Goal: Transaction & Acquisition: Purchase product/service

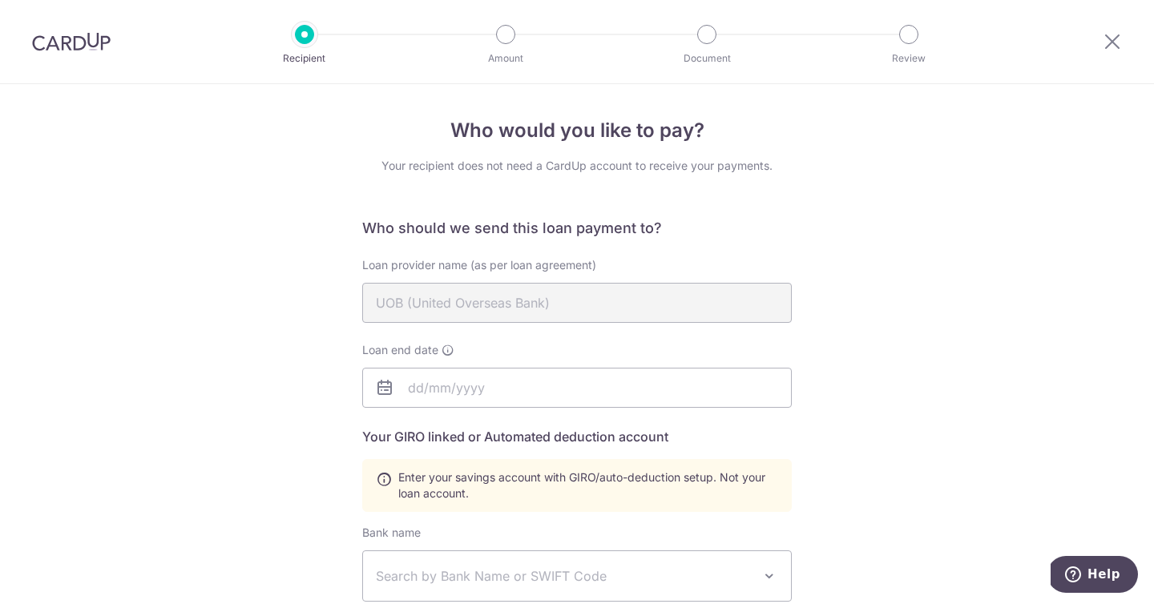
click at [820, 347] on div "Who would you like to pay? Your recipient does not need a CardUp account to rec…" at bounding box center [577, 558] width 1154 height 949
click at [550, 394] on input "text" at bounding box center [577, 388] width 430 height 40
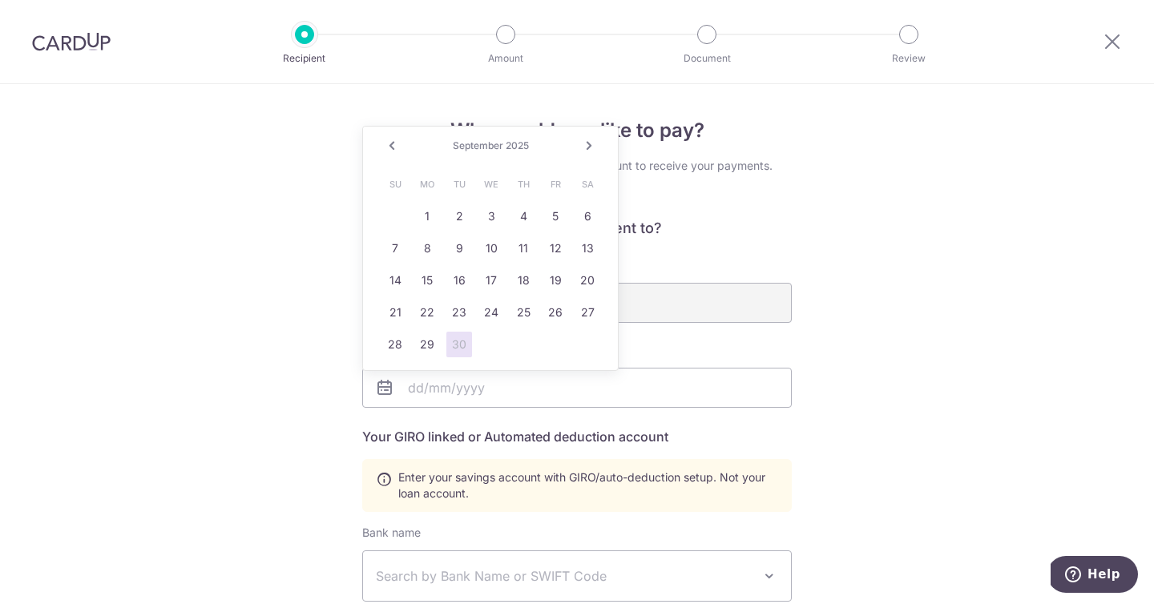
click at [753, 192] on div "Who would you like to pay? Your recipient does not need a CardUp account to rec…" at bounding box center [577, 537] width 430 height 842
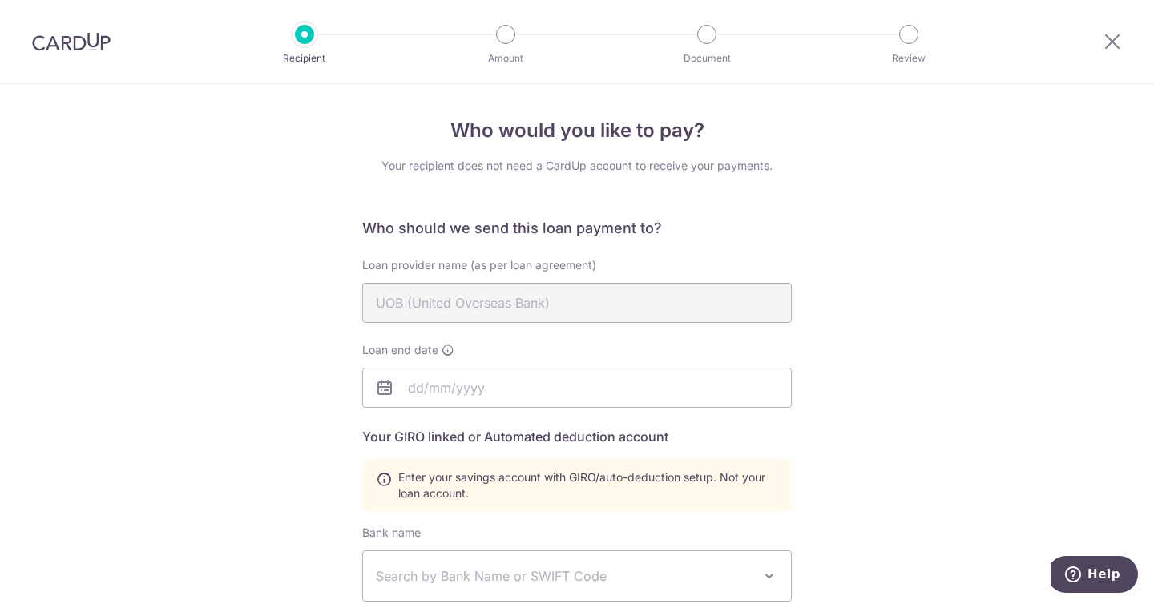
scroll to position [63, 0]
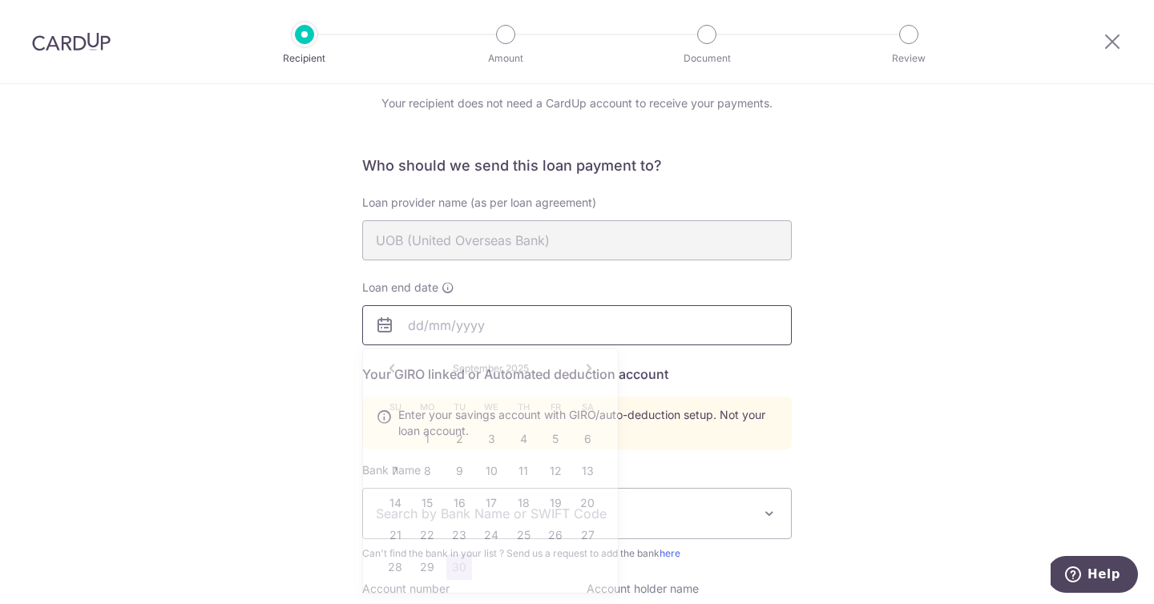
click at [494, 322] on input "text" at bounding box center [577, 325] width 430 height 40
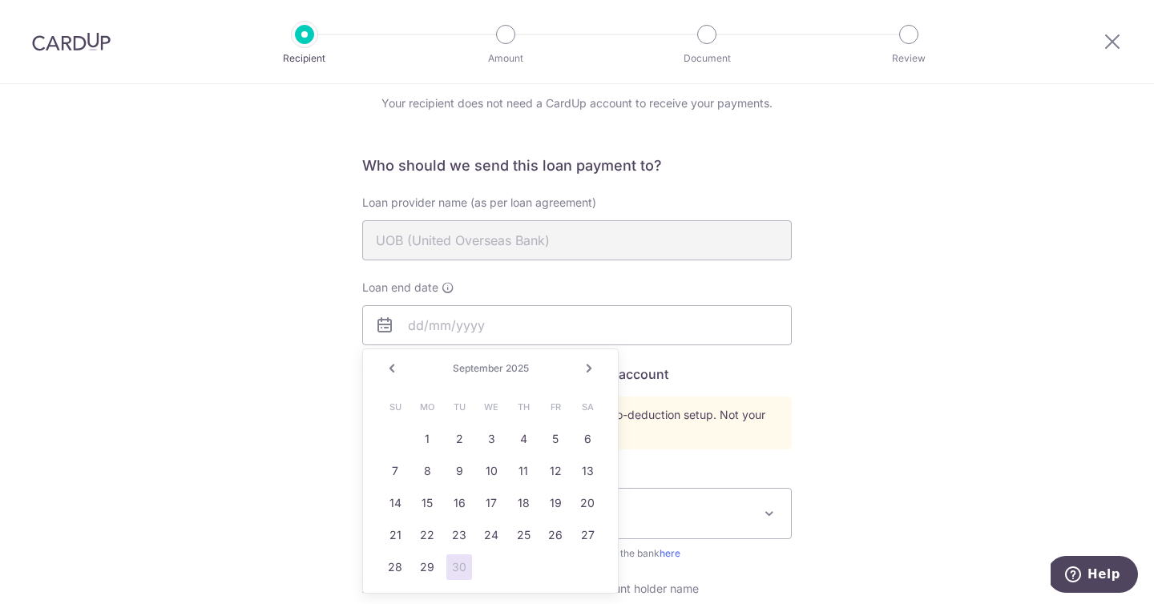
click at [590, 367] on link "Next" at bounding box center [588, 368] width 19 height 19
click at [488, 437] on link "1" at bounding box center [491, 439] width 26 height 26
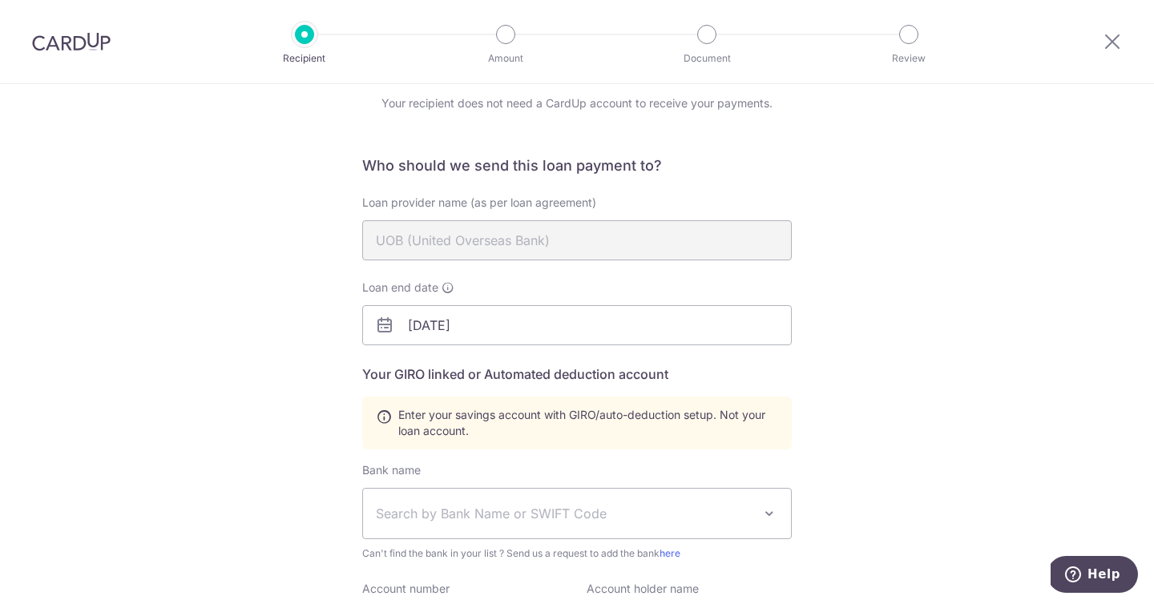
click at [632, 454] on div "Who should we send this loan payment to? Loan provider name (as per loan agreem…" at bounding box center [577, 525] width 430 height 739
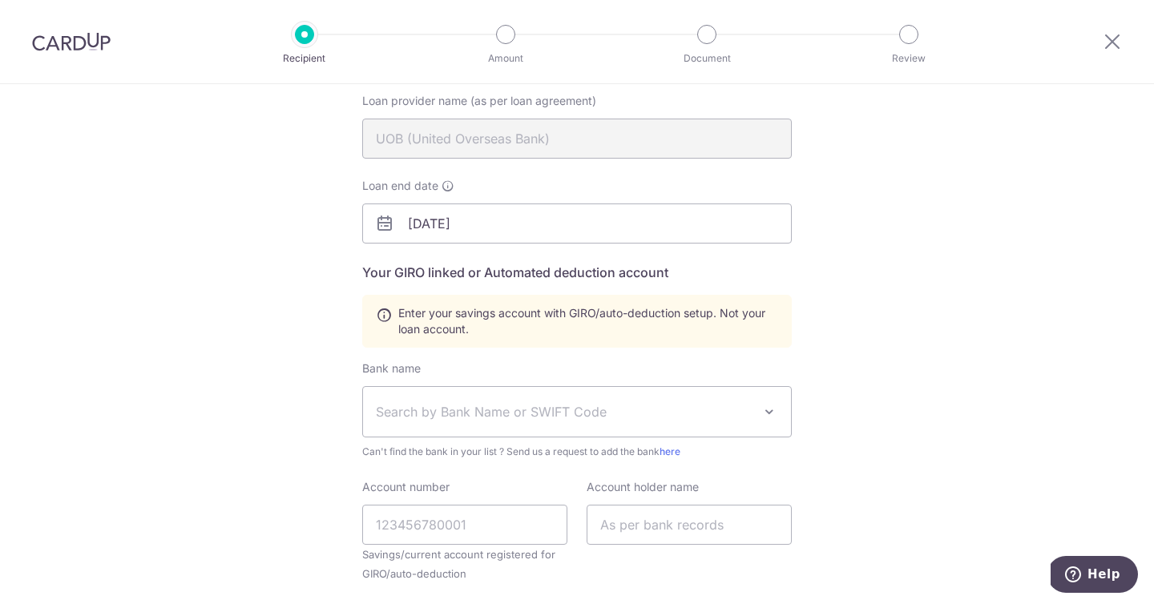
scroll to position [180, 0]
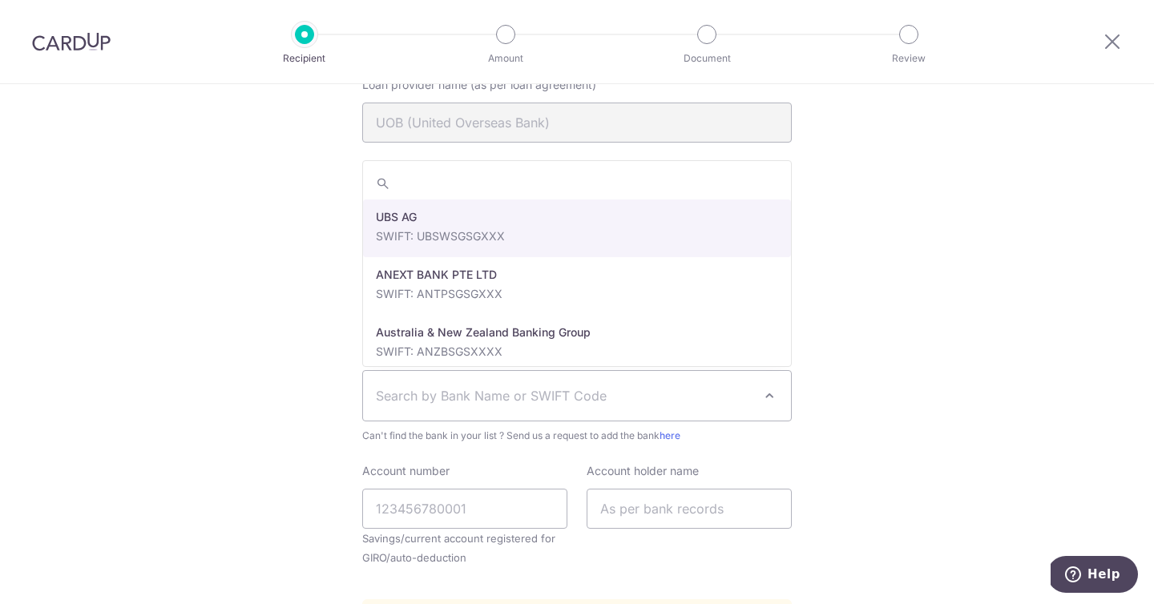
click at [607, 416] on span "Search by Bank Name or SWIFT Code" at bounding box center [577, 396] width 428 height 50
click at [873, 357] on div "Who would you like to pay? Your recipient does not need a CardUp account to rec…" at bounding box center [577, 378] width 1154 height 949
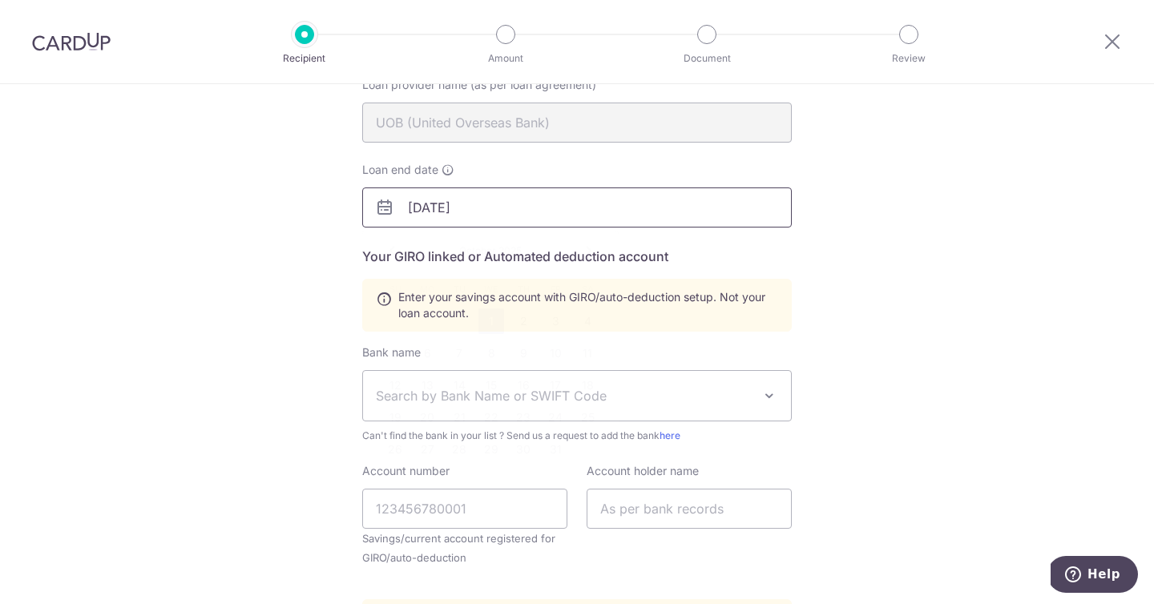
click at [664, 204] on input "10/01/2025" at bounding box center [577, 208] width 430 height 40
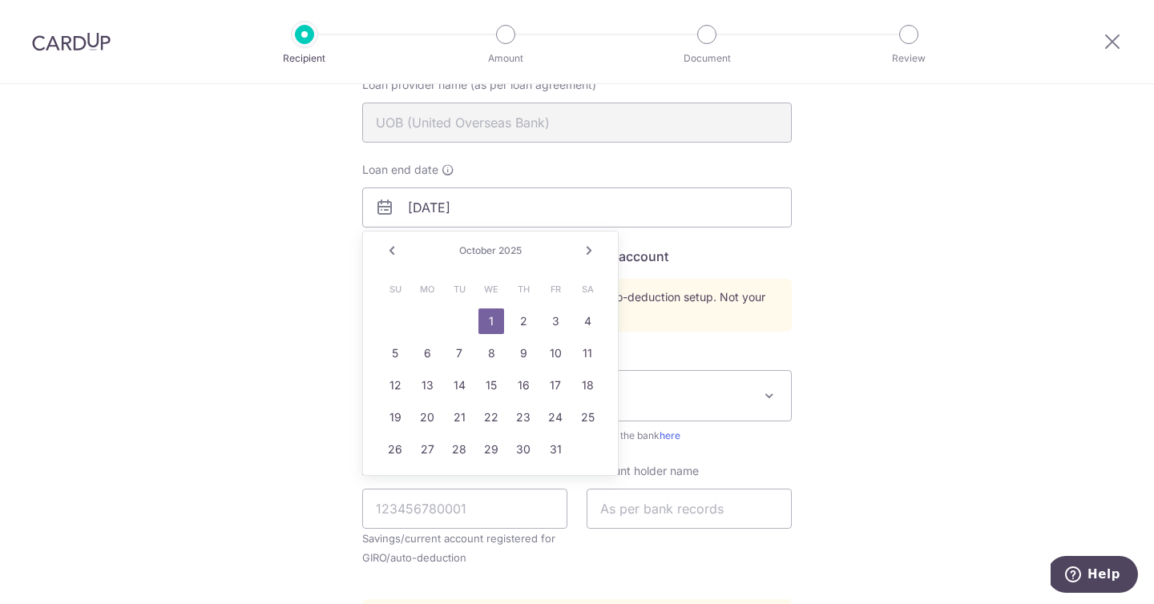
click at [585, 256] on link "Next" at bounding box center [588, 250] width 19 height 19
click at [591, 317] on link "1" at bounding box center [588, 322] width 26 height 26
type input "[DATE]"
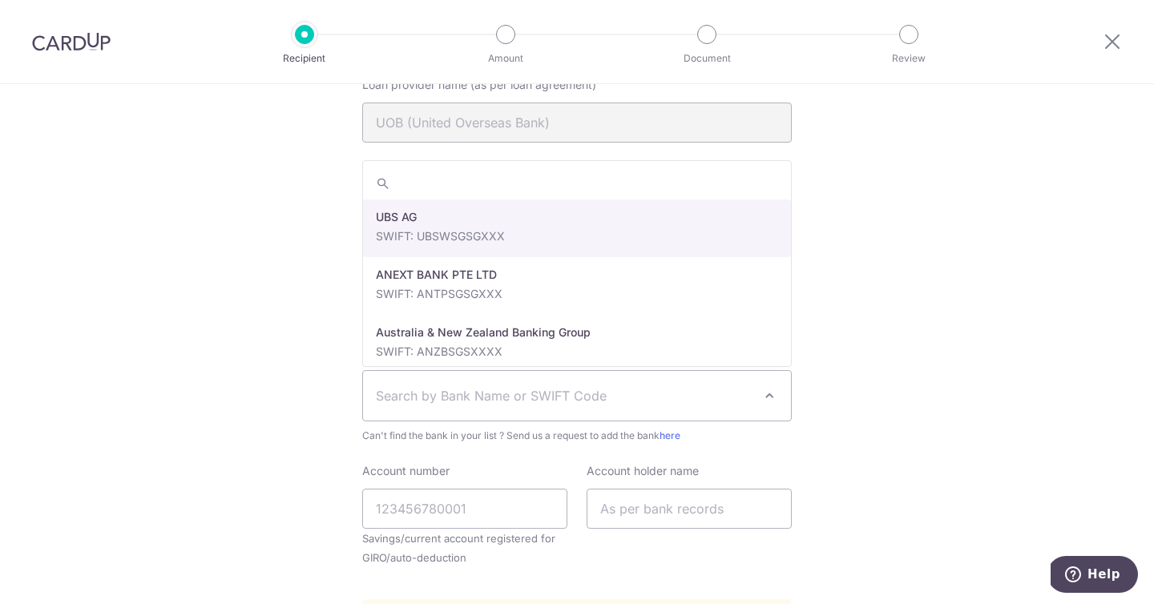
click at [559, 401] on span "Search by Bank Name or SWIFT Code" at bounding box center [564, 395] width 377 height 19
click at [842, 167] on div "Who would you like to pay? Your recipient does not need a CardUp account to rec…" at bounding box center [577, 378] width 1154 height 949
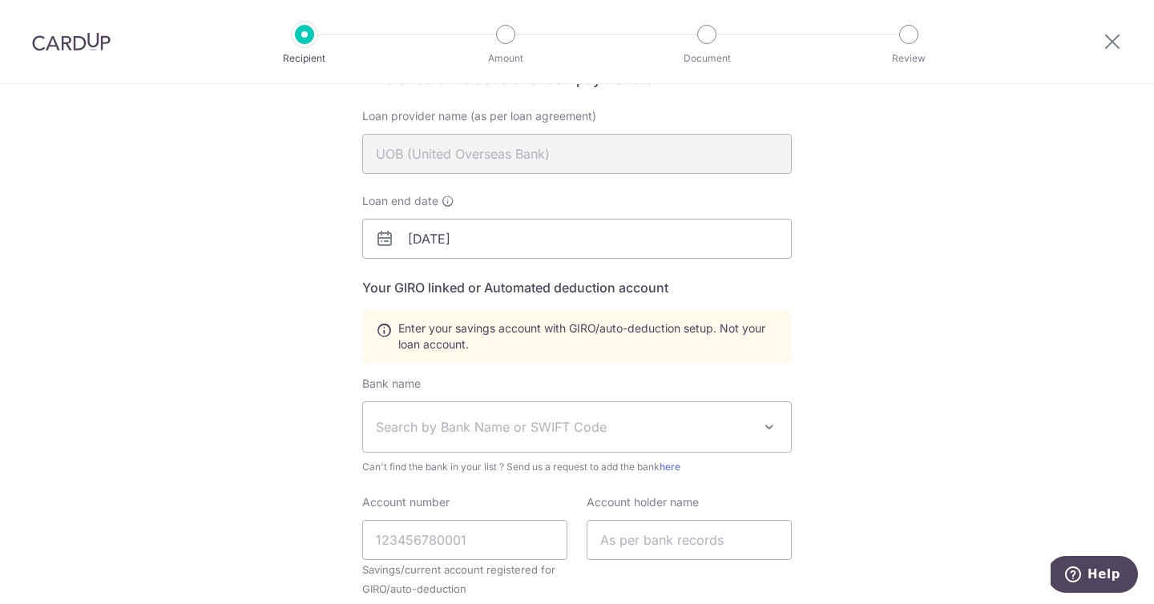
scroll to position [151, 0]
click at [534, 376] on div "Bank name Select Bank UBS AG ANEXT BANK PTE LTD Australia & New Zealand Banking…" at bounding box center [577, 422] width 430 height 99
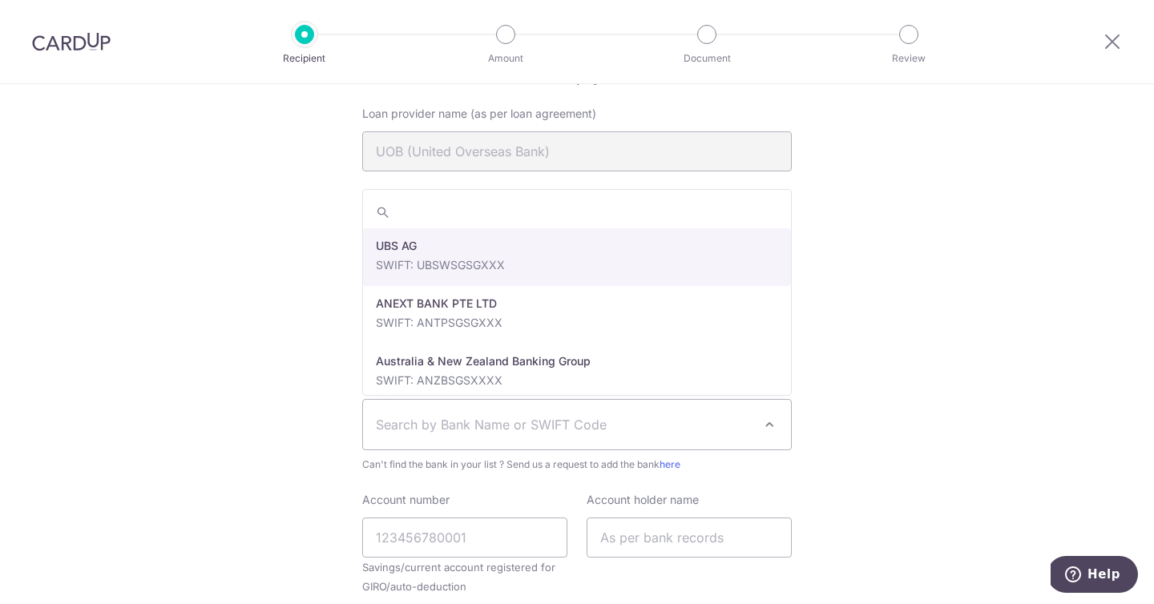
click at [527, 411] on span "Search by Bank Name or SWIFT Code" at bounding box center [577, 425] width 428 height 50
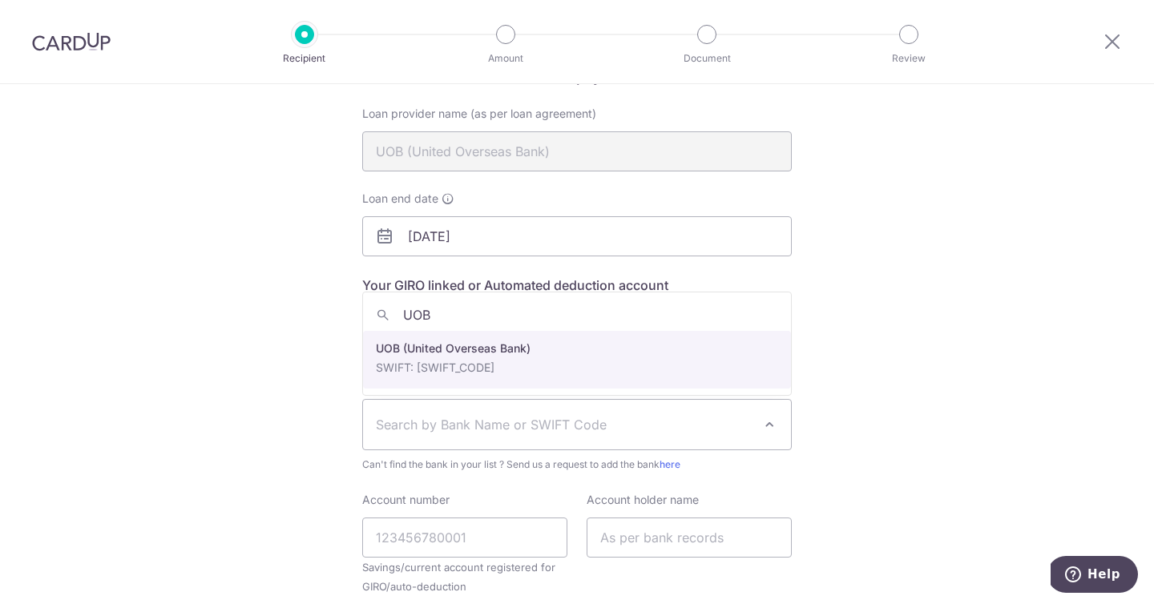
type input "UOB"
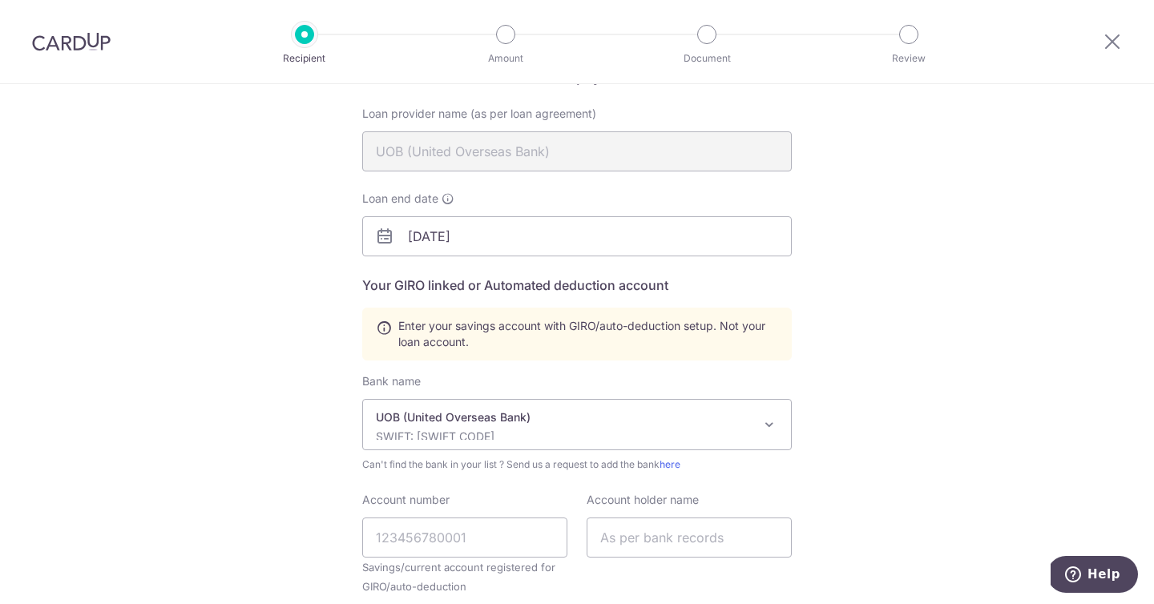
select select "18"
click at [447, 450] on span "UOB (United Overseas Bank) SWIFT: UOVBSGSGXXX" at bounding box center [577, 424] width 430 height 51
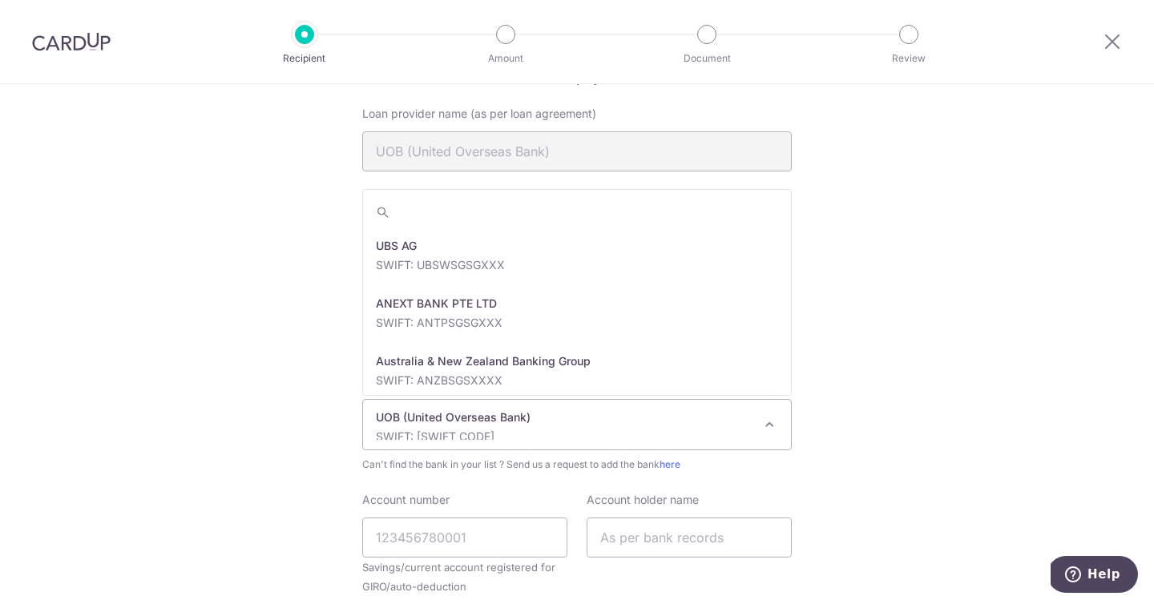
scroll to position [3578, 0]
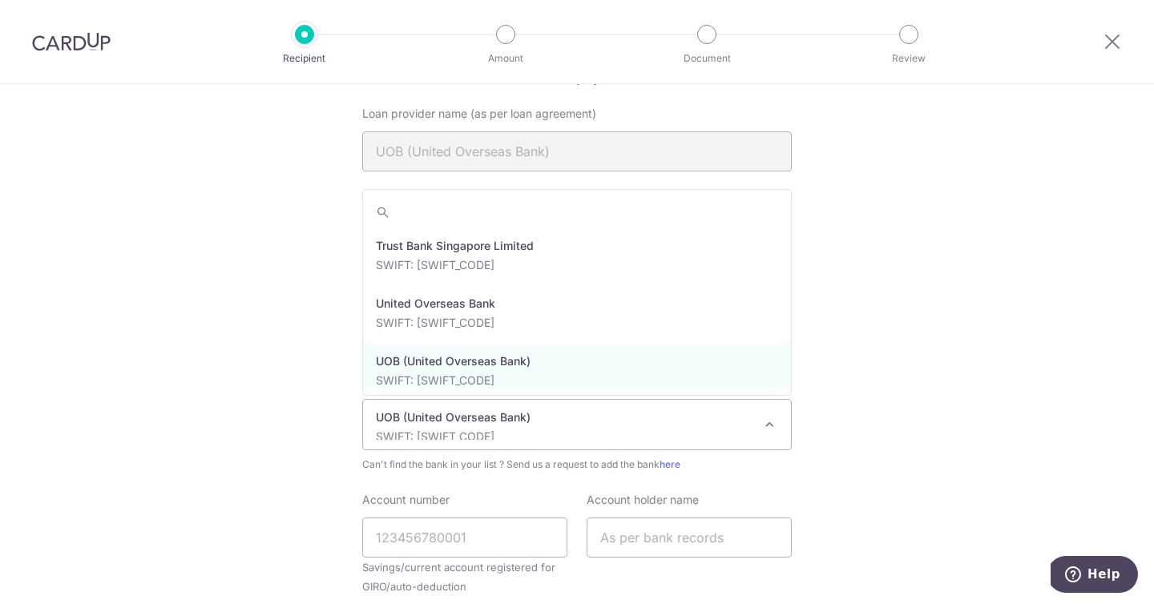
click at [456, 492] on div "Account number Savings/current account registered for GIRO/auto-deduction" at bounding box center [464, 544] width 205 height 104
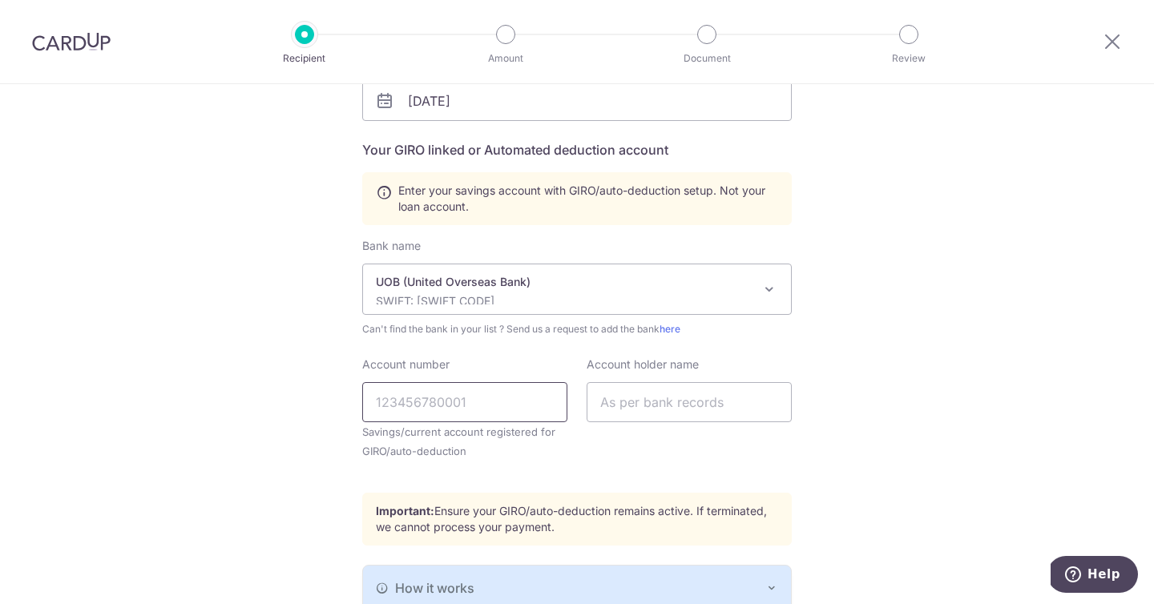
scroll to position [289, 0]
click at [453, 410] on input "Account number" at bounding box center [464, 401] width 205 height 40
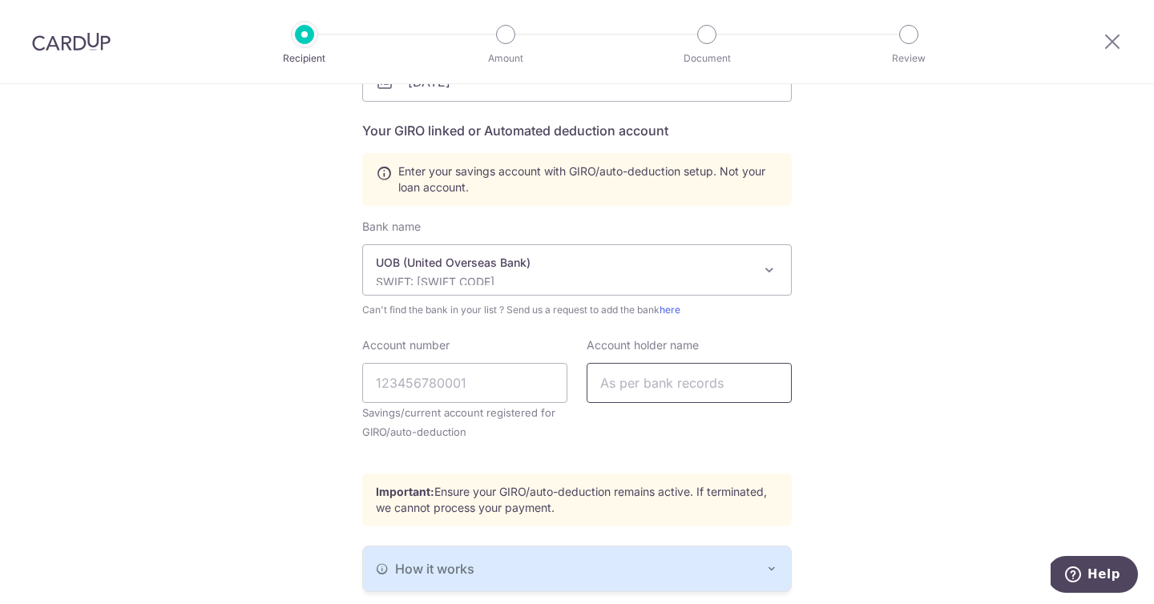
click at [680, 389] on input "text" at bounding box center [689, 383] width 205 height 40
type input "Lim Mioa Shan"
click at [477, 370] on input "Account number" at bounding box center [464, 383] width 205 height 40
click at [467, 376] on input "Account number" at bounding box center [464, 383] width 205 height 40
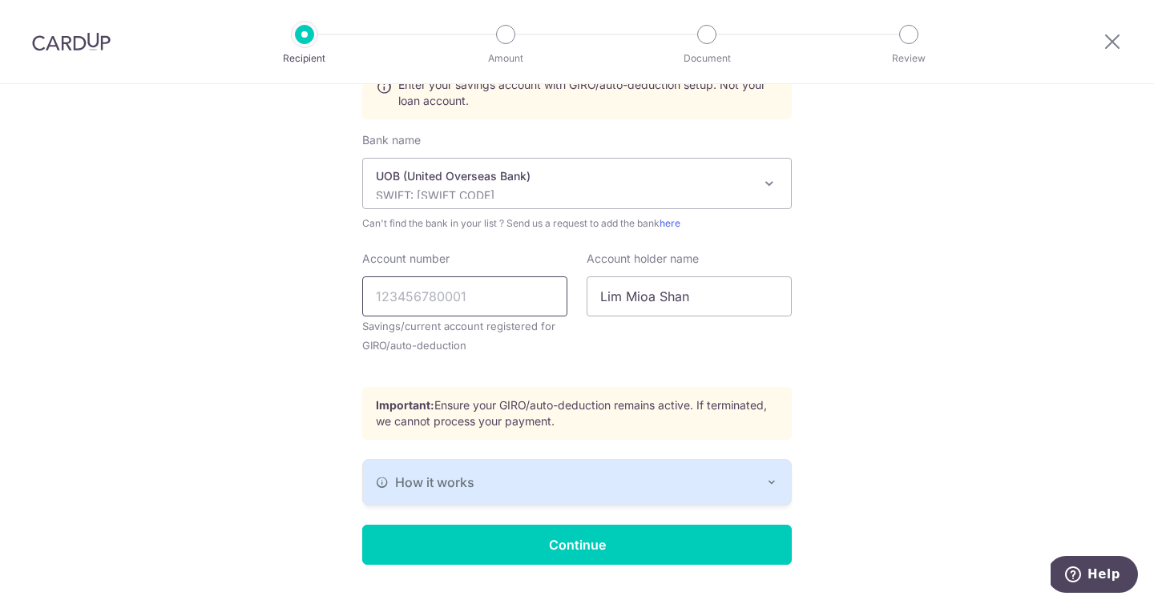
scroll to position [410, 0]
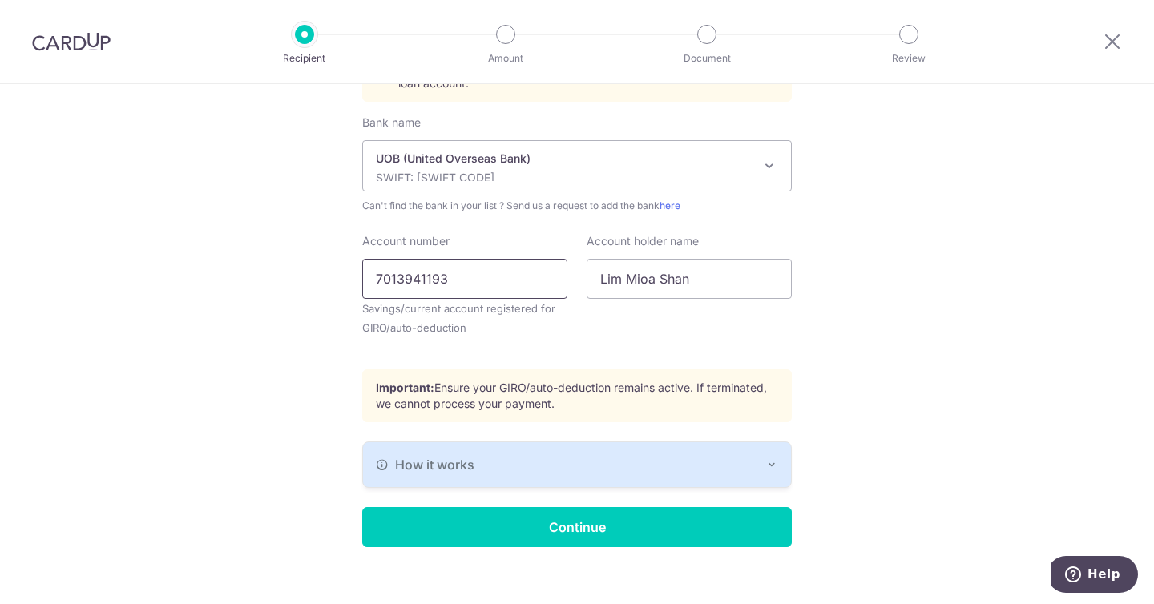
type input "7013941193"
click at [894, 376] on div "Who would you like to pay? Your recipient does not need a CardUp account to rec…" at bounding box center [577, 148] width 1154 height 949
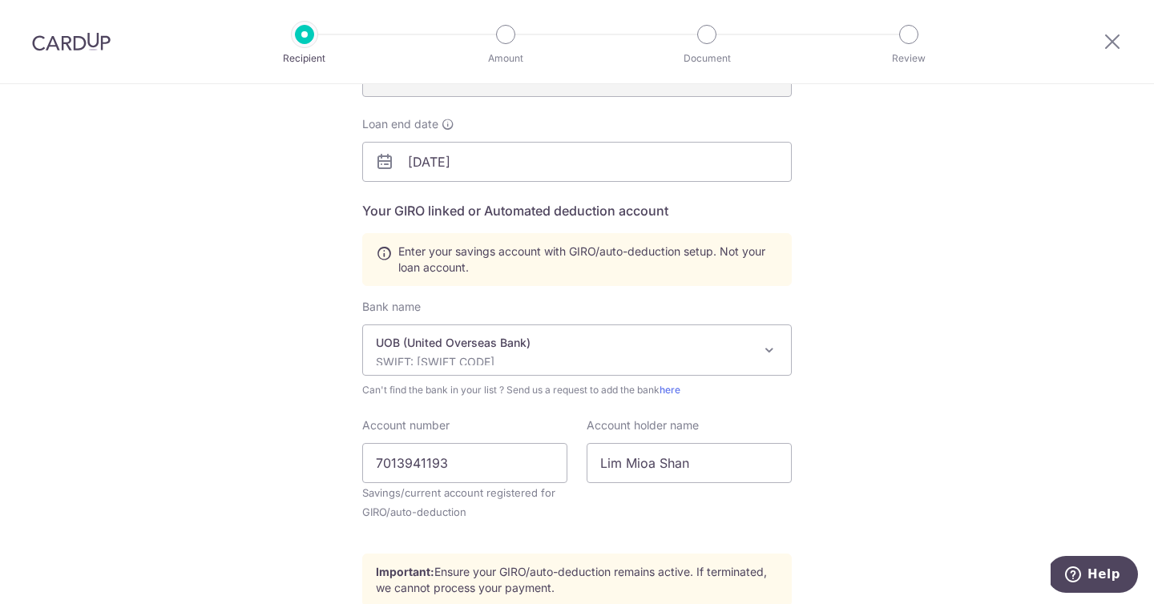
scroll to position [234, 0]
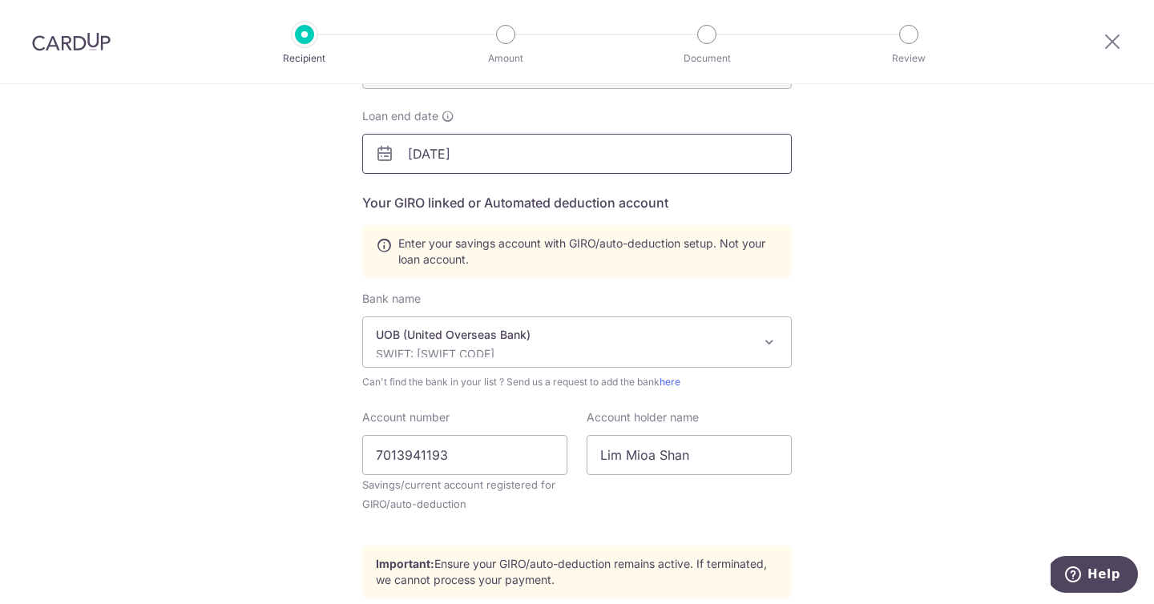
click at [547, 153] on input "11/01/2025" at bounding box center [577, 154] width 430 height 40
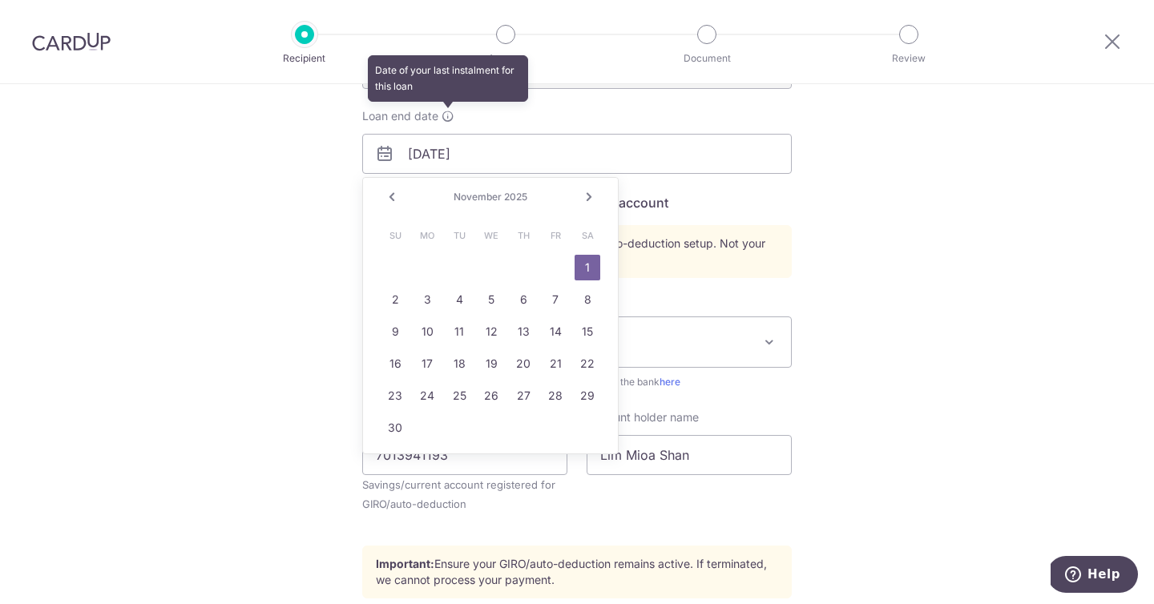
click at [446, 114] on icon at bounding box center [448, 116] width 13 height 13
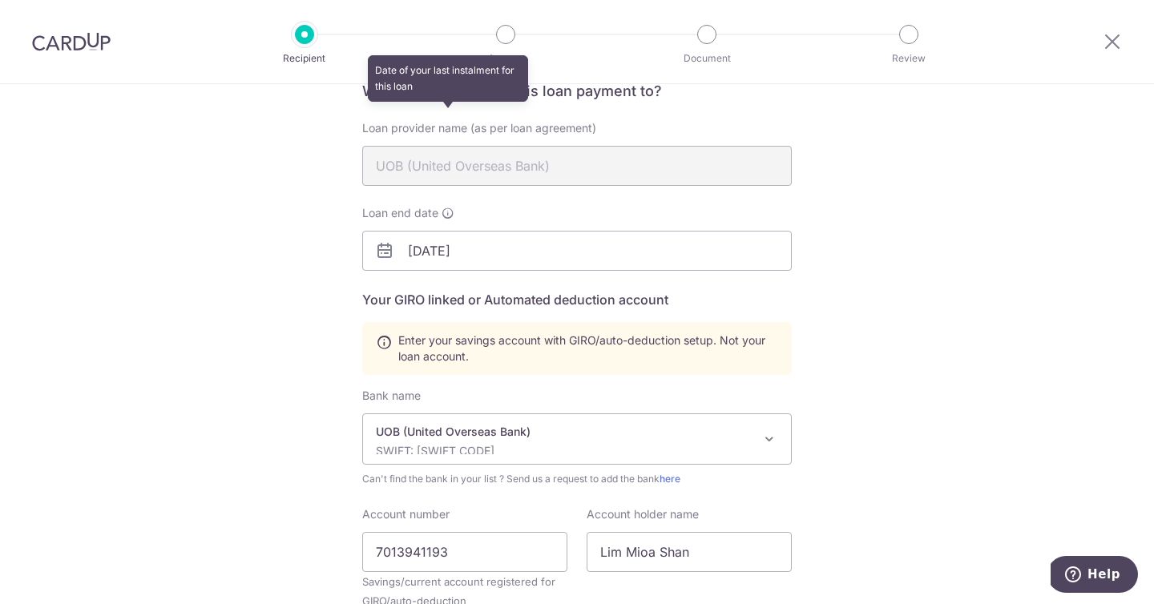
scroll to position [126, 0]
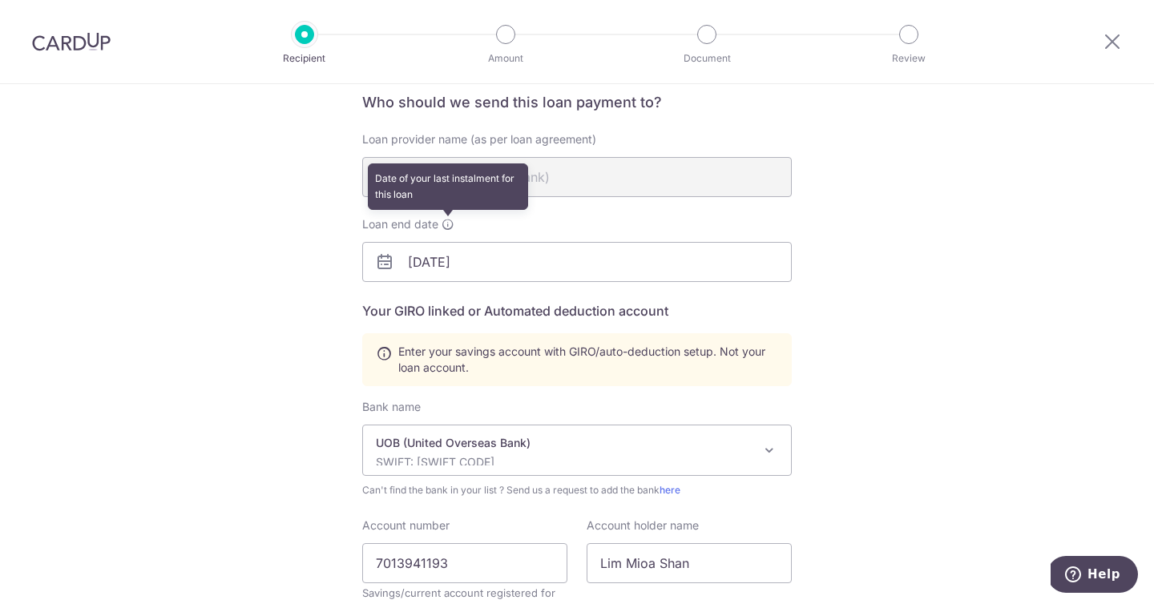
click at [447, 226] on icon at bounding box center [448, 224] width 13 height 13
click at [453, 226] on icon at bounding box center [448, 224] width 13 height 13
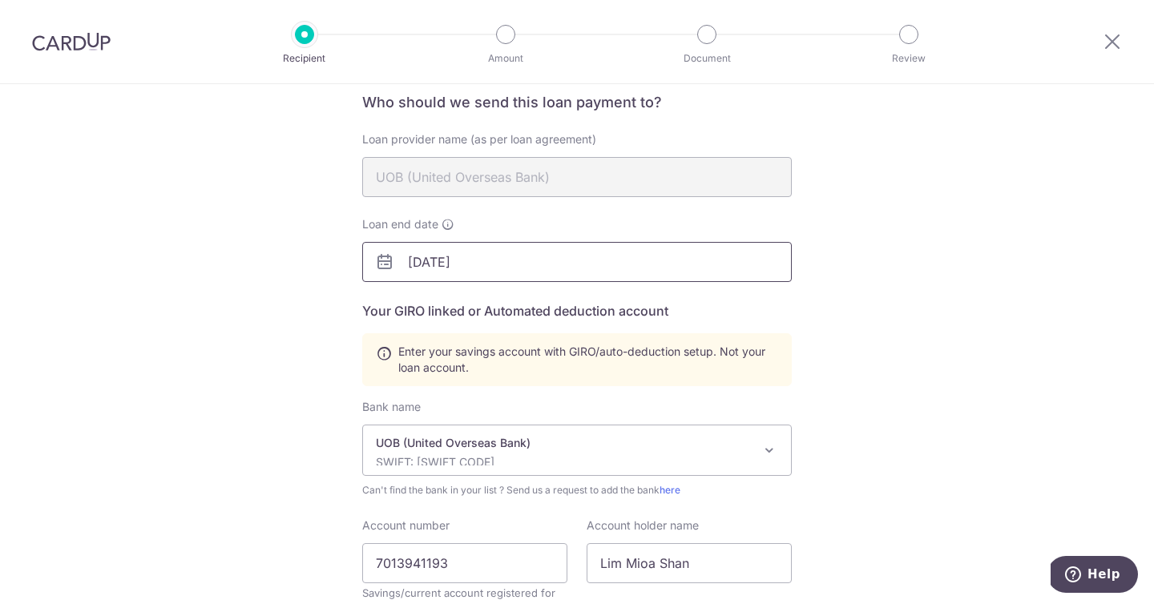
click at [551, 246] on input "11/01/2025" at bounding box center [577, 262] width 430 height 40
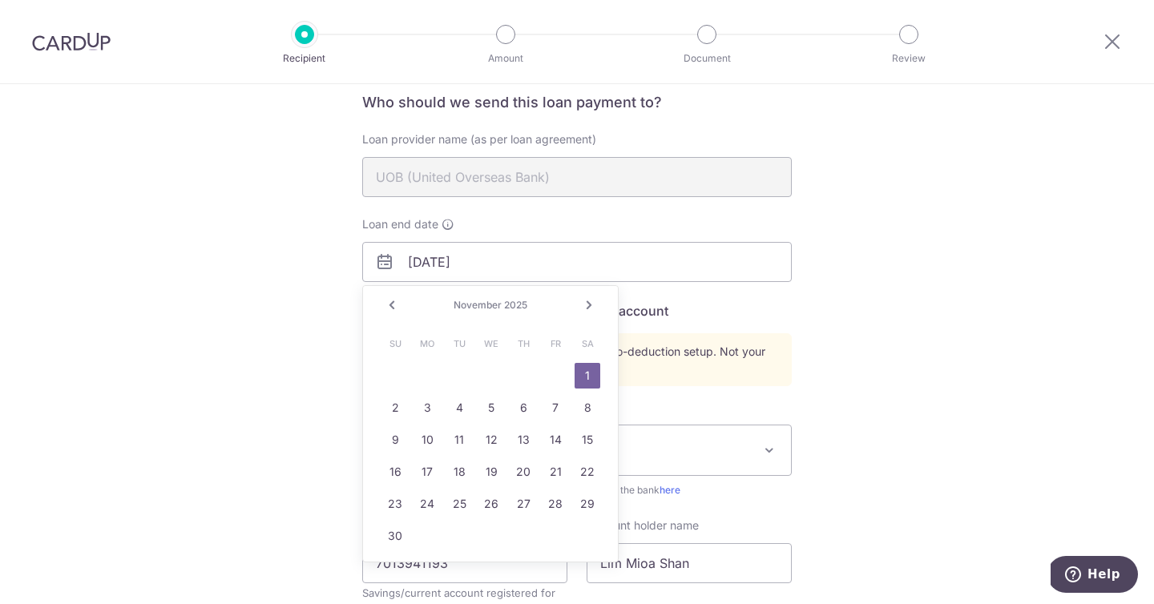
click at [595, 302] on link "Next" at bounding box center [588, 305] width 19 height 19
click at [558, 274] on input "11/01/2025" at bounding box center [577, 262] width 430 height 40
type input "11/01/2030"
click at [544, 374] on link "1" at bounding box center [556, 376] width 26 height 26
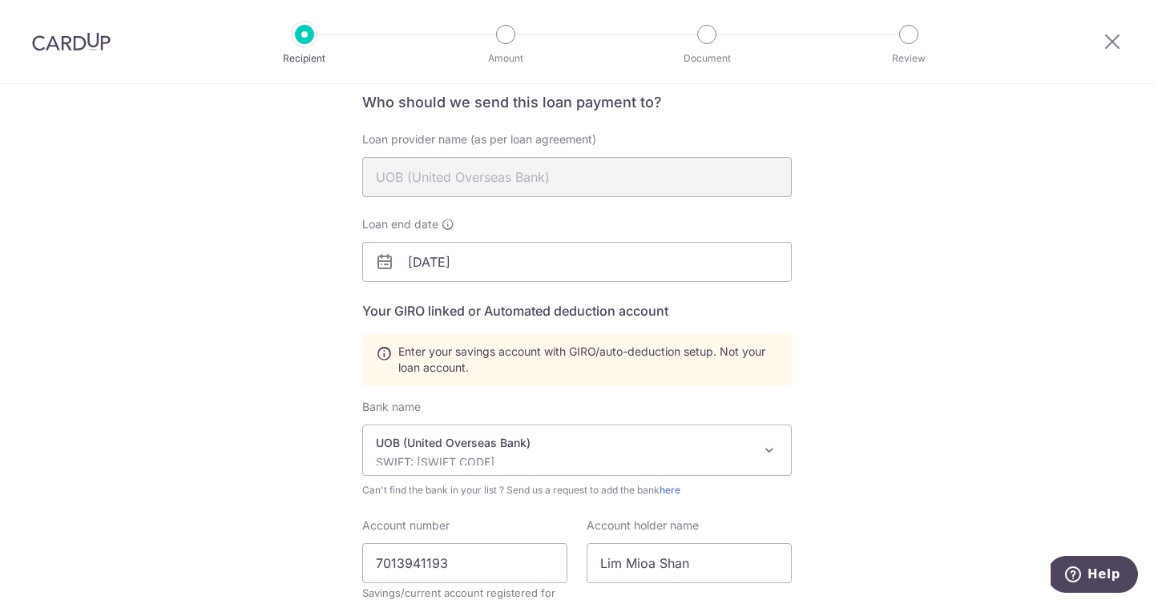
click at [887, 302] on div "Who would you like to pay? Your recipient does not need a CardUp account to rec…" at bounding box center [577, 432] width 1154 height 949
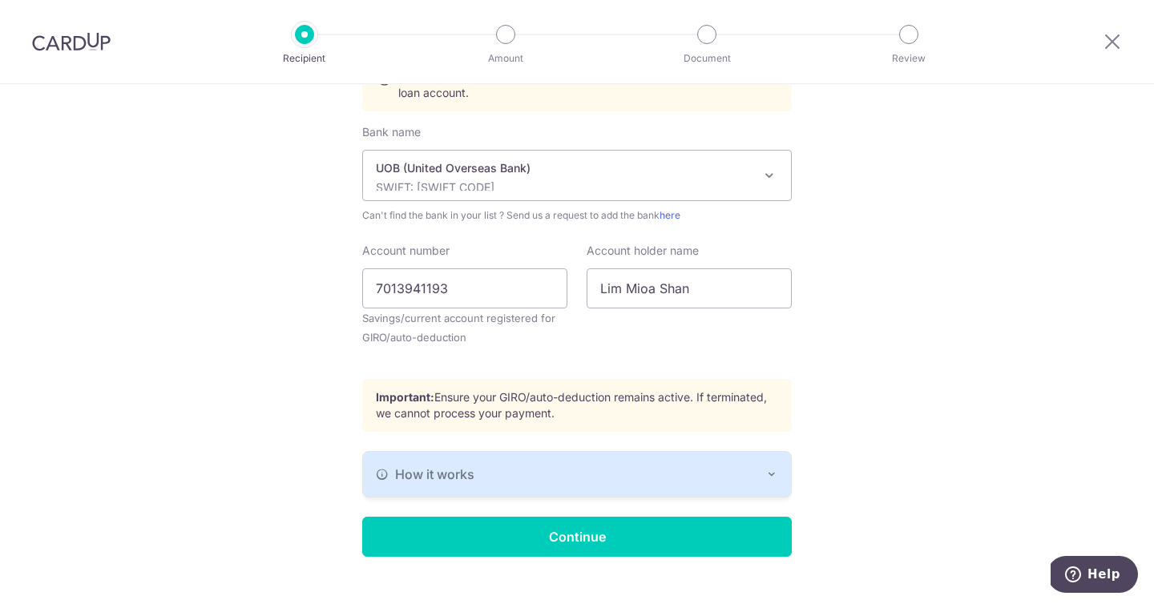
scroll to position [429, 0]
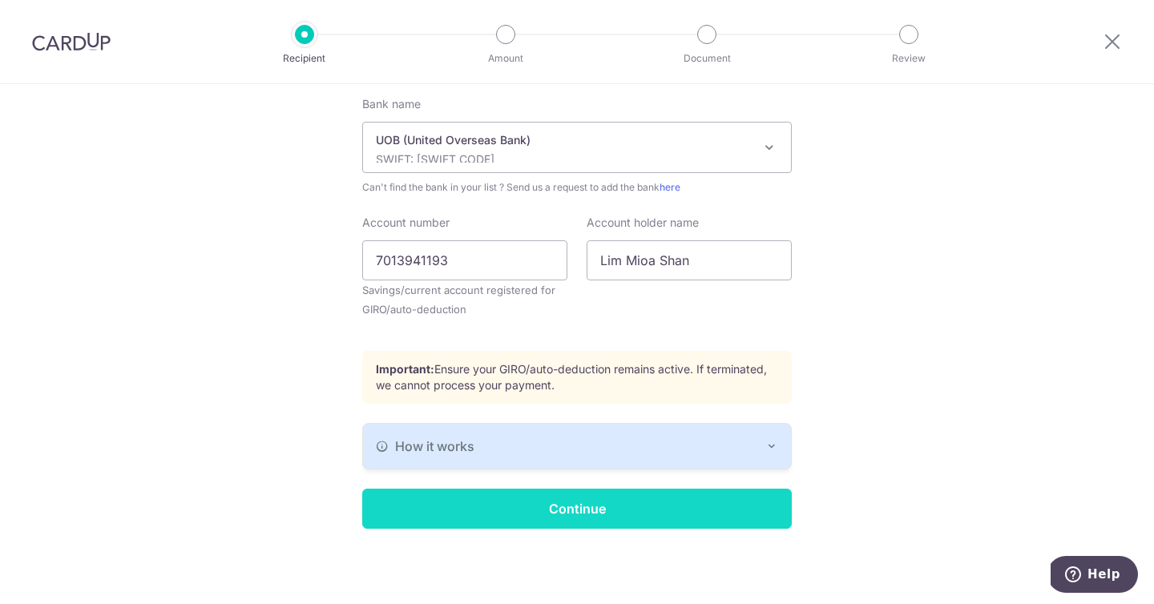
click at [653, 515] on input "Continue" at bounding box center [577, 509] width 430 height 40
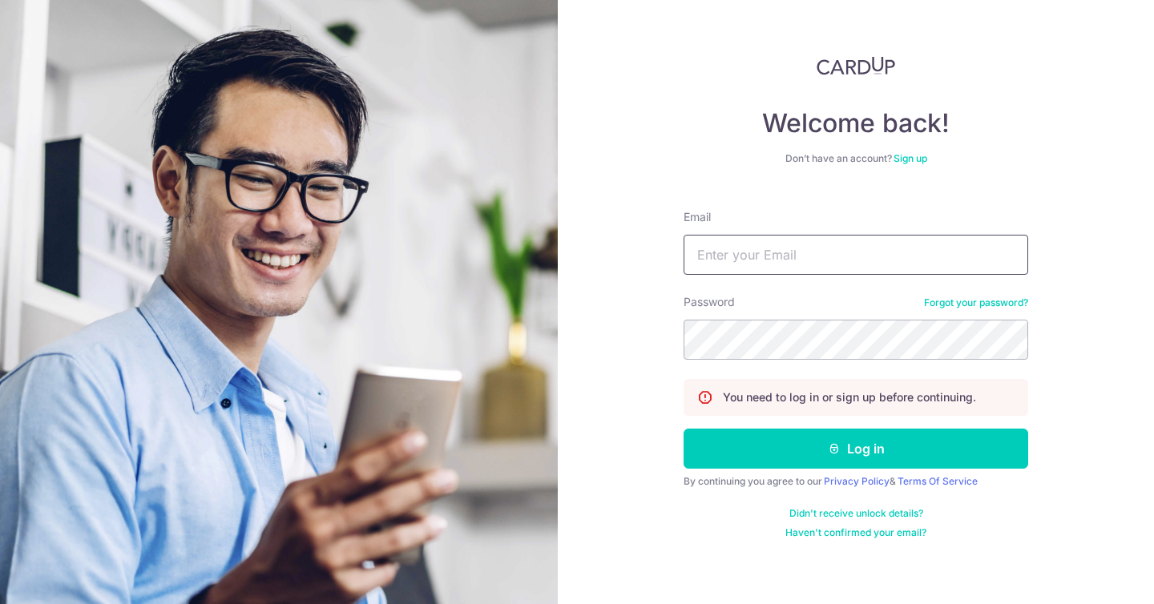
click at [815, 247] on input "Email" at bounding box center [856, 255] width 345 height 40
type input "limmioashan@gmail.com"
click at [684, 429] on button "Log in" at bounding box center [856, 449] width 345 height 40
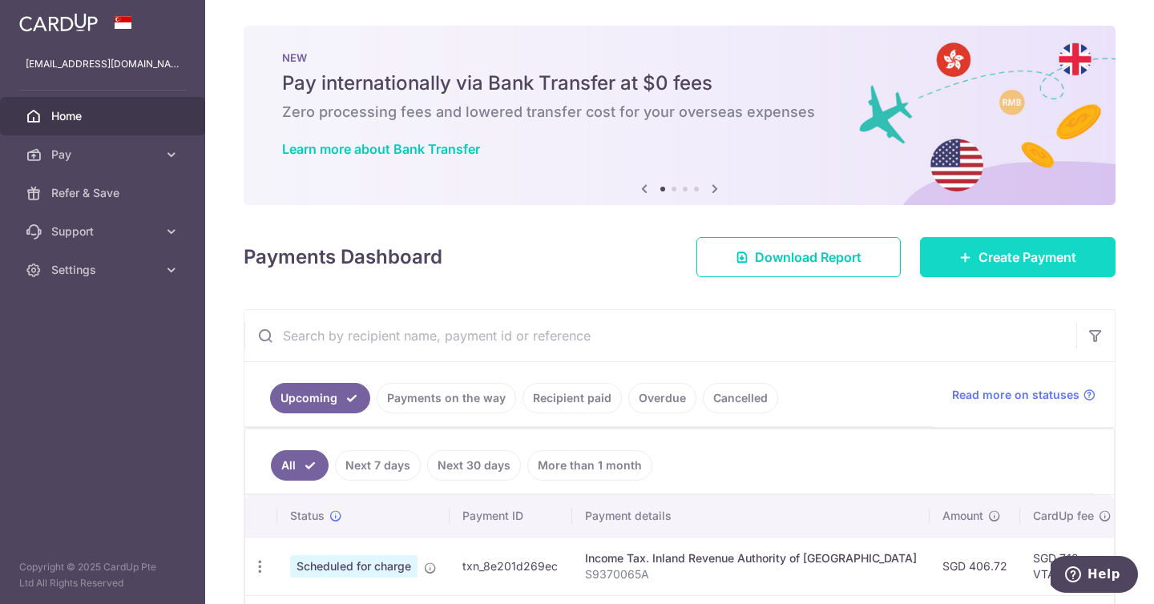
click at [993, 260] on span "Create Payment" at bounding box center [1028, 257] width 98 height 19
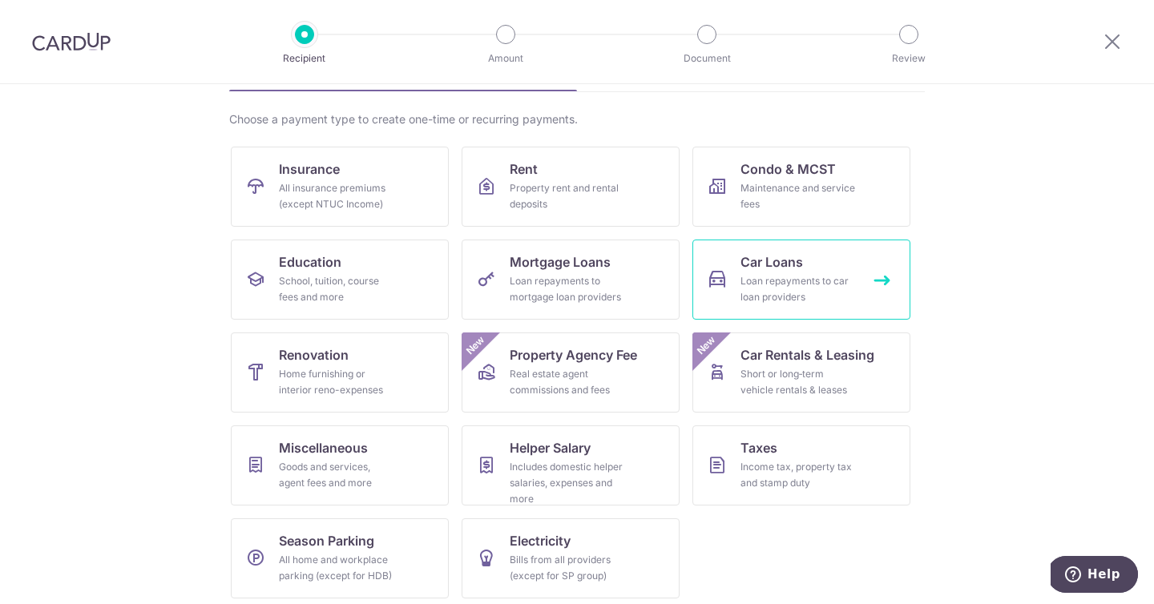
scroll to position [107, 0]
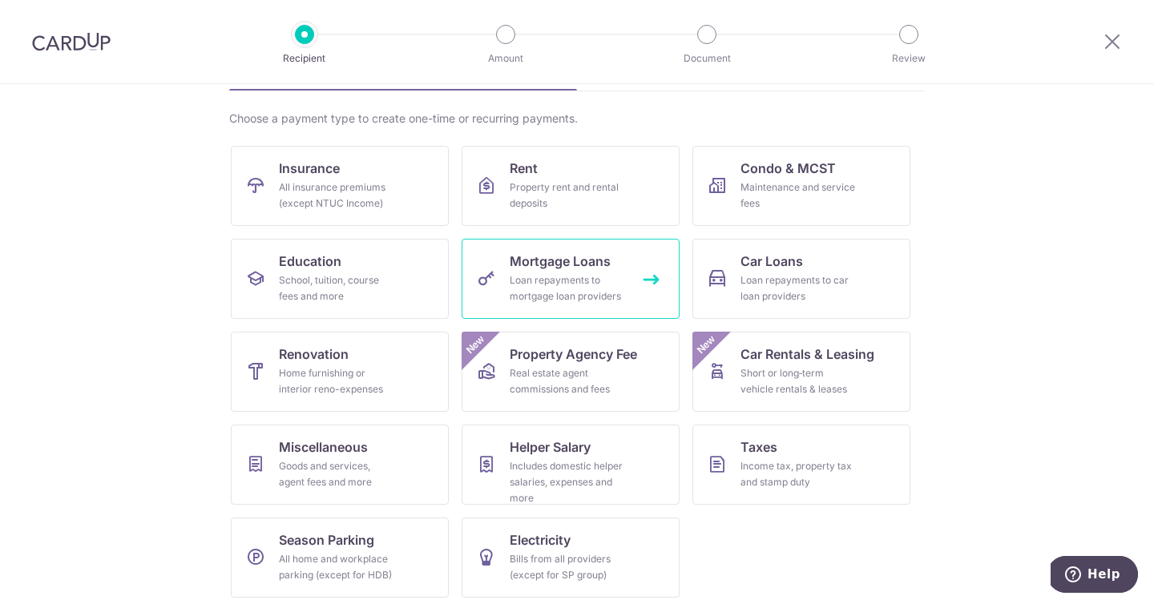
click at [641, 300] on link "Mortgage Loans Loan repayments to mortgage loan providers" at bounding box center [571, 279] width 218 height 80
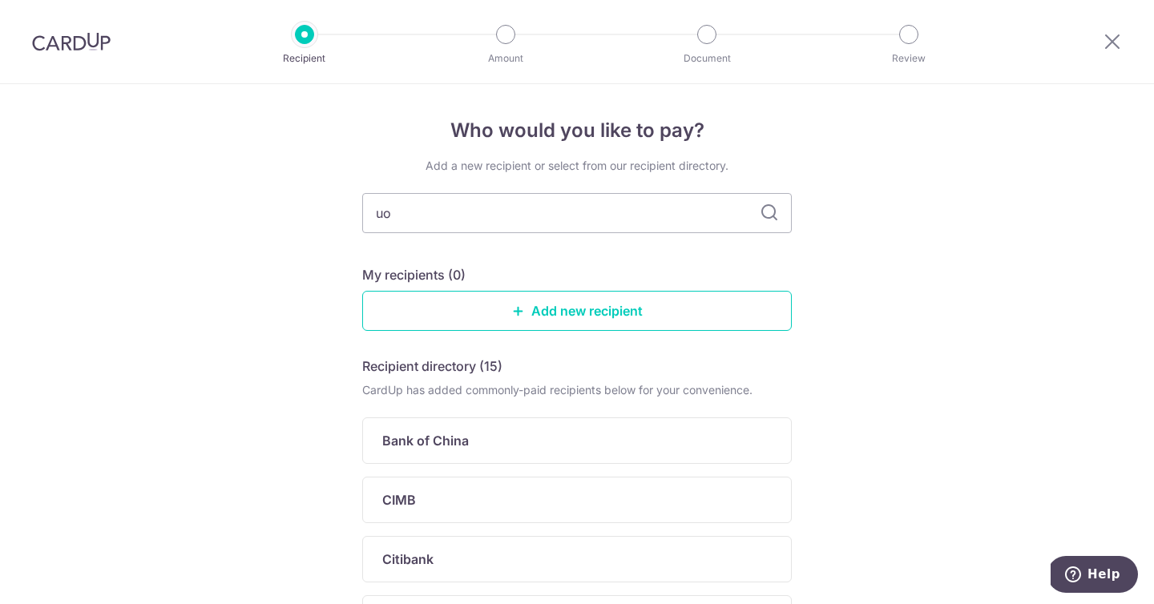
type input "uob"
click at [481, 209] on input "uob" at bounding box center [577, 213] width 430 height 40
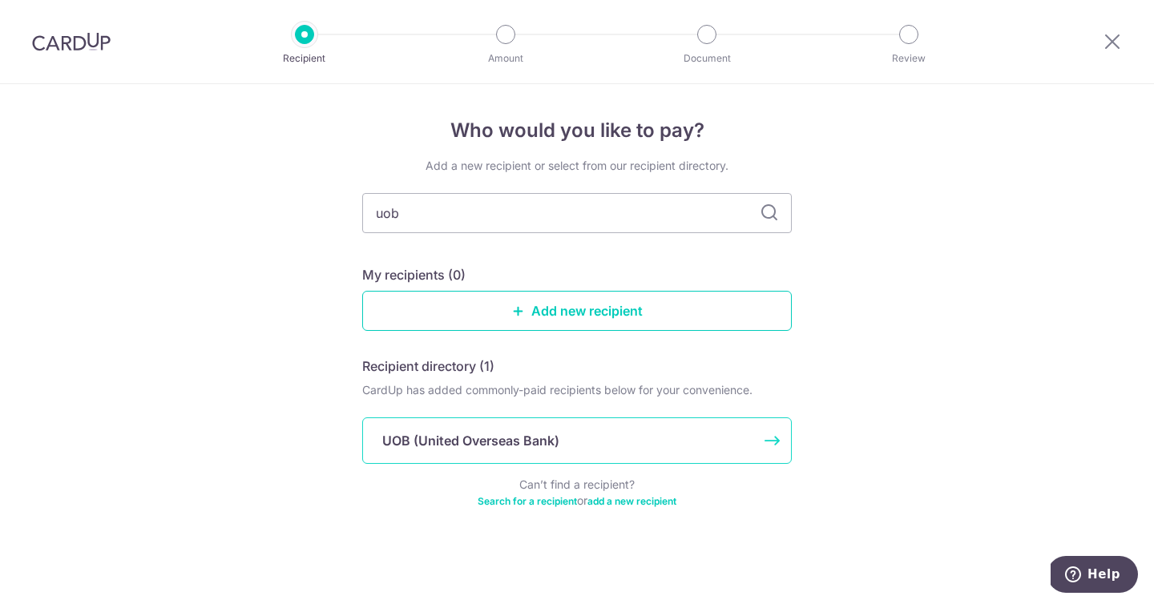
click at [443, 446] on p "UOB (United Overseas Bank)" at bounding box center [470, 440] width 177 height 19
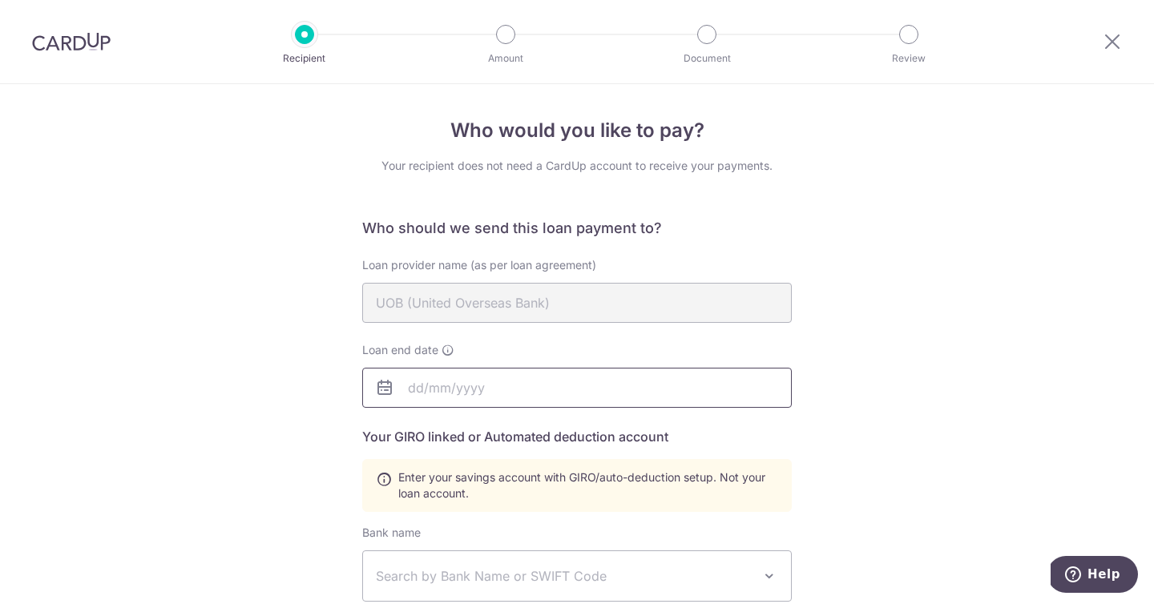
click at [503, 402] on input "text" at bounding box center [577, 388] width 430 height 40
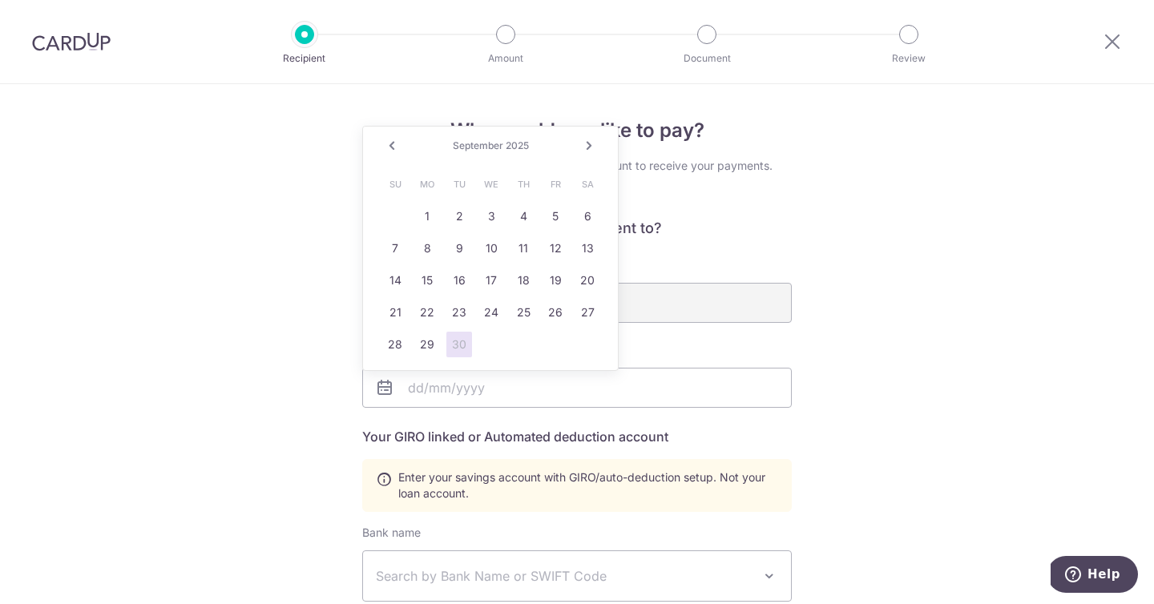
click at [571, 414] on div "Who should we send this loan payment to? Loan provider name (as per loan agreem…" at bounding box center [577, 588] width 430 height 739
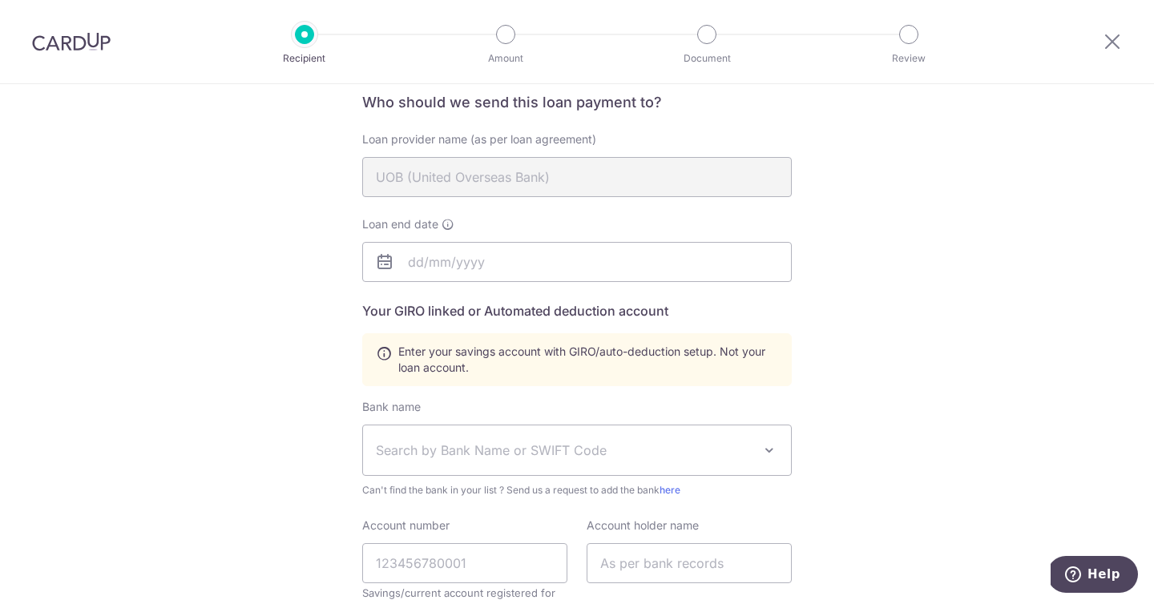
scroll to position [123, 0]
click at [462, 263] on input "text" at bounding box center [577, 264] width 430 height 40
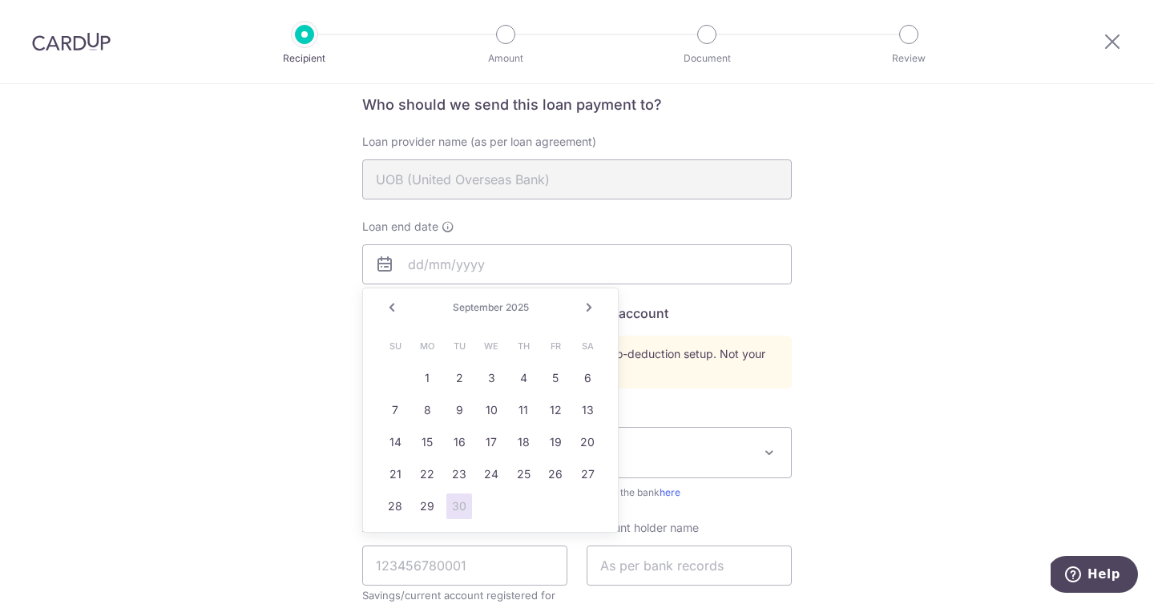
click at [588, 306] on link "Next" at bounding box center [588, 307] width 19 height 19
click at [591, 367] on link "1" at bounding box center [588, 378] width 26 height 26
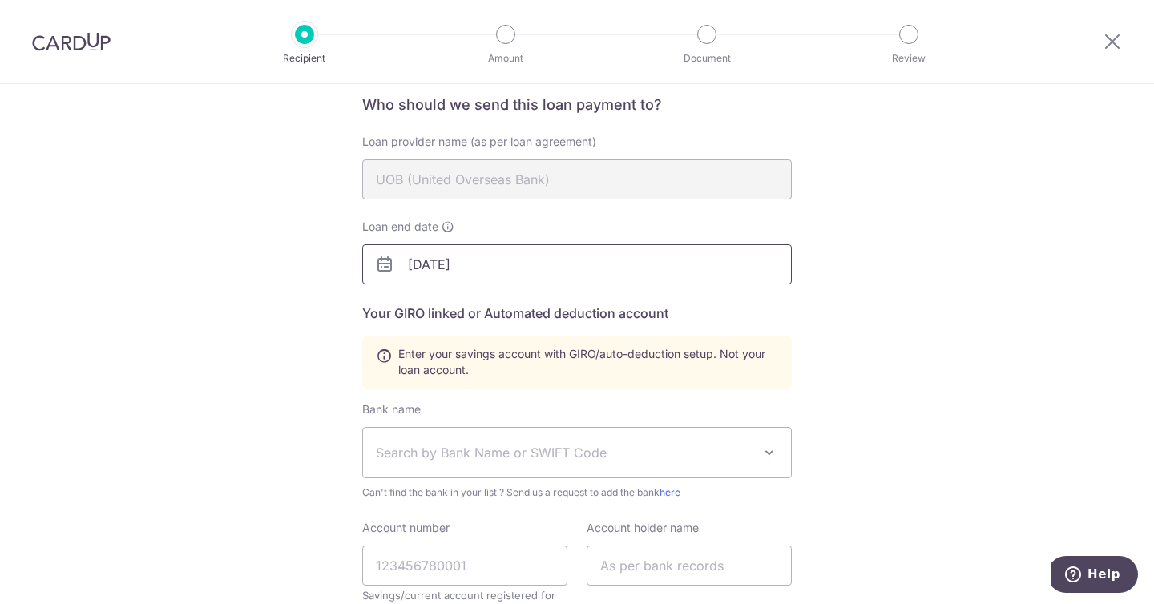
click at [500, 263] on input "[DATE]" at bounding box center [577, 264] width 430 height 40
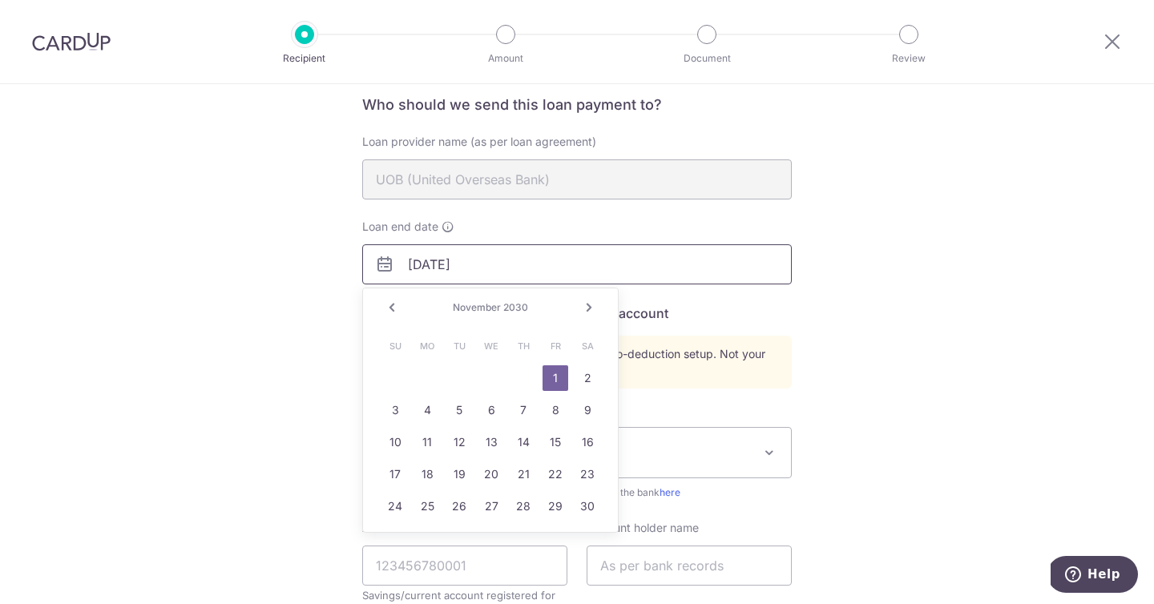
type input "[DATE]"
click at [938, 272] on div "Who would you like to pay? Your recipient does not need a CardUp account to rec…" at bounding box center [577, 435] width 1154 height 949
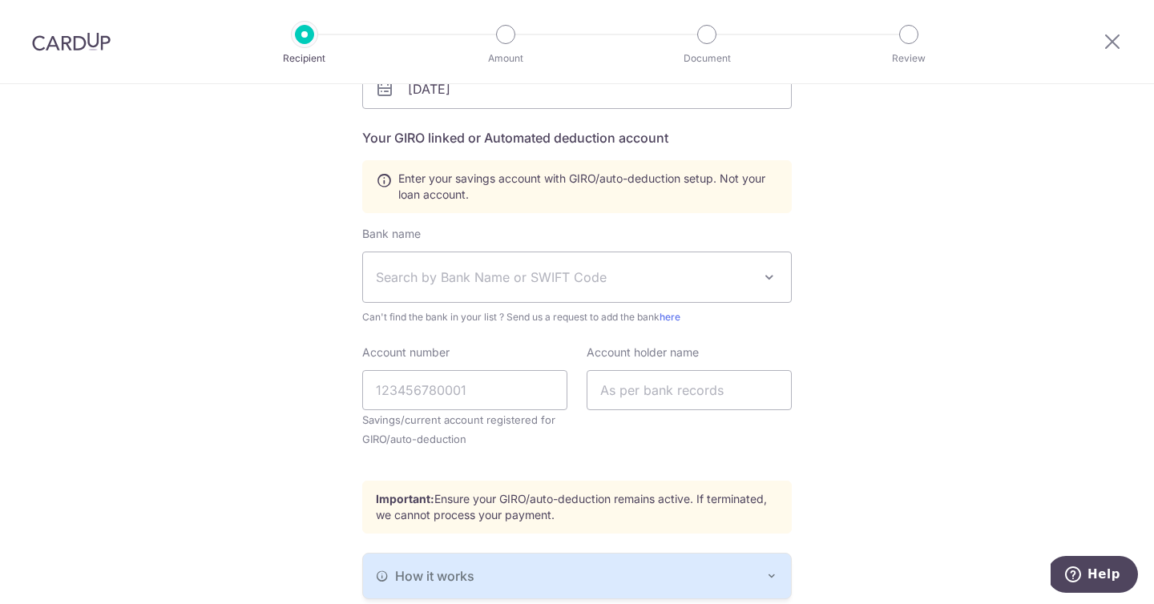
scroll to position [300, 0]
click at [644, 291] on span "Search by Bank Name or SWIFT Code" at bounding box center [577, 277] width 428 height 50
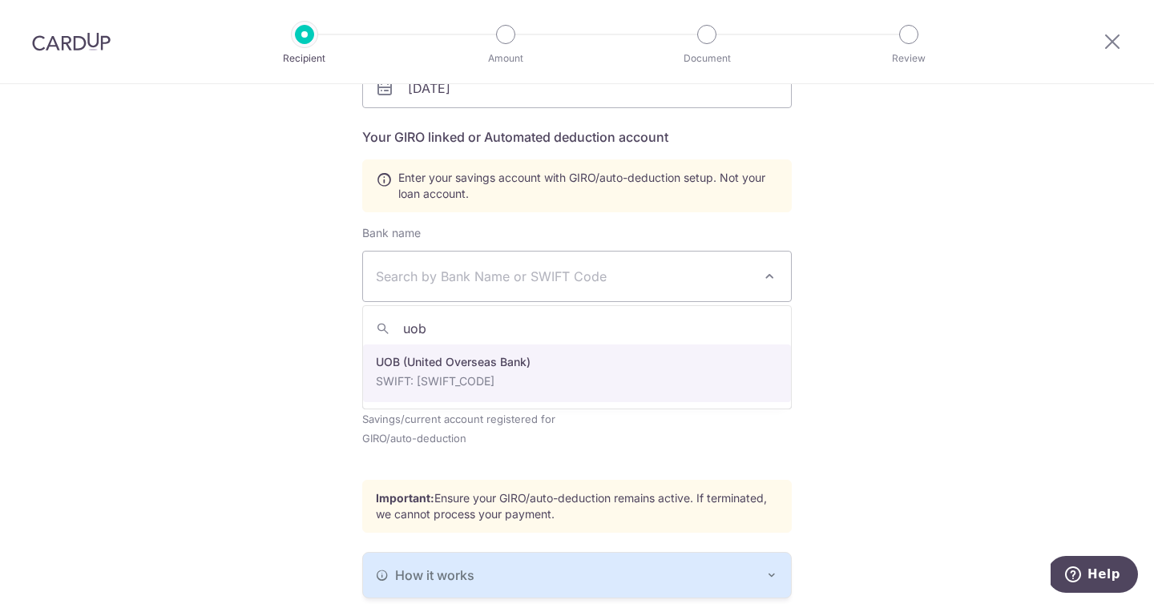
type input "uob"
select select "18"
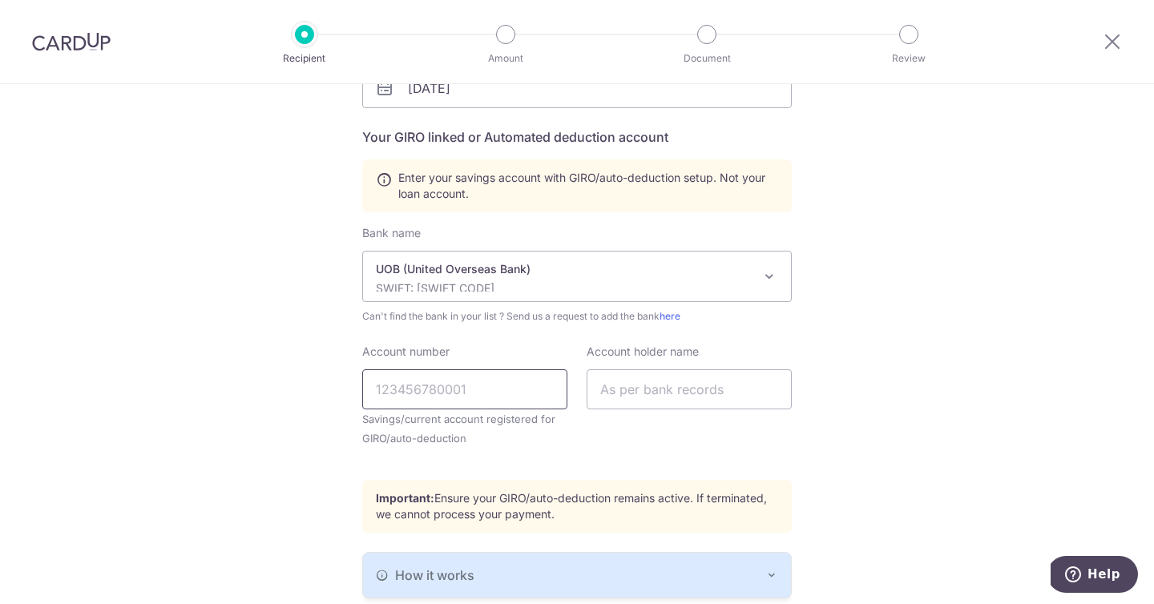
click at [471, 385] on input "Account number" at bounding box center [464, 389] width 205 height 40
type input "7013941193"
click at [658, 396] on input "text" at bounding box center [689, 389] width 205 height 40
type input "LIM MIOA SHAN"
click at [580, 432] on div "Account holder name [PERSON_NAME]" at bounding box center [689, 405] width 224 height 123
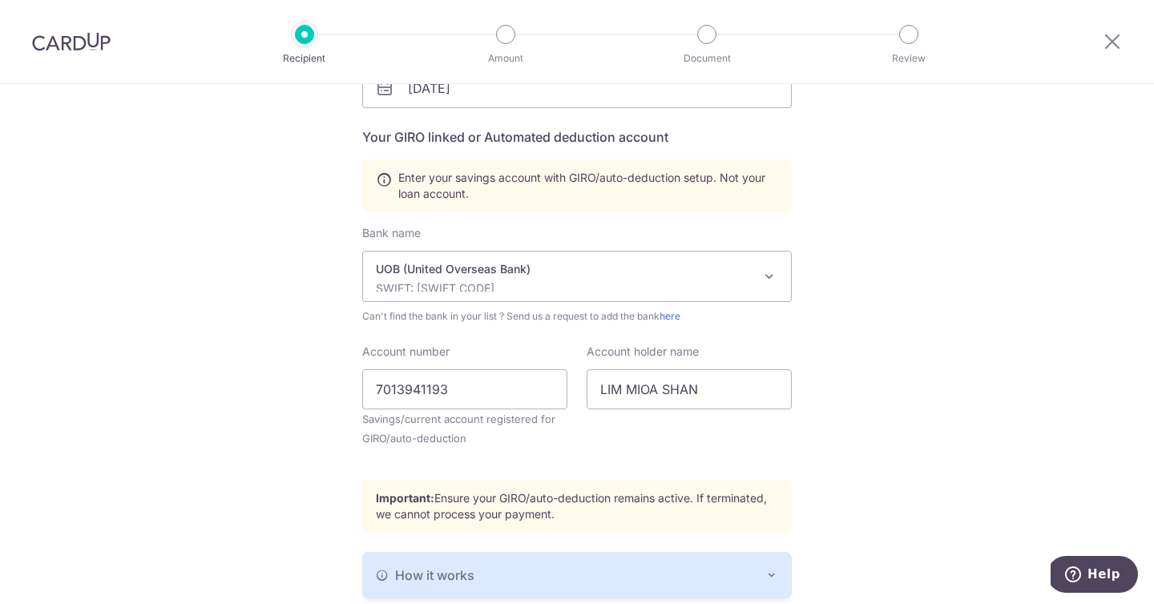
scroll to position [429, 0]
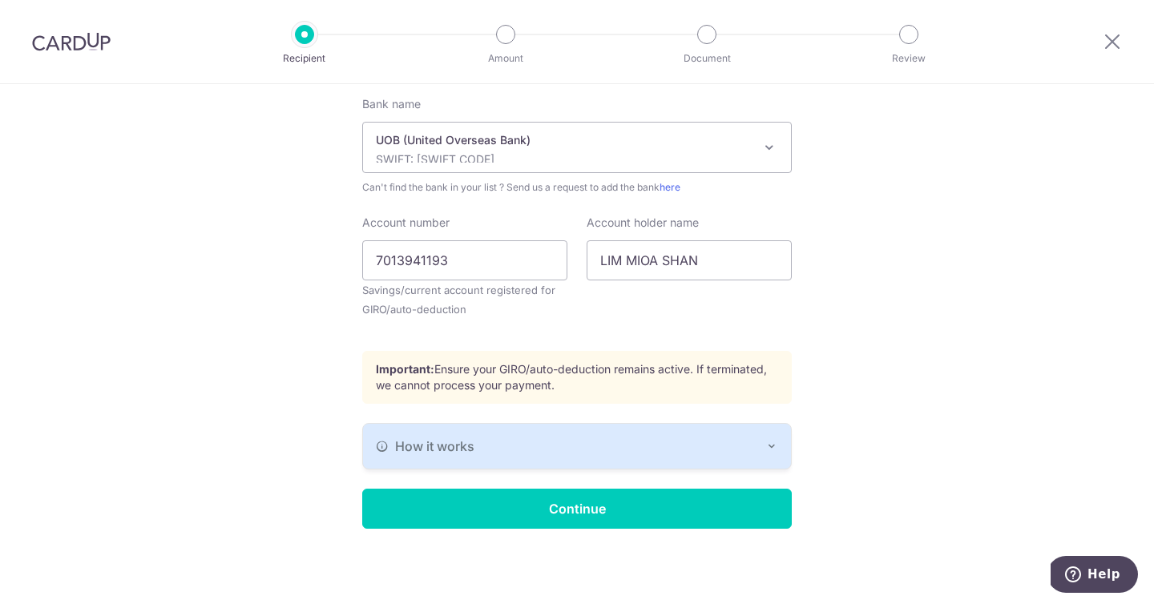
click at [656, 379] on p "Important: Ensure your GIRO/auto-deduction remains active. If terminated, we ca…" at bounding box center [577, 377] width 402 height 32
click at [672, 511] on input "Continue" at bounding box center [577, 509] width 430 height 40
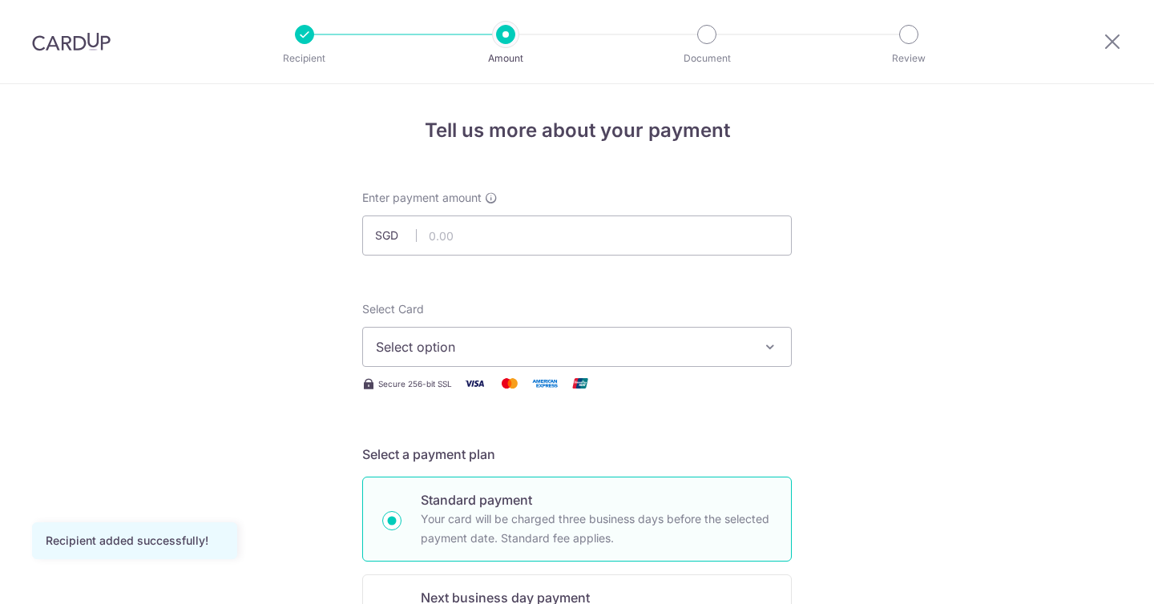
click at [545, 197] on div "Enter payment amount SGD" at bounding box center [577, 223] width 430 height 66
click at [534, 219] on input "text" at bounding box center [577, 236] width 430 height 40
paste input "4103.24"
type input "4,103.24"
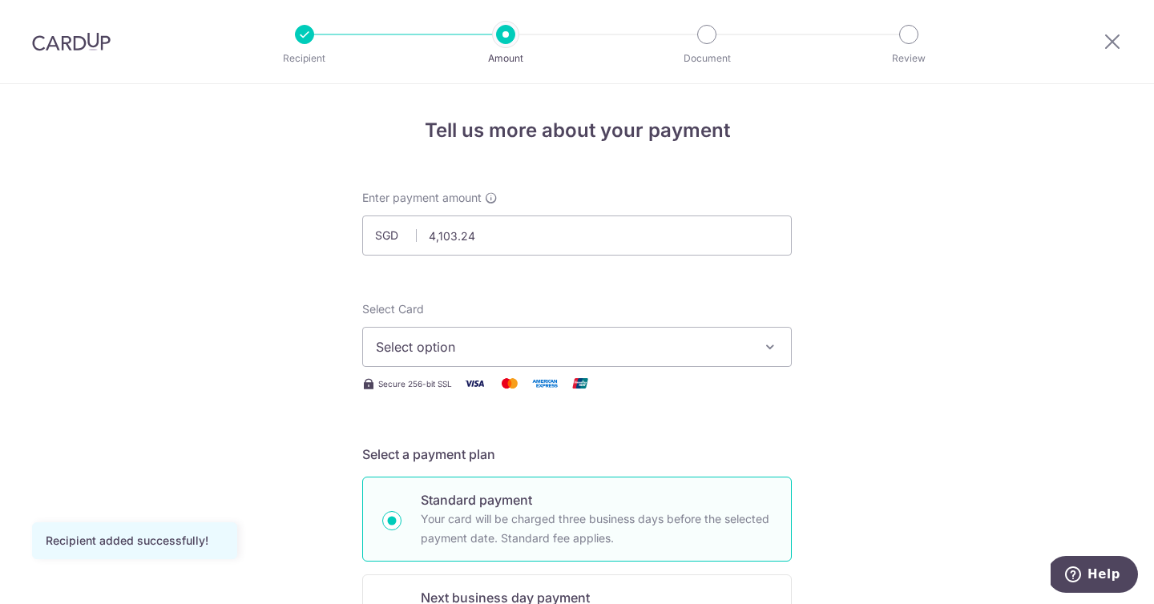
click at [513, 345] on span "Select option" at bounding box center [562, 346] width 373 height 19
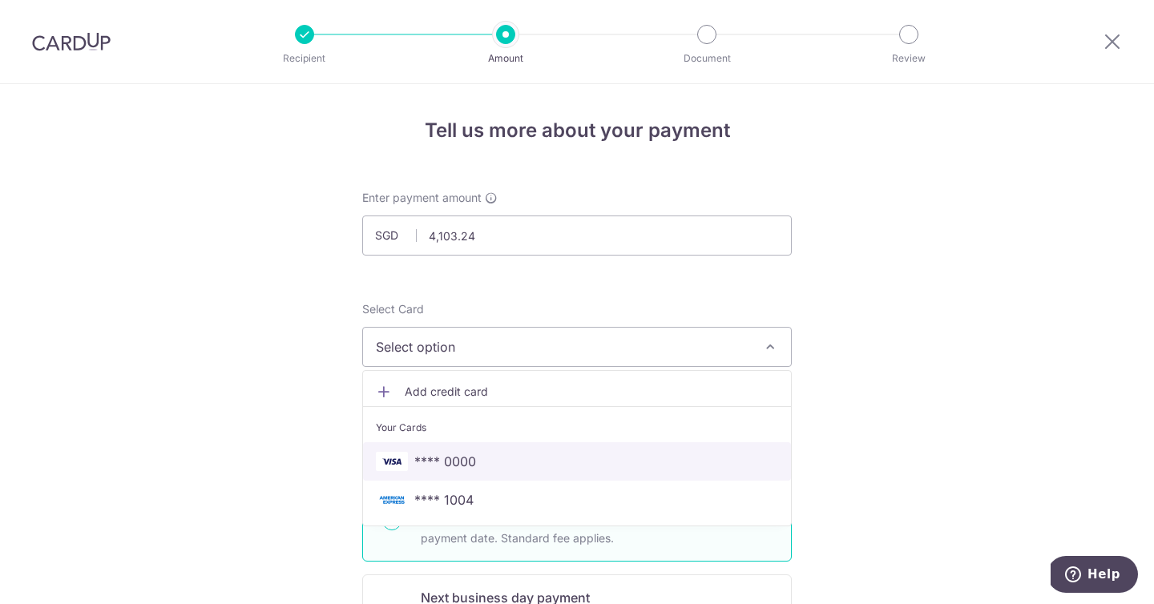
click at [500, 467] on span "**** 0000" at bounding box center [577, 461] width 402 height 19
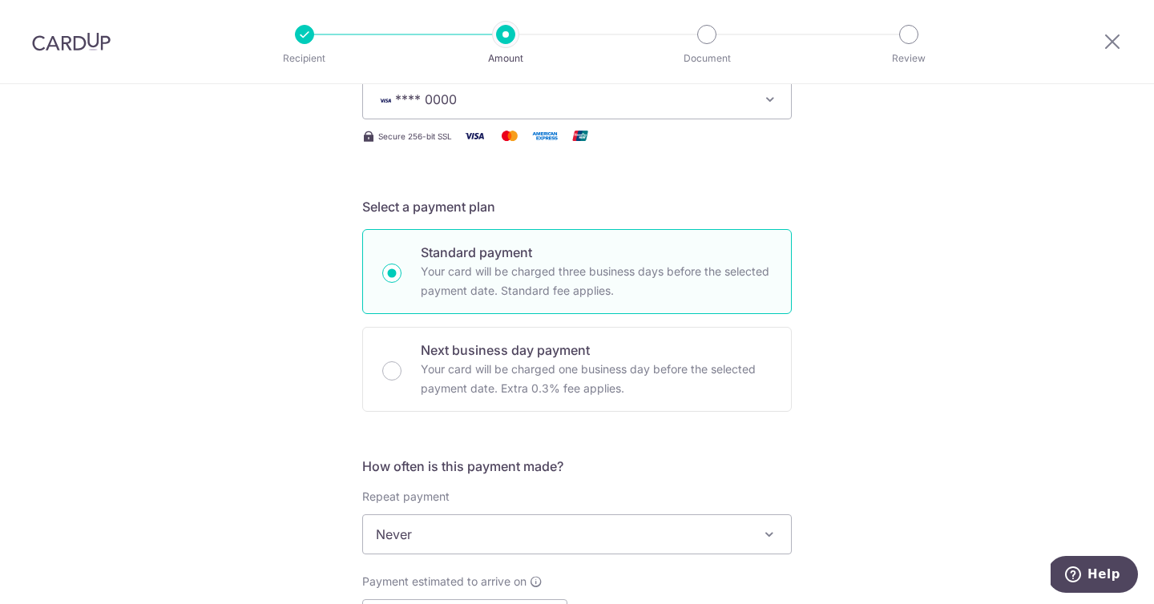
click at [523, 279] on form "Enter payment amount SGD 4,103.24 4103.24 Recipient added successfully! Select …" at bounding box center [577, 576] width 430 height 1269
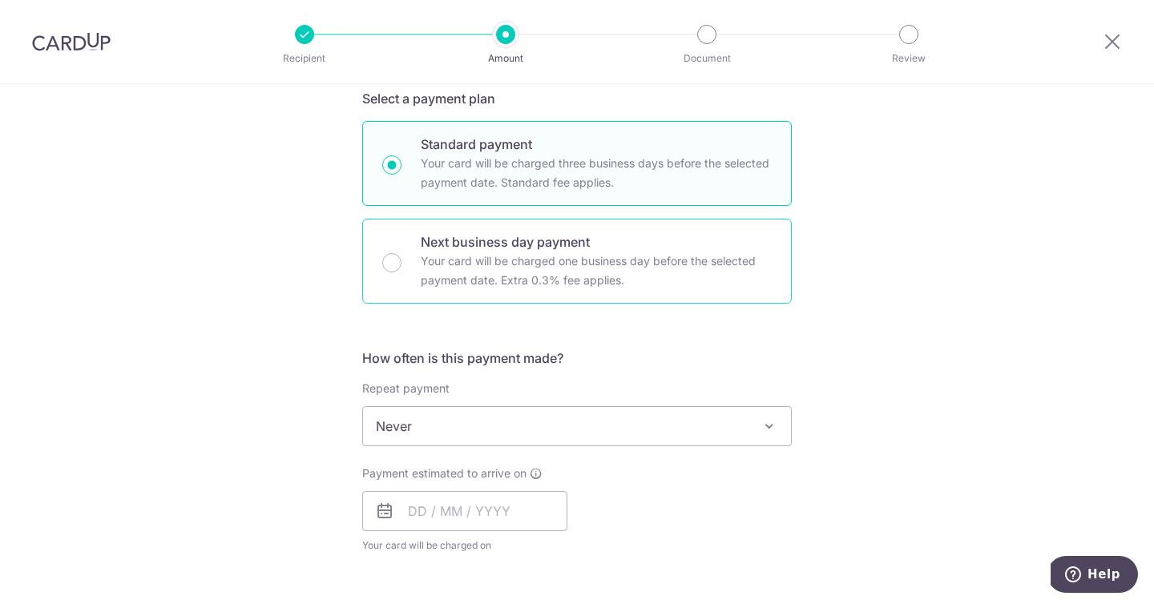
scroll to position [358, 0]
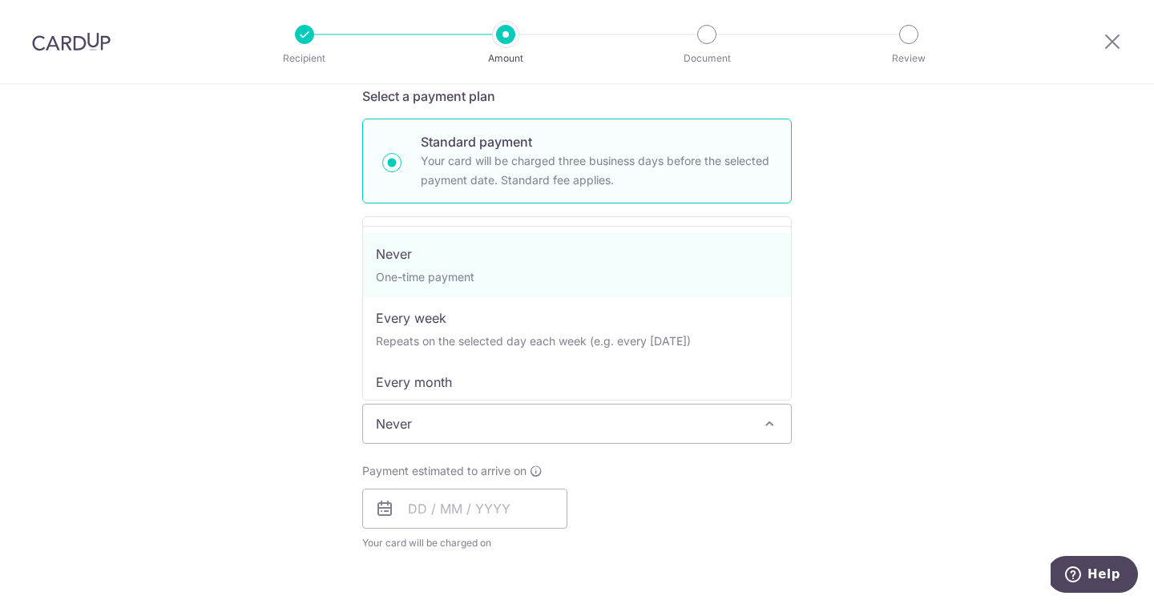
click at [504, 430] on span "Never" at bounding box center [577, 424] width 428 height 38
click at [630, 466] on div "Payment estimated to arrive on Your card will be charged on for the first payme…" at bounding box center [577, 507] width 449 height 88
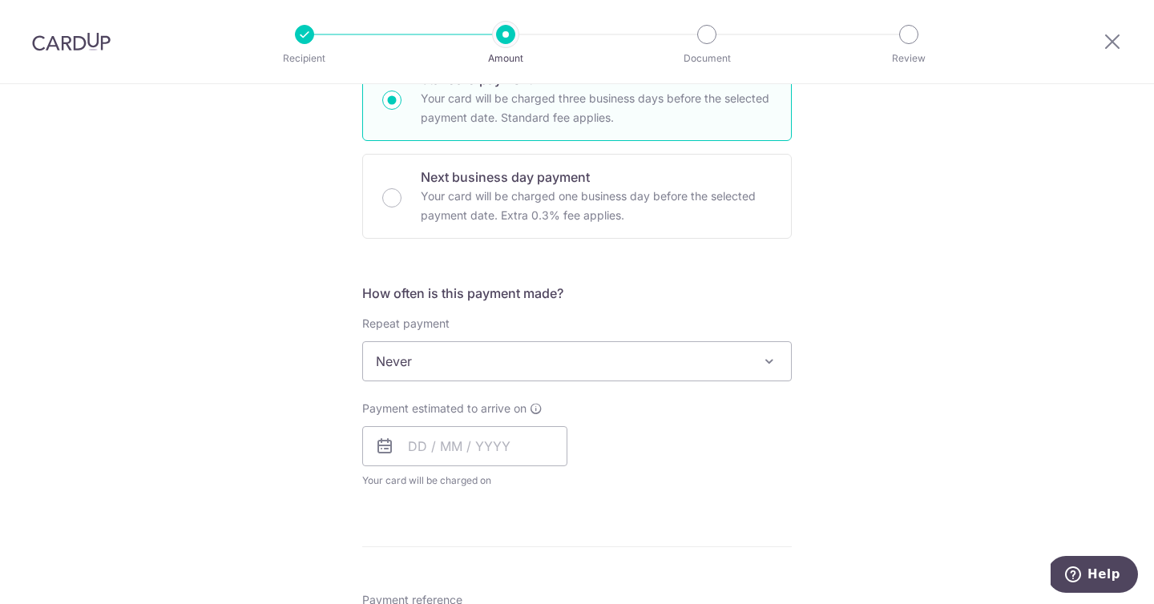
scroll to position [429, 0]
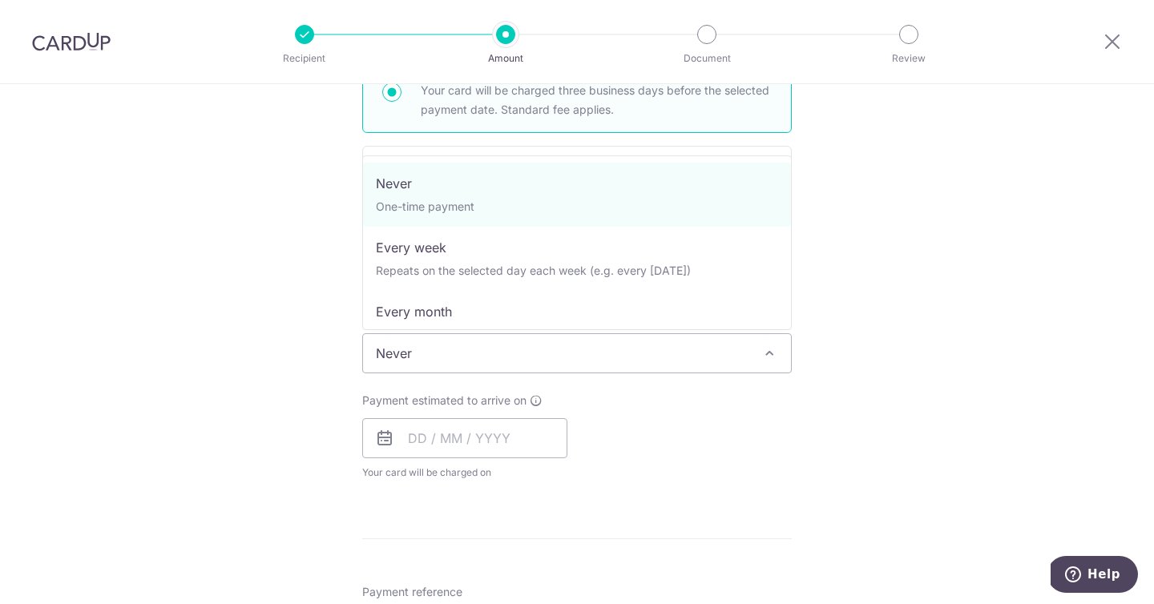
click at [526, 361] on span "Never" at bounding box center [577, 353] width 428 height 38
select select "3"
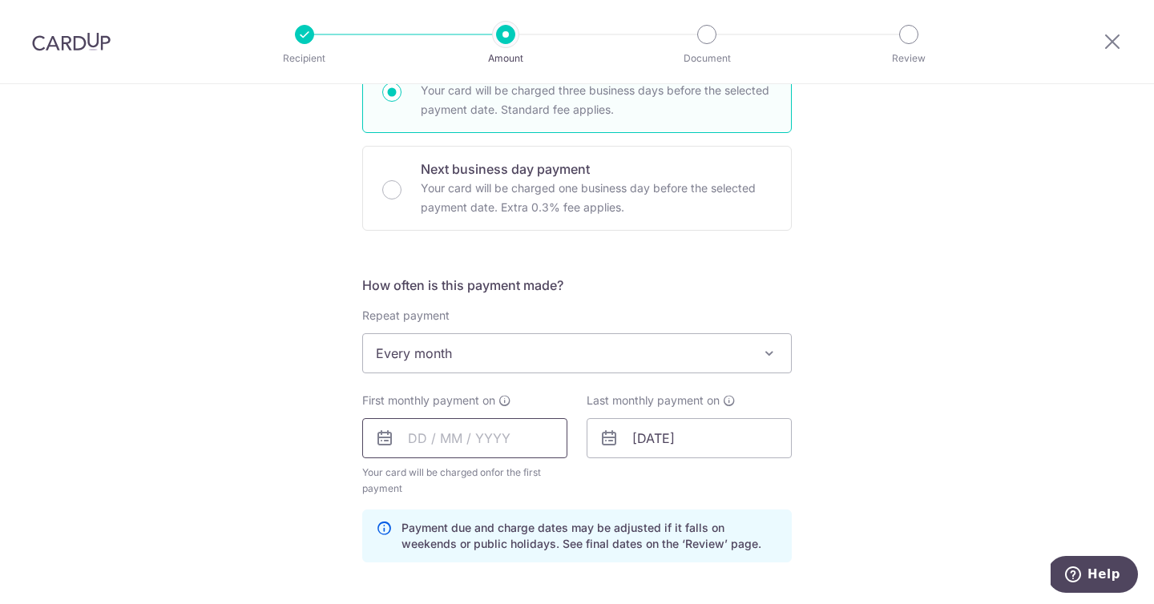
click at [490, 438] on input "text" at bounding box center [464, 438] width 205 height 40
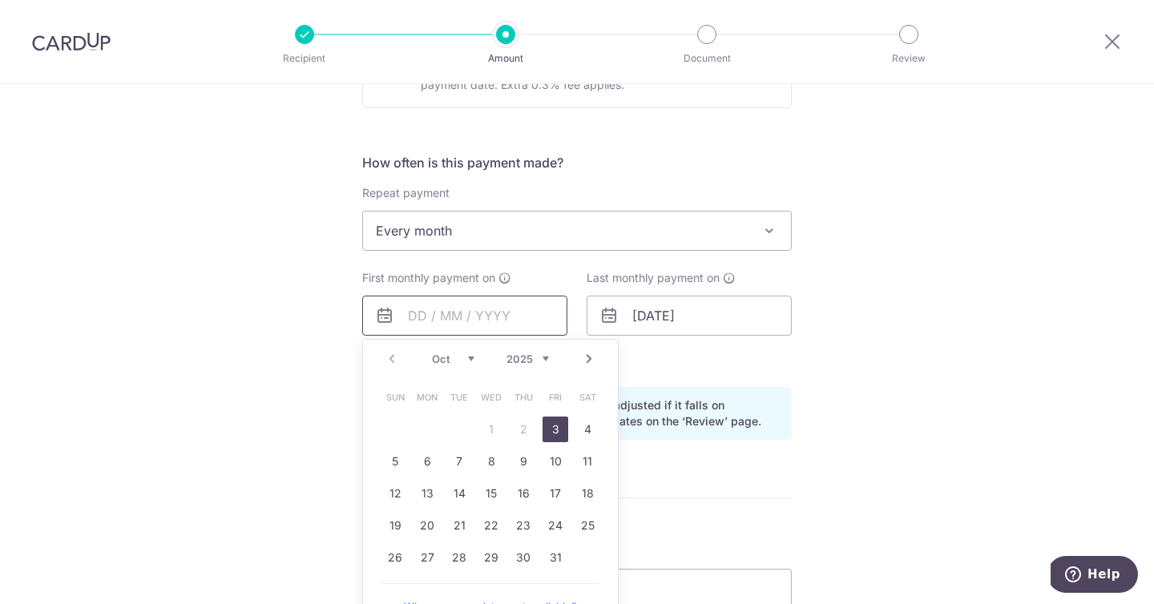
scroll to position [554, 0]
click at [592, 349] on link "Next" at bounding box center [588, 356] width 19 height 19
click at [577, 425] on link "1" at bounding box center [588, 427] width 26 height 26
type input "01/11/2025"
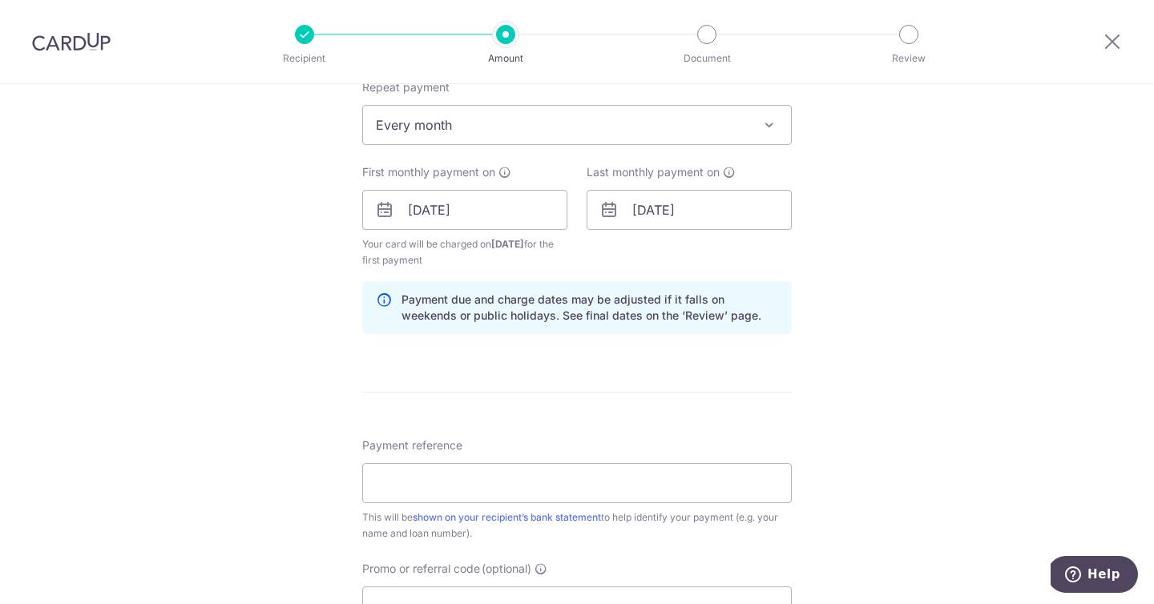
scroll to position [660, 0]
click at [511, 297] on p "Payment due and charge dates may be adjusted if it falls on weekends or public …" at bounding box center [590, 305] width 377 height 32
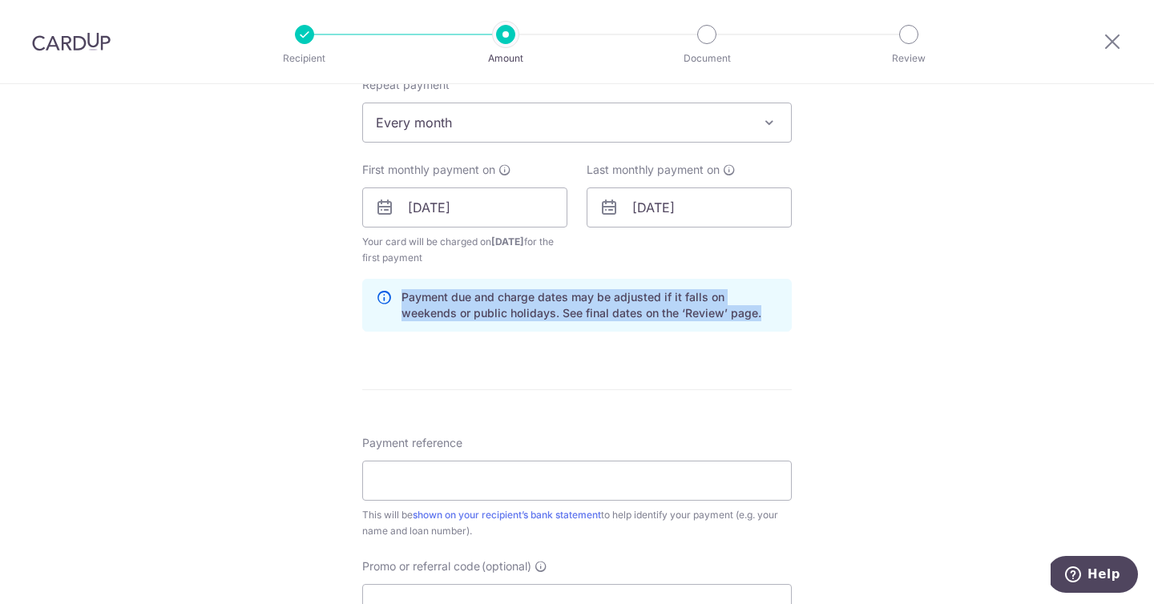
click at [511, 297] on p "Payment due and charge dates may be adjusted if it falls on weekends or public …" at bounding box center [590, 305] width 377 height 32
click at [517, 301] on p "Payment due and charge dates may be adjusted if it falls on weekends or public …" at bounding box center [590, 305] width 377 height 32
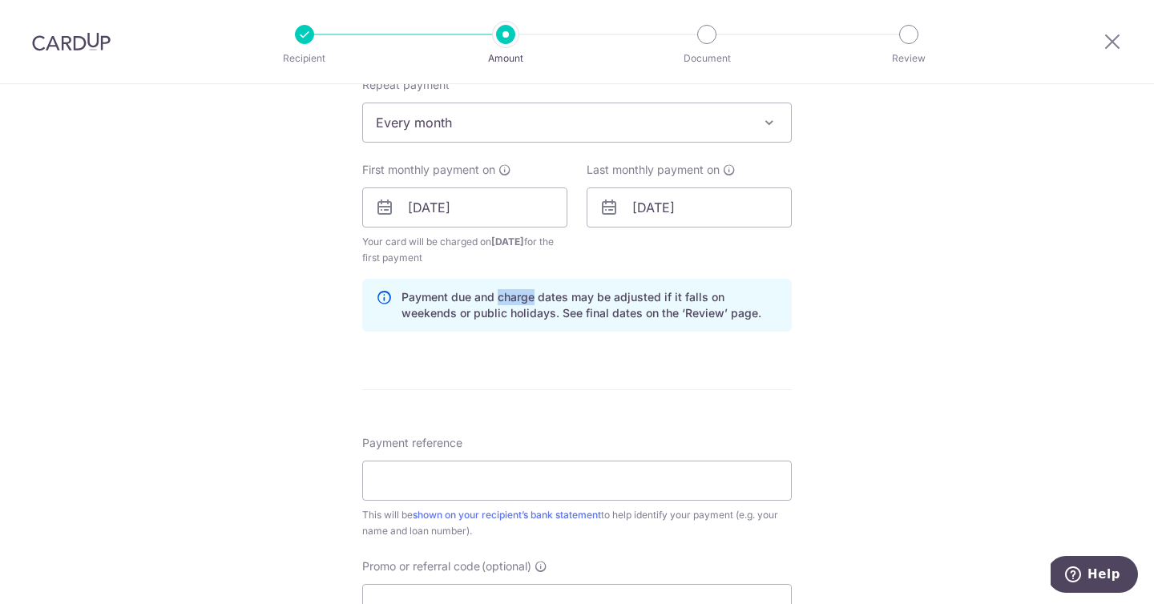
click at [517, 301] on p "Payment due and charge dates may be adjusted if it falls on weekends or public …" at bounding box center [590, 305] width 377 height 32
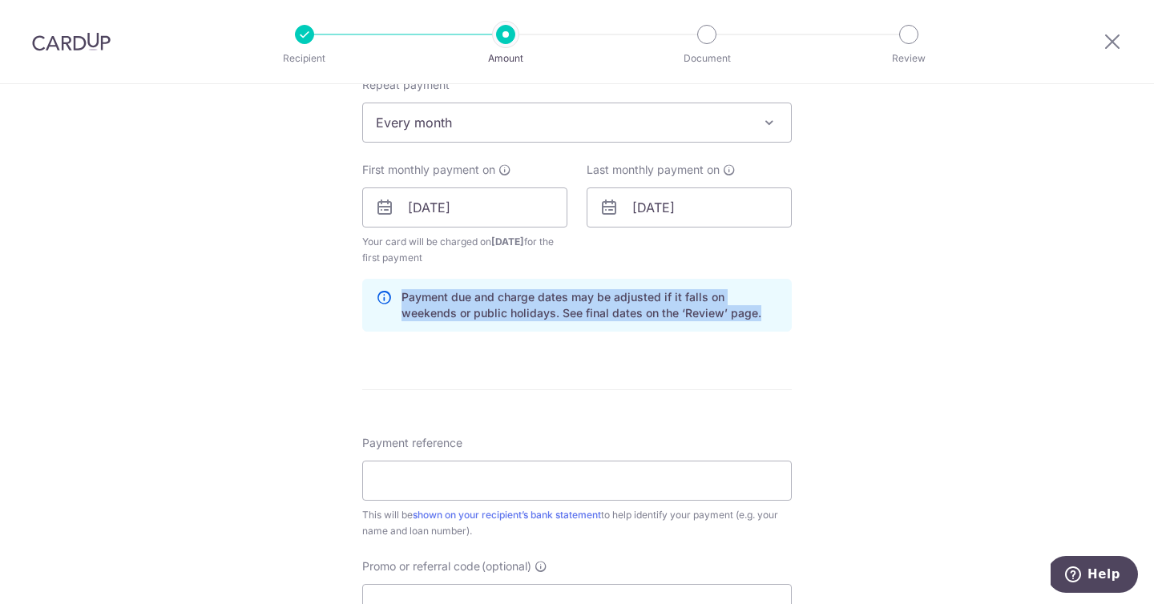
click at [517, 301] on p "Payment due and charge dates may be adjusted if it falls on weekends or public …" at bounding box center [590, 305] width 377 height 32
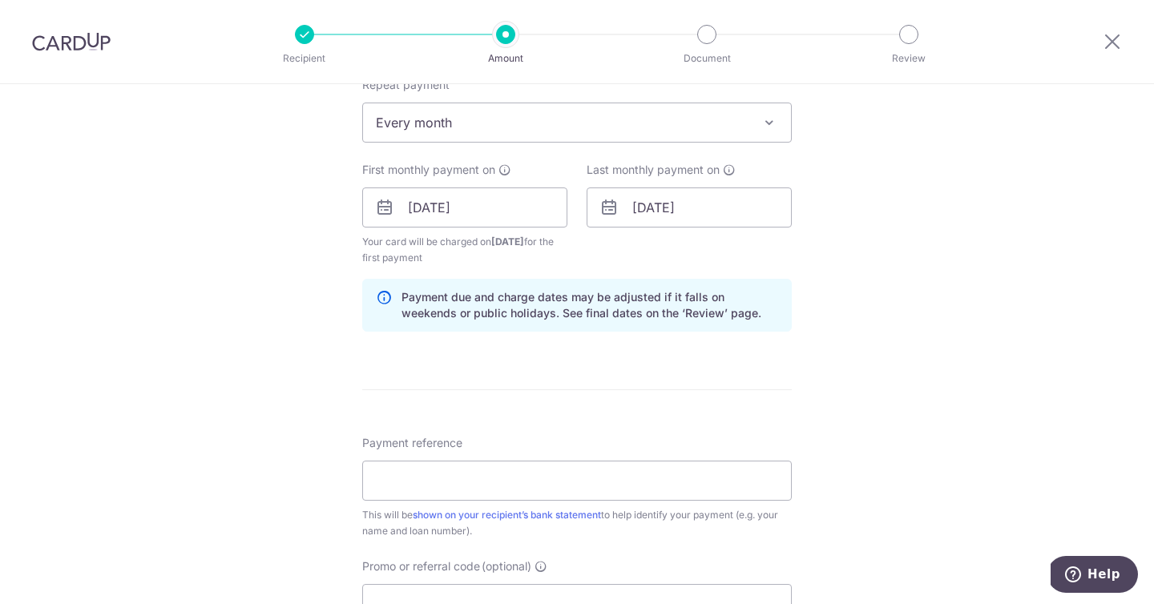
click at [526, 310] on p "Payment due and charge dates may be adjusted if it falls on weekends or public …" at bounding box center [590, 305] width 377 height 32
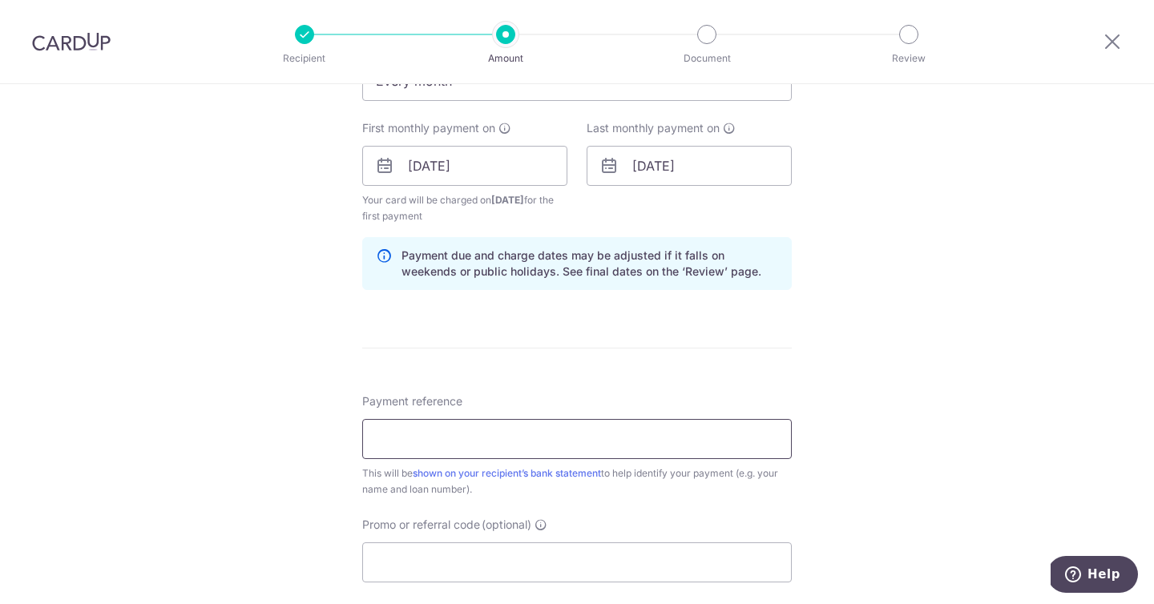
scroll to position [708, 0]
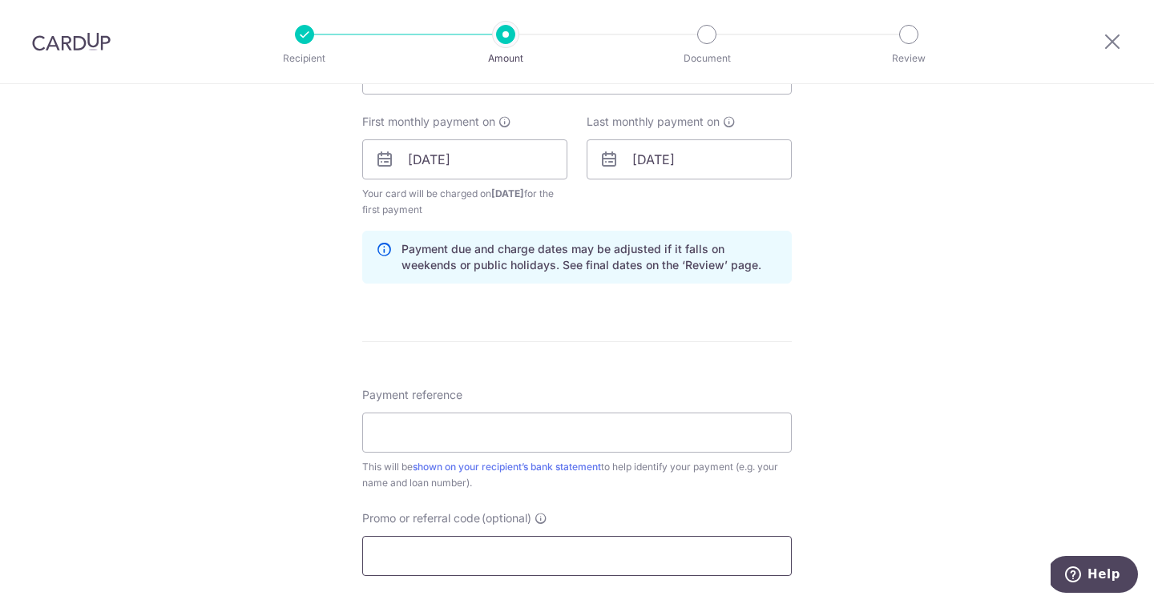
click at [535, 540] on input "Promo or referral code (optional)" at bounding box center [577, 556] width 430 height 40
paste input "3HOME25R"
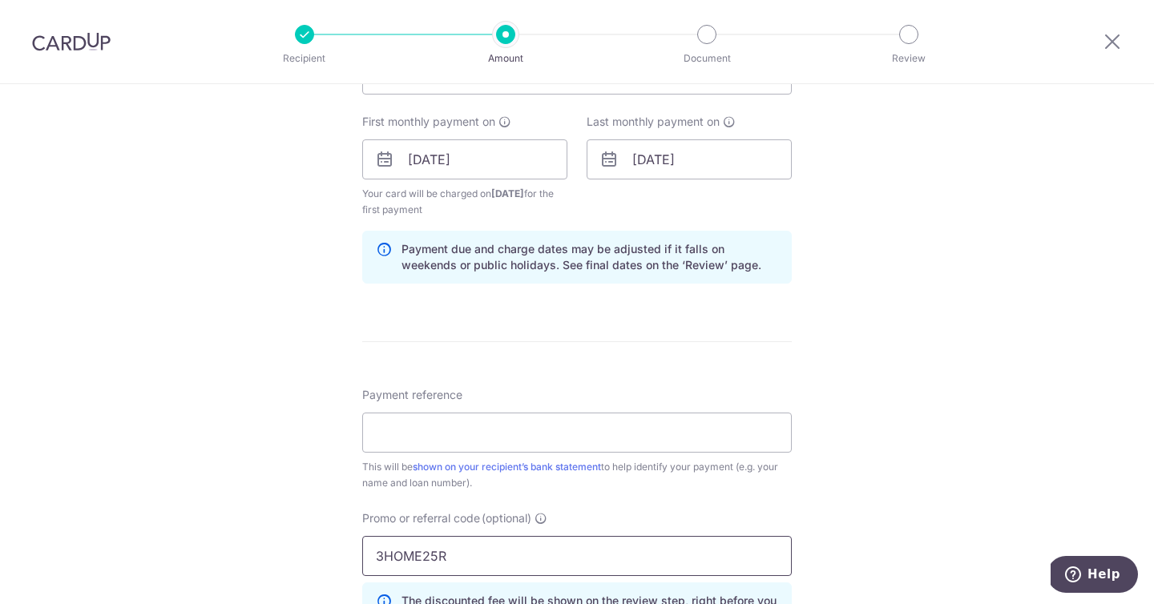
type input "3HOME25R"
click at [591, 349] on form "Enter payment amount SGD 4,103.24 4103.24 Recipient added successfully! Select …" at bounding box center [577, 193] width 430 height 1423
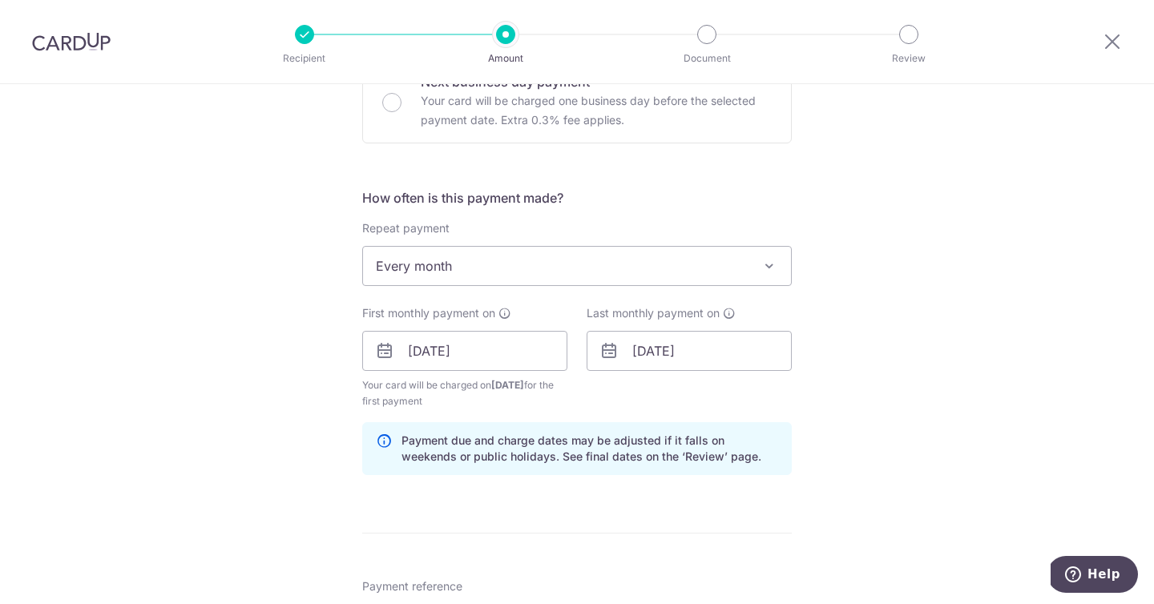
scroll to position [509, 0]
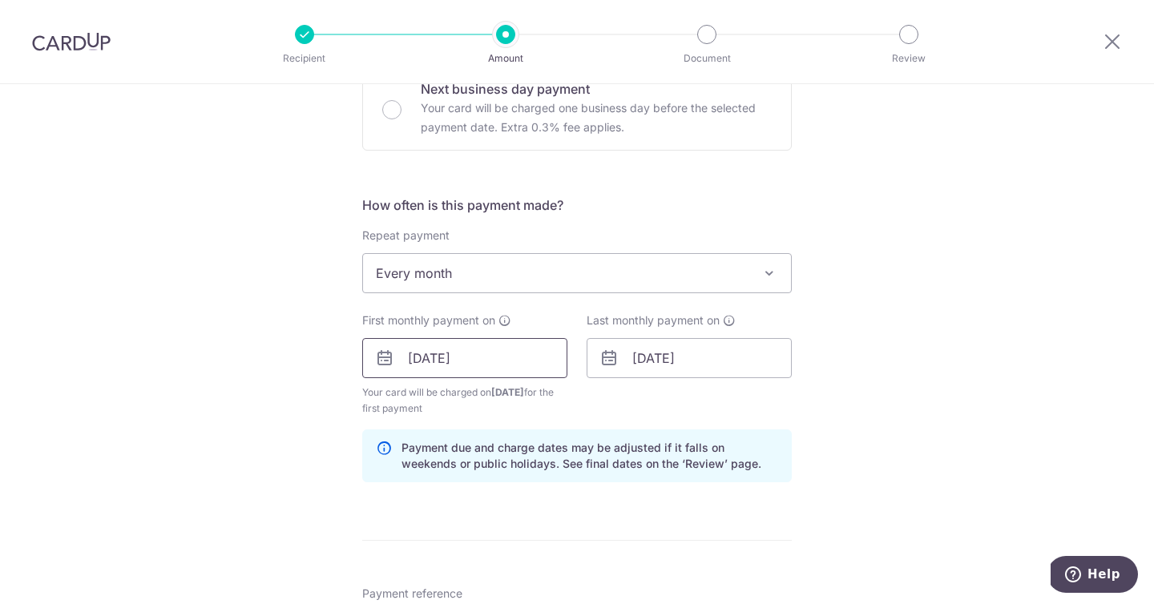
click at [483, 372] on input "01/11/2025" at bounding box center [464, 358] width 205 height 40
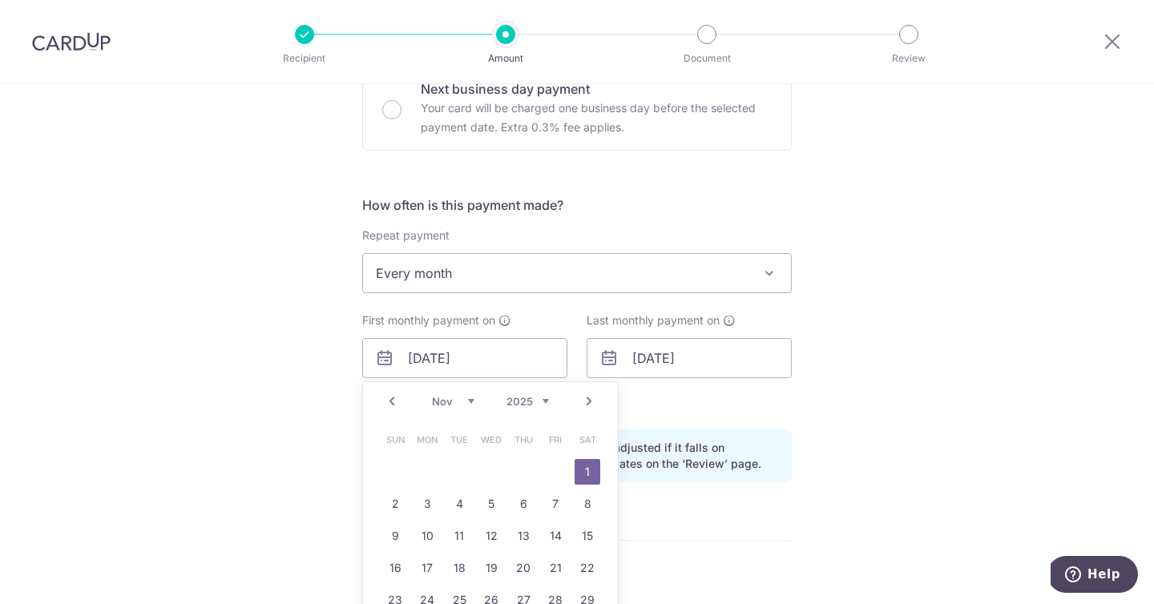
click at [914, 288] on div "Tell us more about your payment Enter payment amount SGD 4,103.24 4103.24 Recip…" at bounding box center [577, 377] width 1154 height 1604
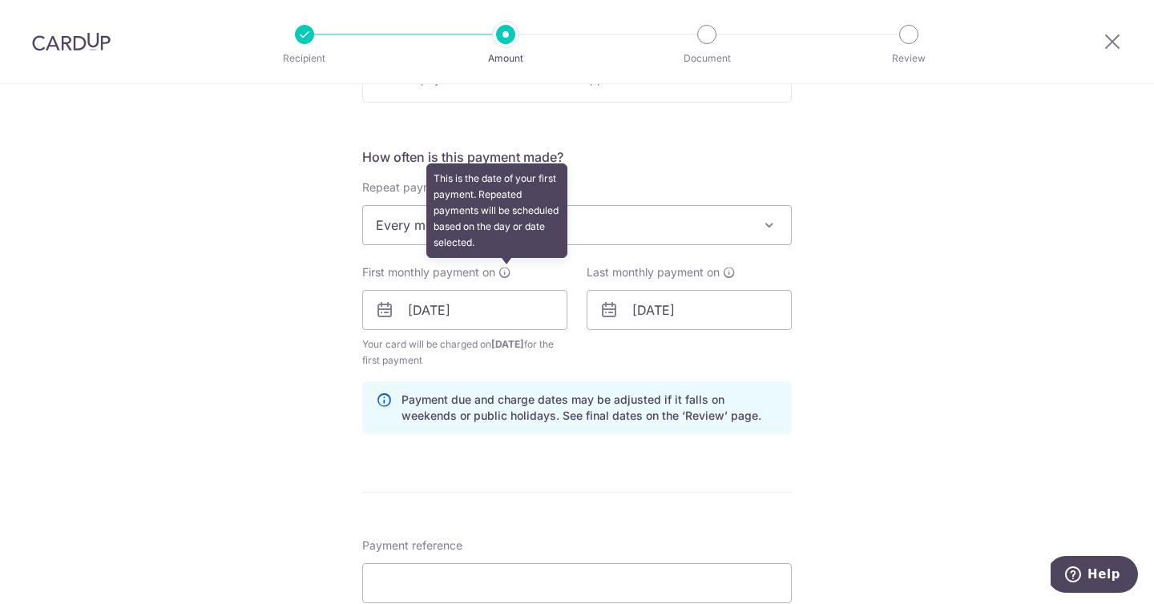
scroll to position [559, 0]
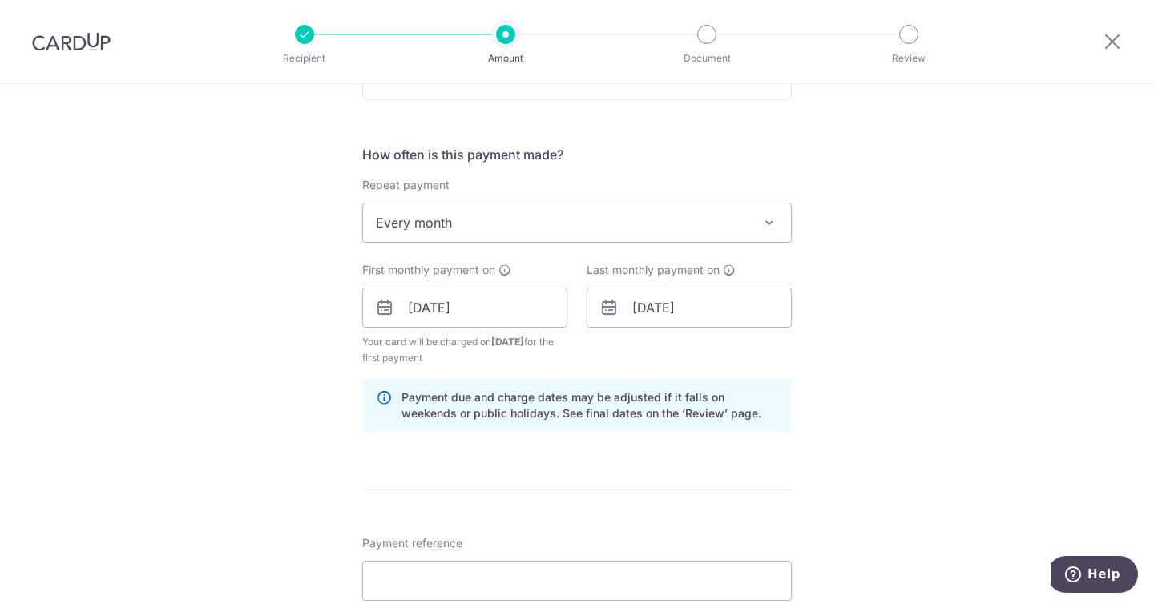
click at [380, 316] on icon at bounding box center [384, 307] width 19 height 19
click at [382, 312] on icon at bounding box center [384, 307] width 19 height 19
click at [514, 290] on input "01/11/2025" at bounding box center [464, 308] width 205 height 40
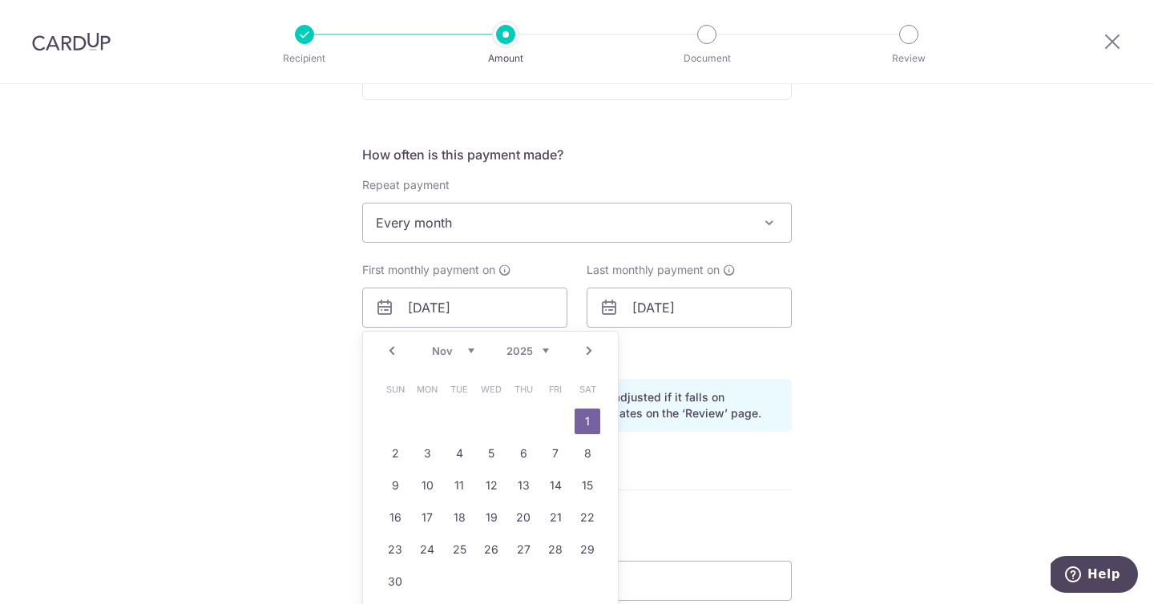
click at [393, 353] on link "Prev" at bounding box center [391, 350] width 19 height 19
click at [554, 545] on link "31" at bounding box center [556, 550] width 26 height 26
type input "31/10/2025"
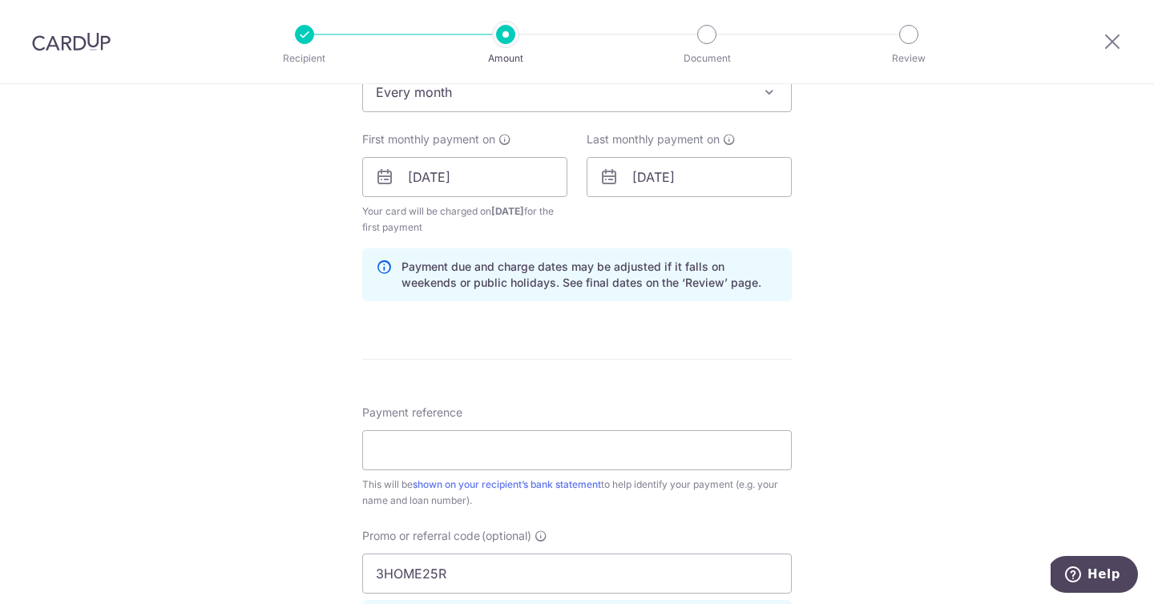
scroll to position [691, 0]
click at [528, 274] on p "Payment due and charge dates may be adjusted if it falls on weekends or public …" at bounding box center [590, 274] width 377 height 32
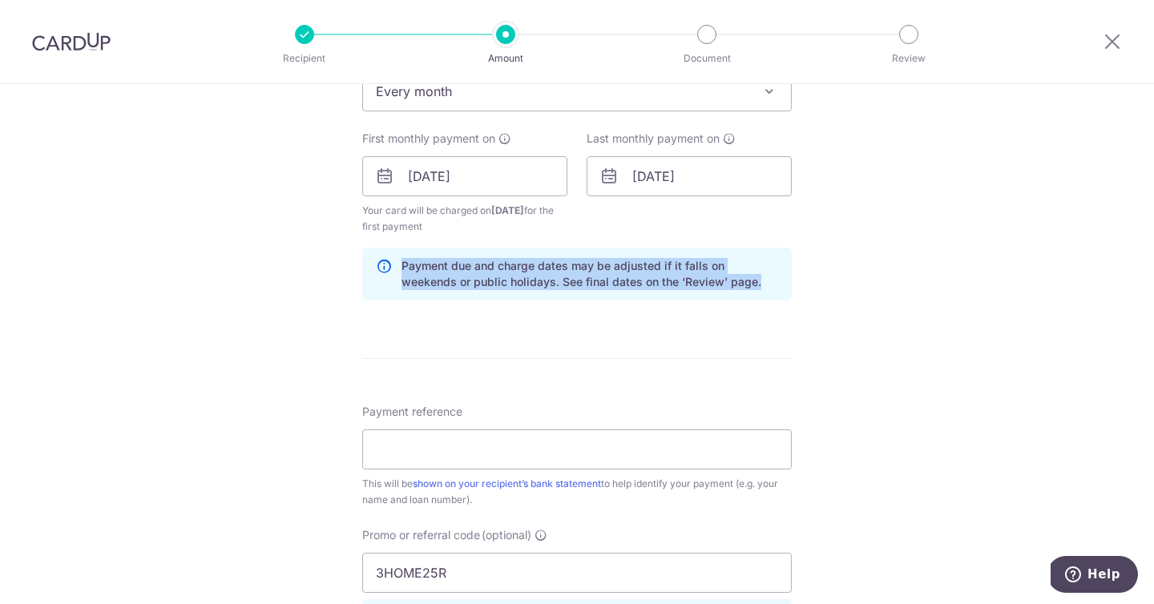
click at [528, 274] on p "Payment due and charge dates may be adjusted if it falls on weekends or public …" at bounding box center [590, 274] width 377 height 32
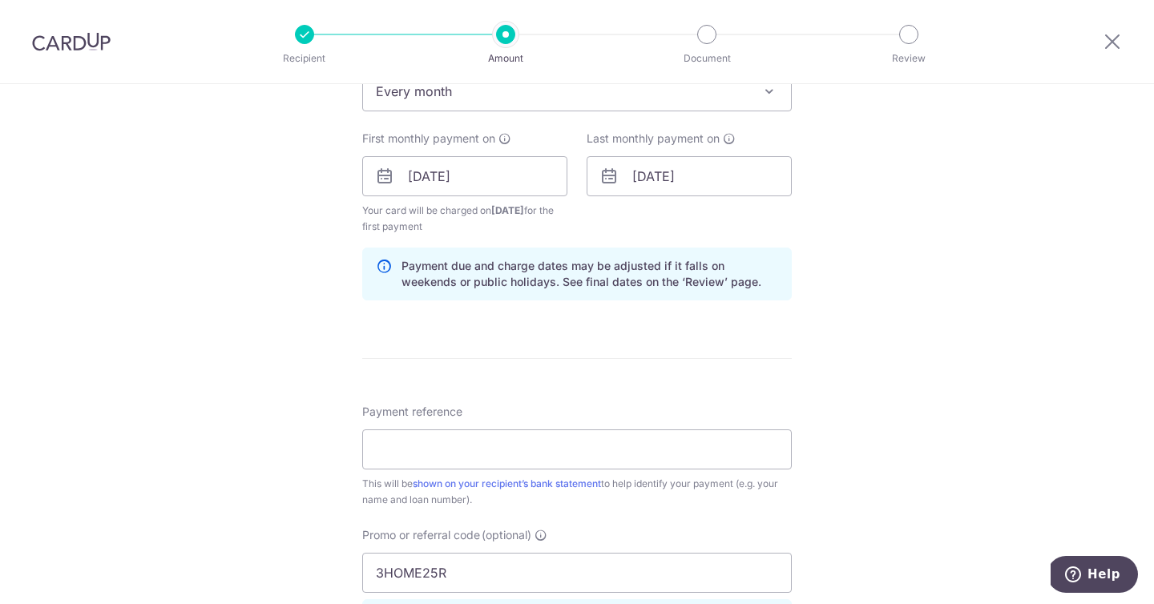
click at [926, 290] on div "Tell us more about your payment Enter payment amount SGD 4,103.24 4103.24 Recip…" at bounding box center [577, 195] width 1154 height 1604
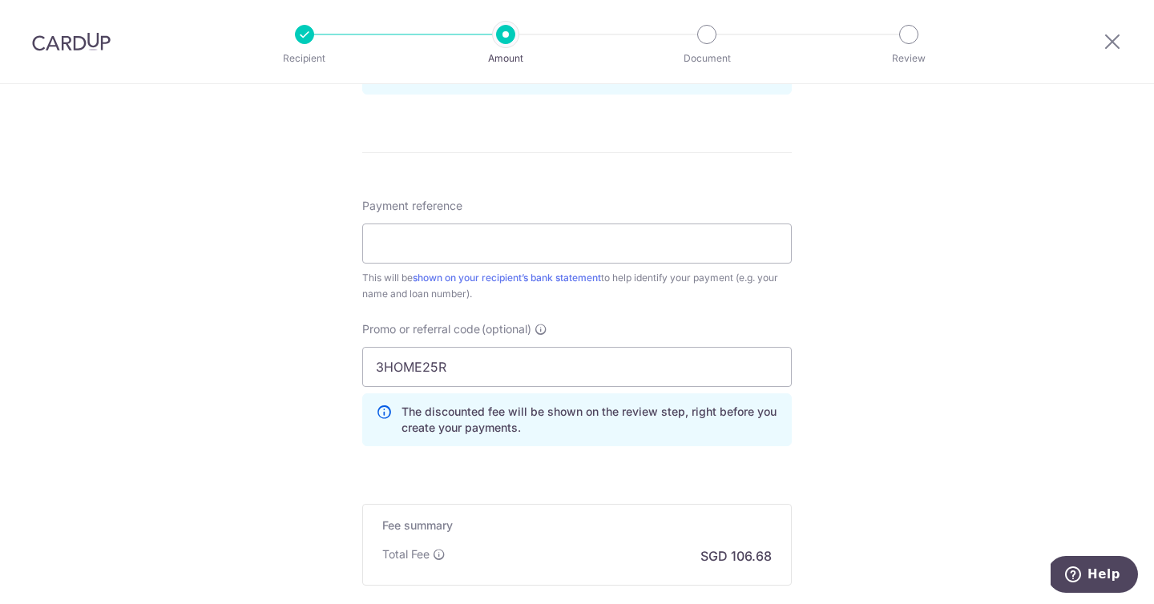
scroll to position [899, 0]
click at [730, 236] on input "Payment reference" at bounding box center [577, 241] width 430 height 40
type input "Mortgage"
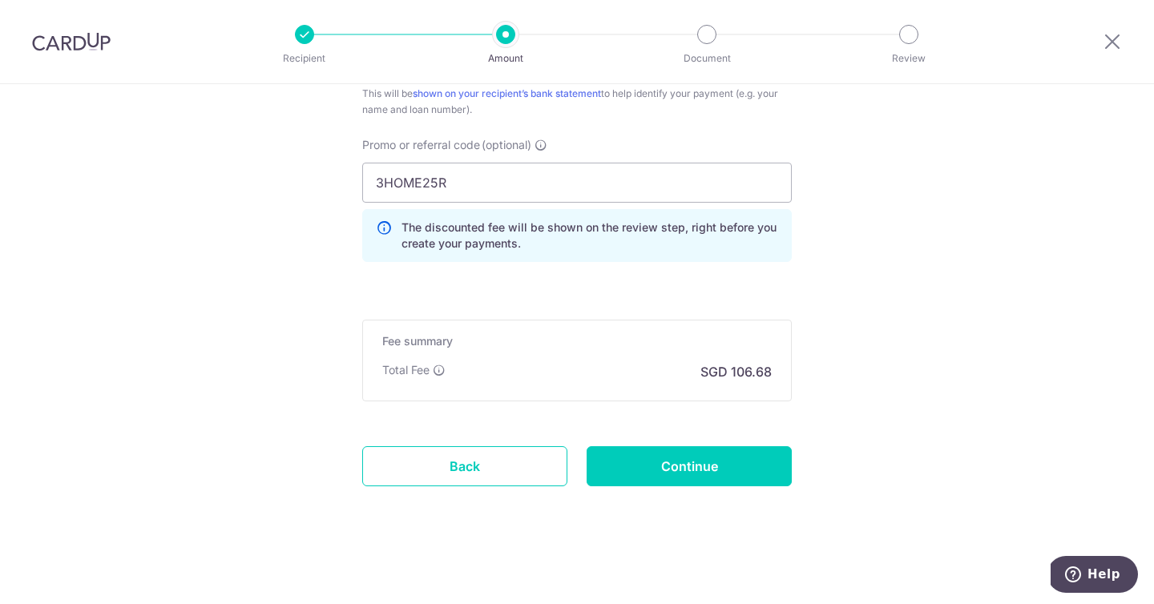
scroll to position [1084, 0]
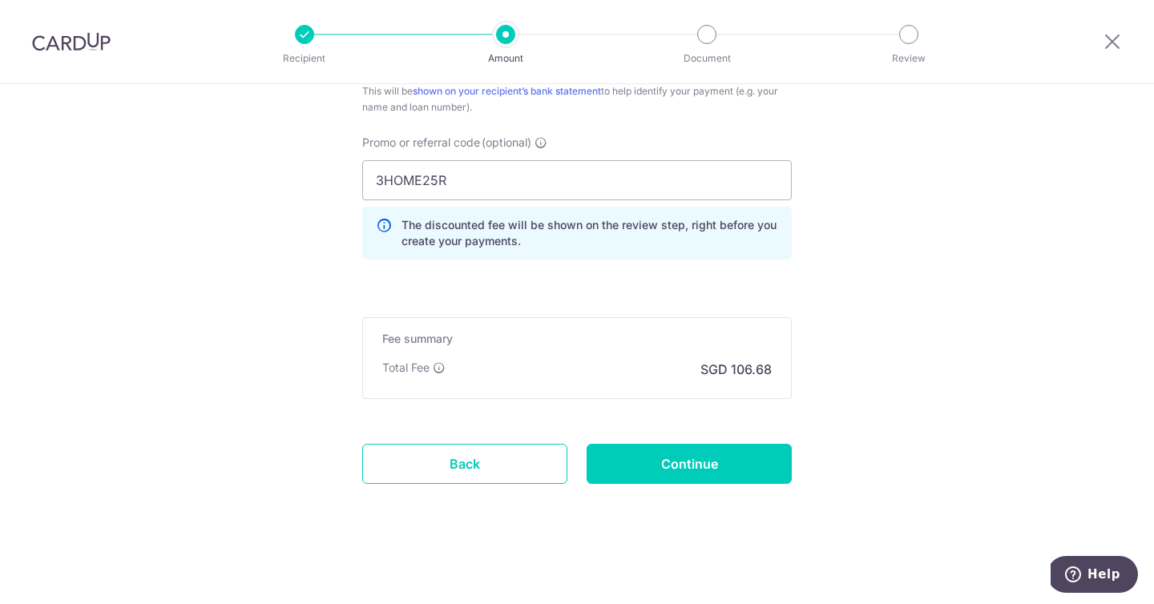
click at [738, 376] on p "SGD 106.68" at bounding box center [735, 369] width 71 height 19
click at [739, 376] on p "SGD 106.68" at bounding box center [735, 369] width 71 height 19
click at [530, 383] on div "Fee summary Base fee Extend fee Next-day fee Total Fee SGD 106.68" at bounding box center [577, 358] width 430 height 82
click at [710, 467] on input "Continue" at bounding box center [689, 464] width 205 height 40
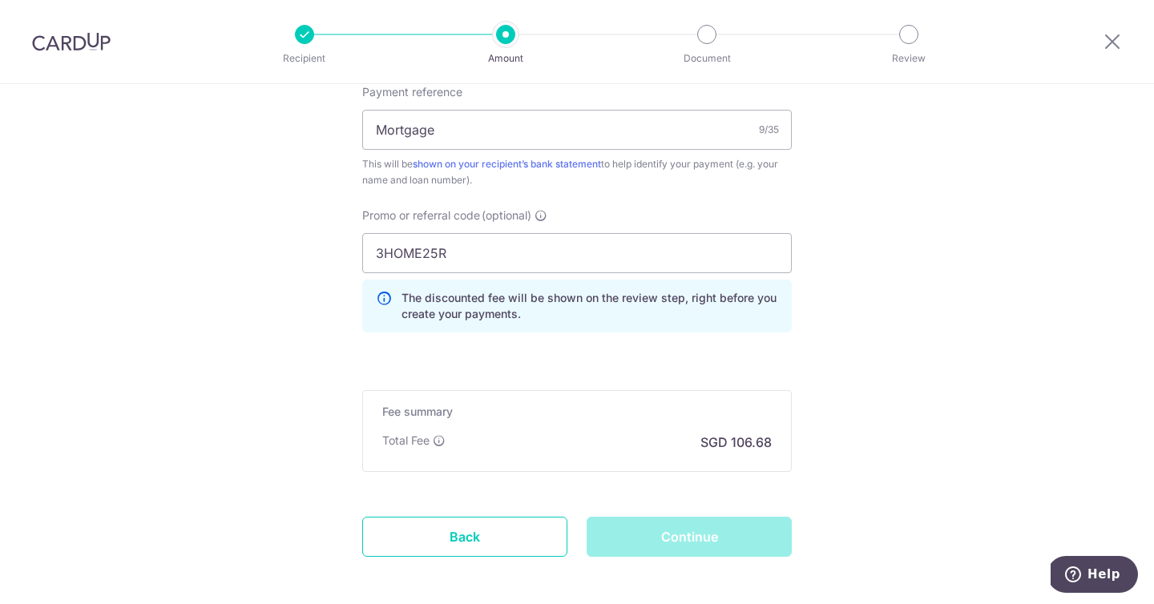
scroll to position [1011, 0]
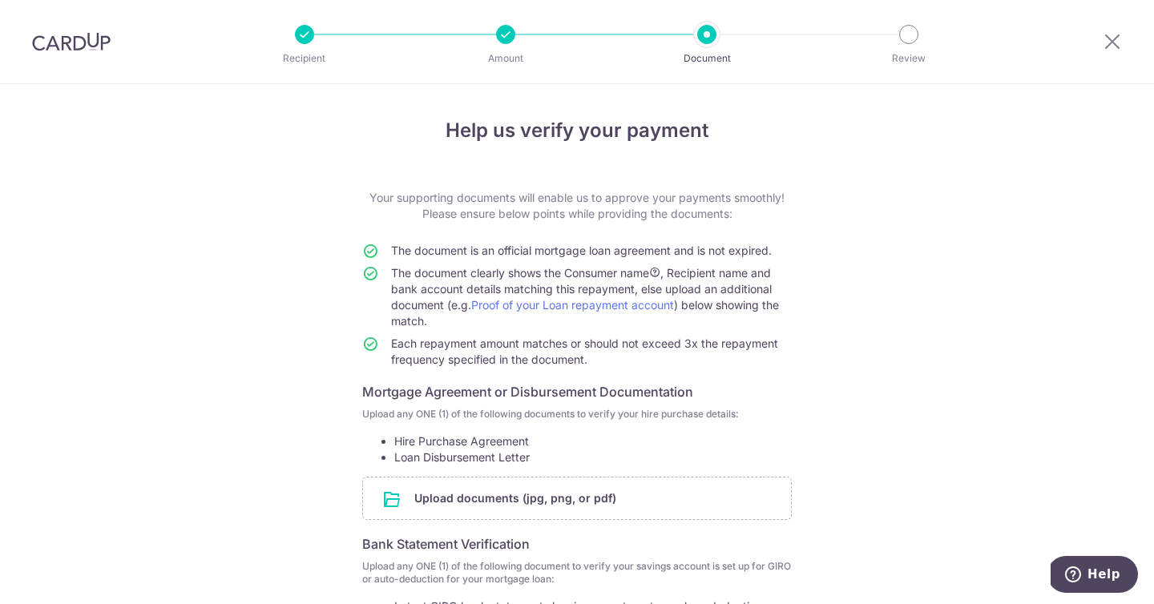
scroll to position [1, 0]
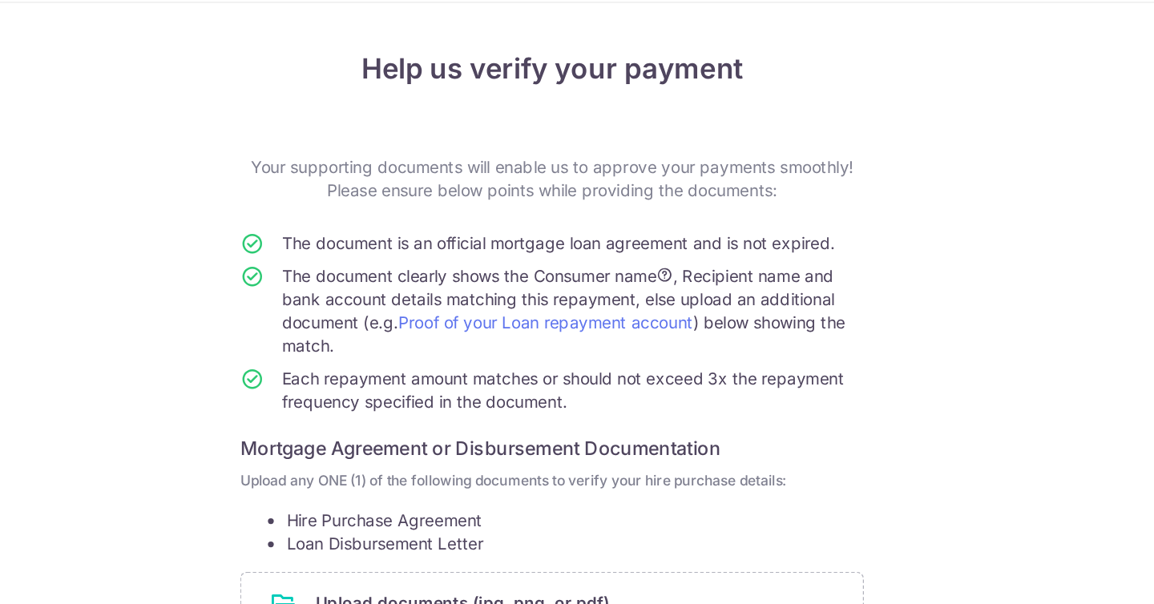
click at [609, 257] on td "The document is an official mortgage loan agreement and is not expired." at bounding box center [591, 253] width 401 height 22
click at [608, 256] on td "The document is an official mortgage loan agreement and is not expired." at bounding box center [591, 253] width 401 height 22
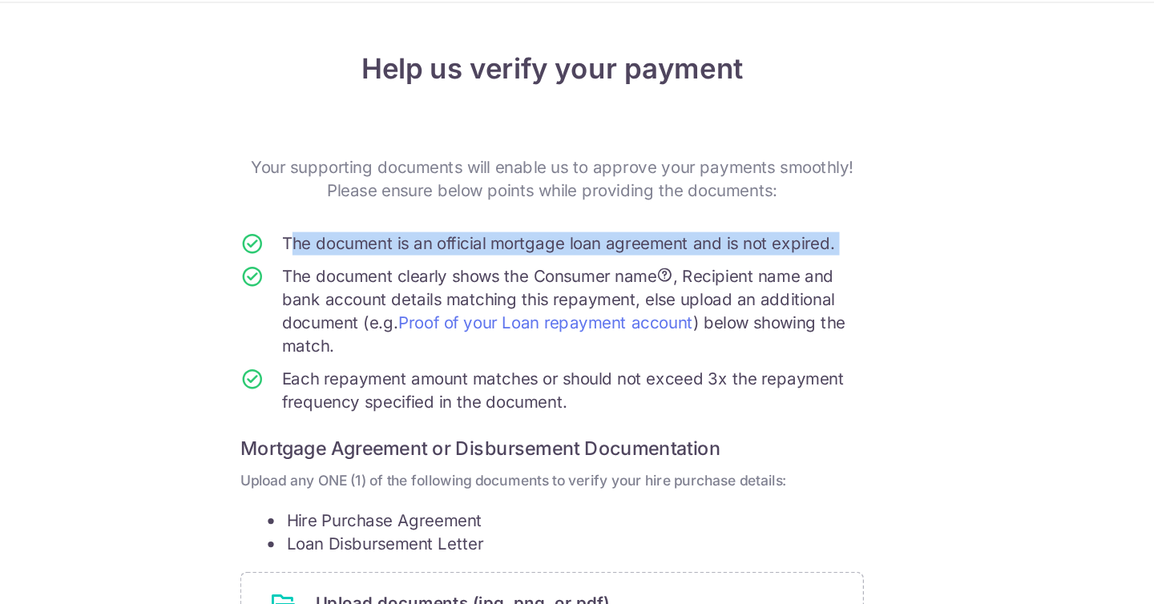
click at [608, 256] on td "The document is an official mortgage loan agreement and is not expired." at bounding box center [591, 253] width 401 height 22
click at [603, 260] on td "The document is an official mortgage loan agreement and is not expired." at bounding box center [591, 253] width 401 height 22
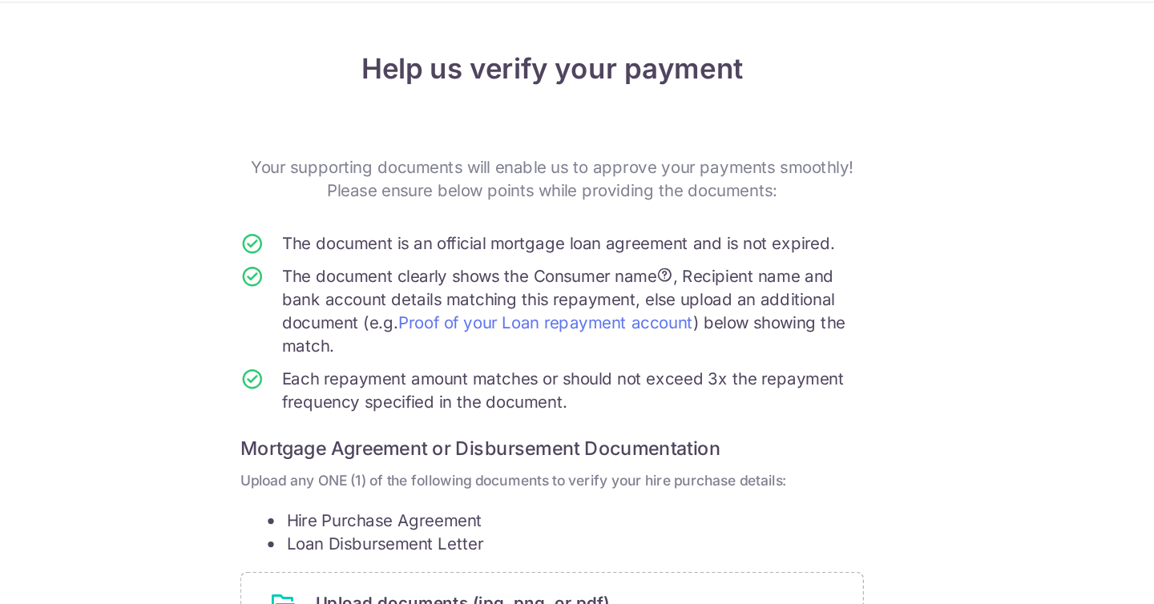
click at [603, 260] on td "The document is an official mortgage loan agreement and is not expired." at bounding box center [591, 253] width 401 height 22
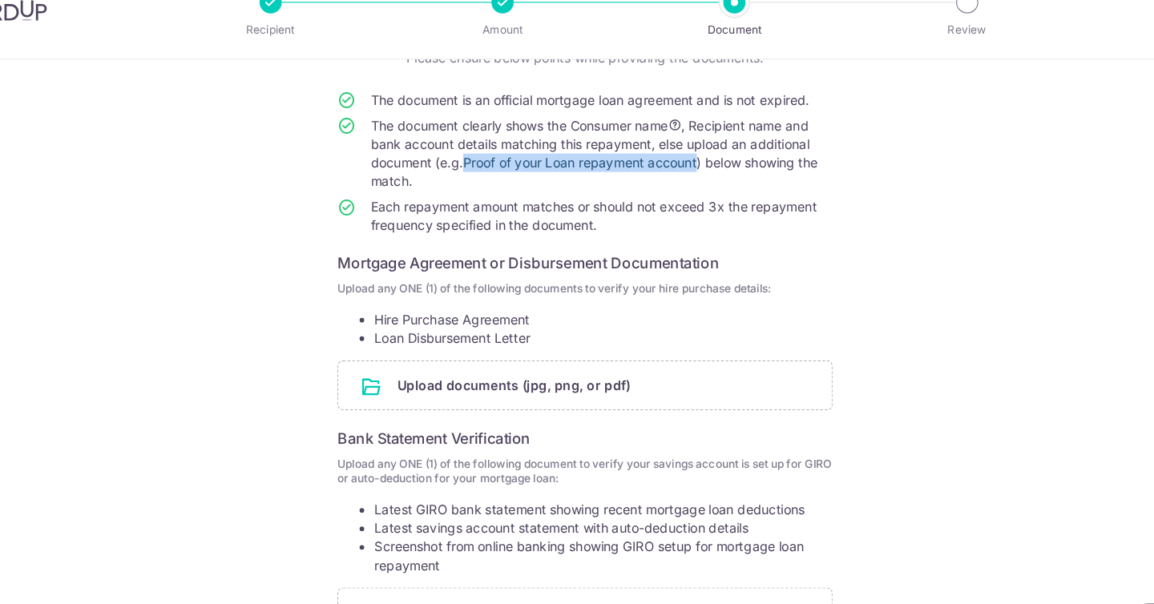
scroll to position [134, 0]
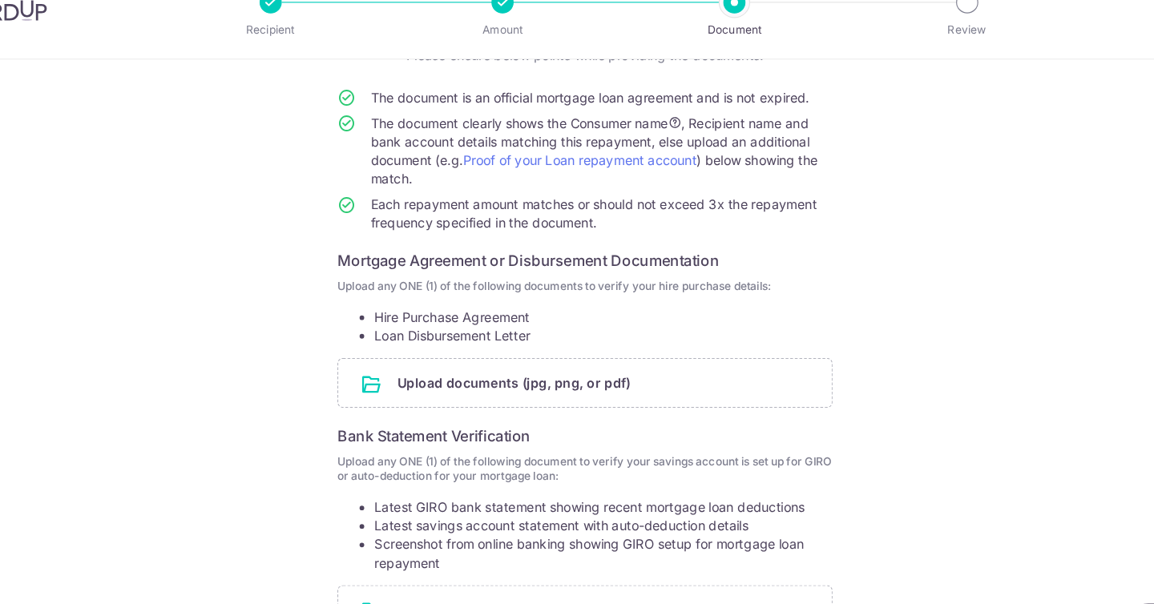
click at [676, 312] on li "Hire Purchase Agreement" at bounding box center [593, 308] width 398 height 16
click at [442, 322] on li "Loan Disbursement Letter" at bounding box center [593, 324] width 398 height 16
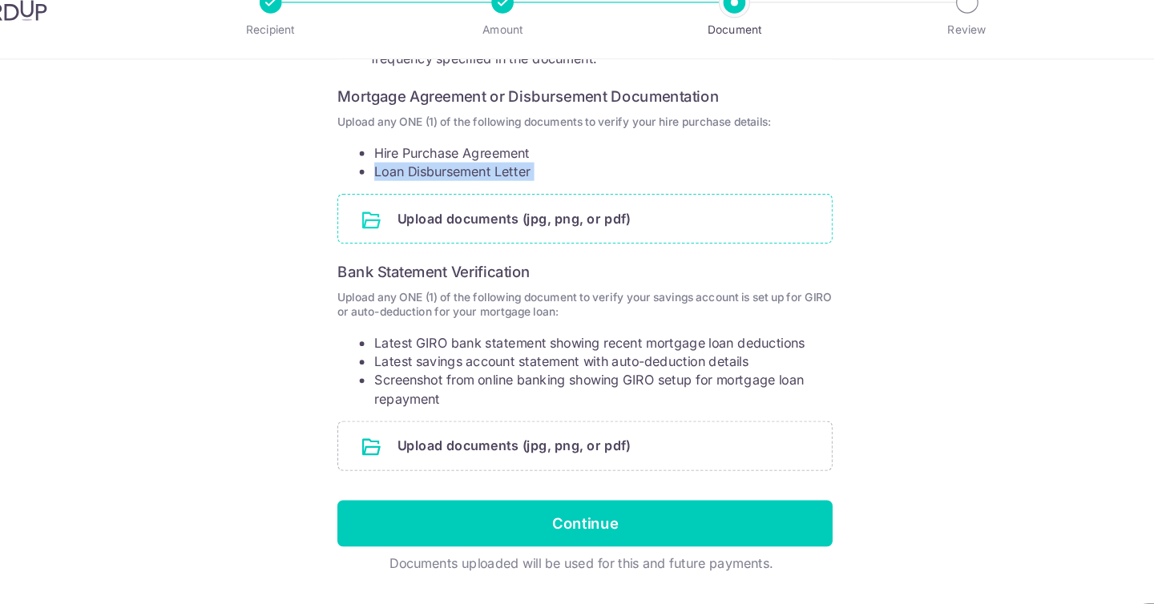
scroll to position [276, 0]
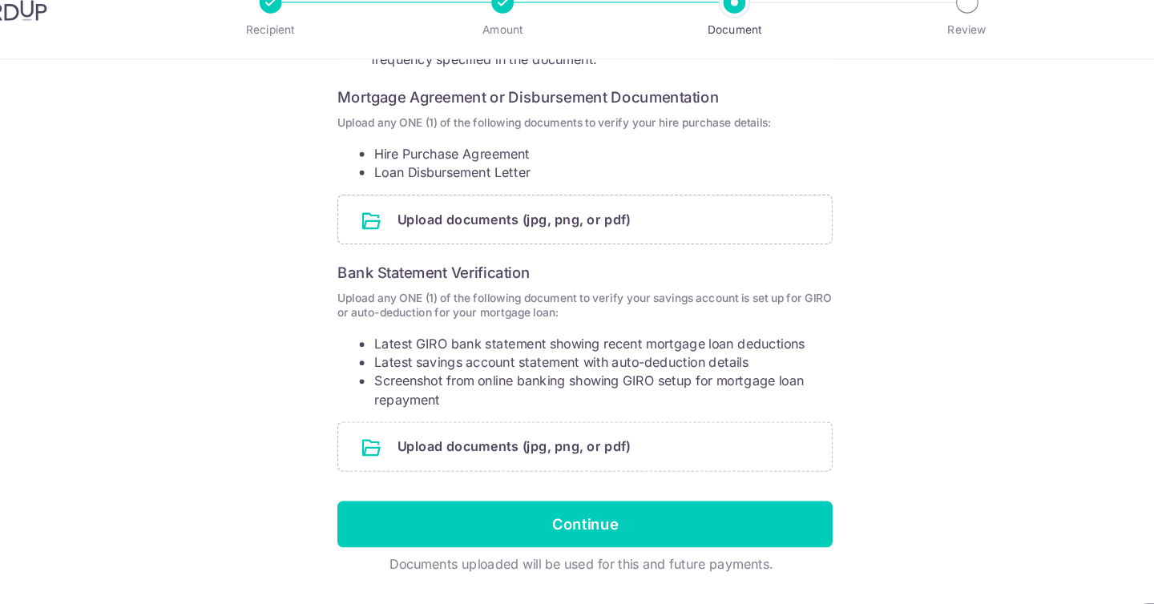
click at [487, 346] on li "Latest savings account statement with auto-deduction details" at bounding box center [593, 347] width 398 height 16
click at [510, 351] on li "Latest savings account statement with auto-deduction details" at bounding box center [593, 347] width 398 height 16
click at [511, 351] on li "Latest savings account statement with auto-deduction details" at bounding box center [593, 347] width 398 height 16
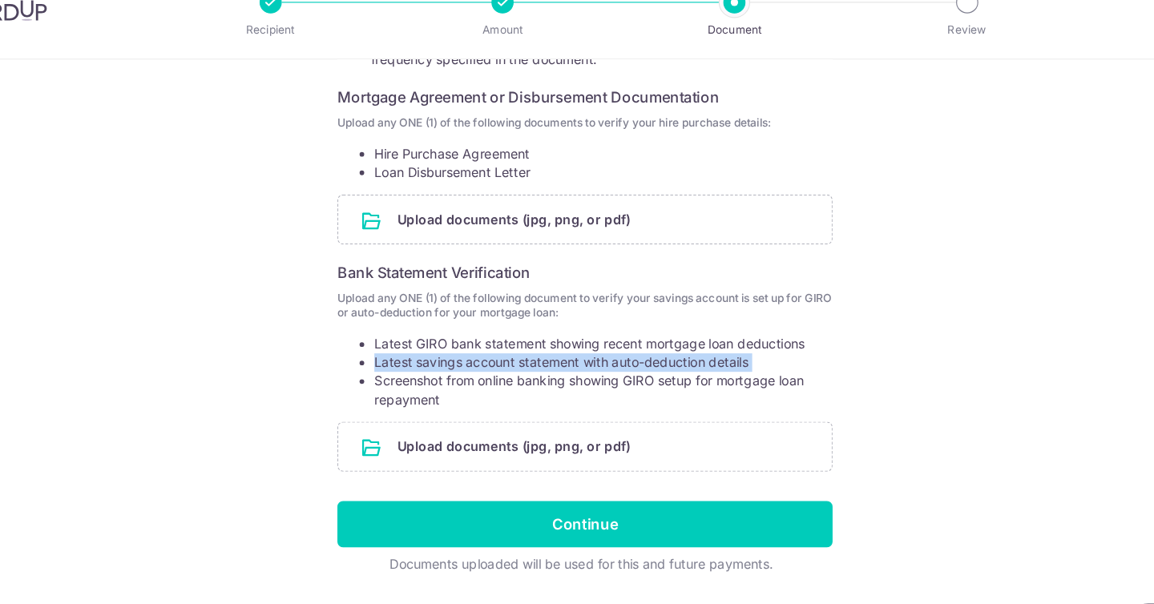
click at [511, 351] on li "Latest savings account statement with auto-deduction details" at bounding box center [593, 347] width 398 height 16
click at [741, 242] on input "file" at bounding box center [577, 223] width 428 height 42
click at [880, 269] on div "Help us verify your payment Your supporting documents will enable us to approve…" at bounding box center [577, 206] width 1154 height 797
click at [894, 288] on div "Help us verify your payment Your supporting documents will enable us to approve…" at bounding box center [577, 206] width 1154 height 797
click at [724, 306] on p "Upload any ONE (1) of the following document to verify your savings account is …" at bounding box center [577, 298] width 430 height 26
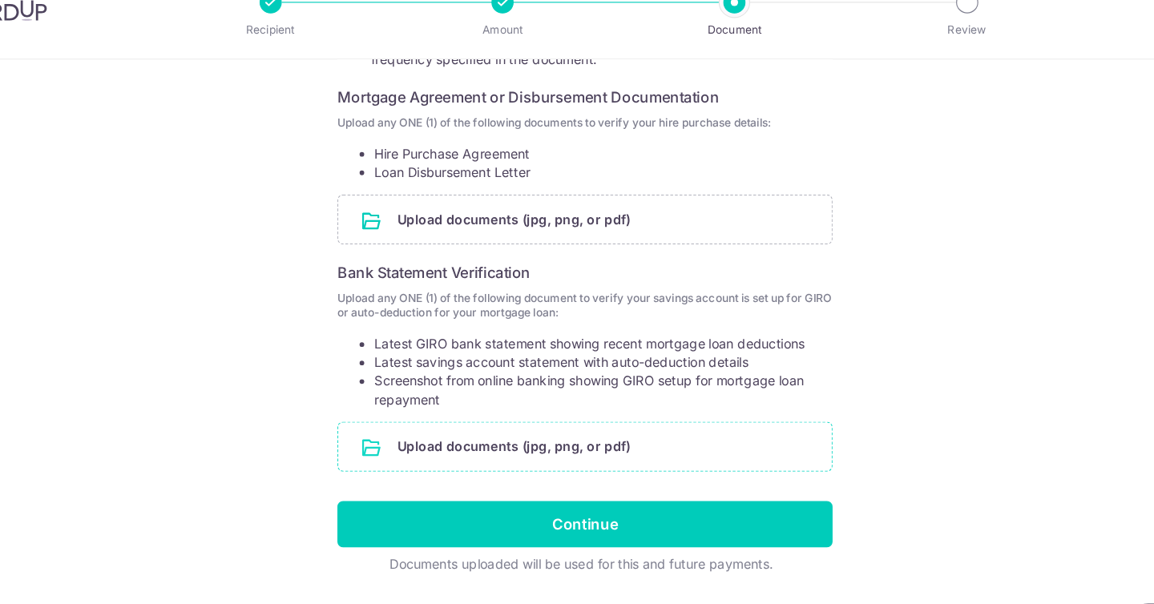
click at [635, 410] on input "file" at bounding box center [577, 420] width 428 height 42
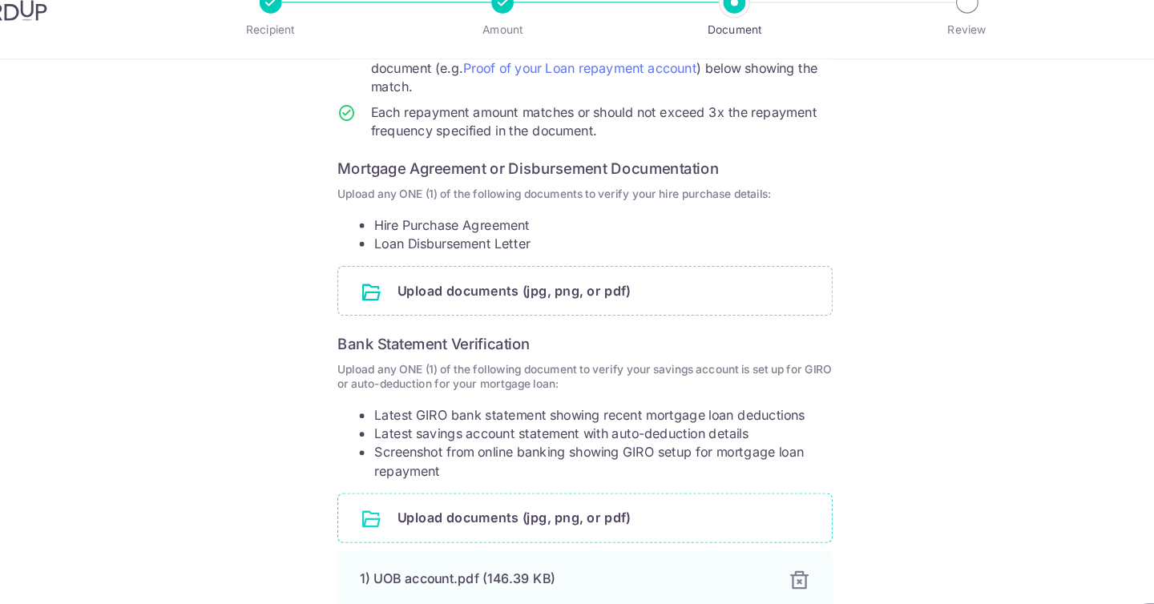
scroll to position [216, 0]
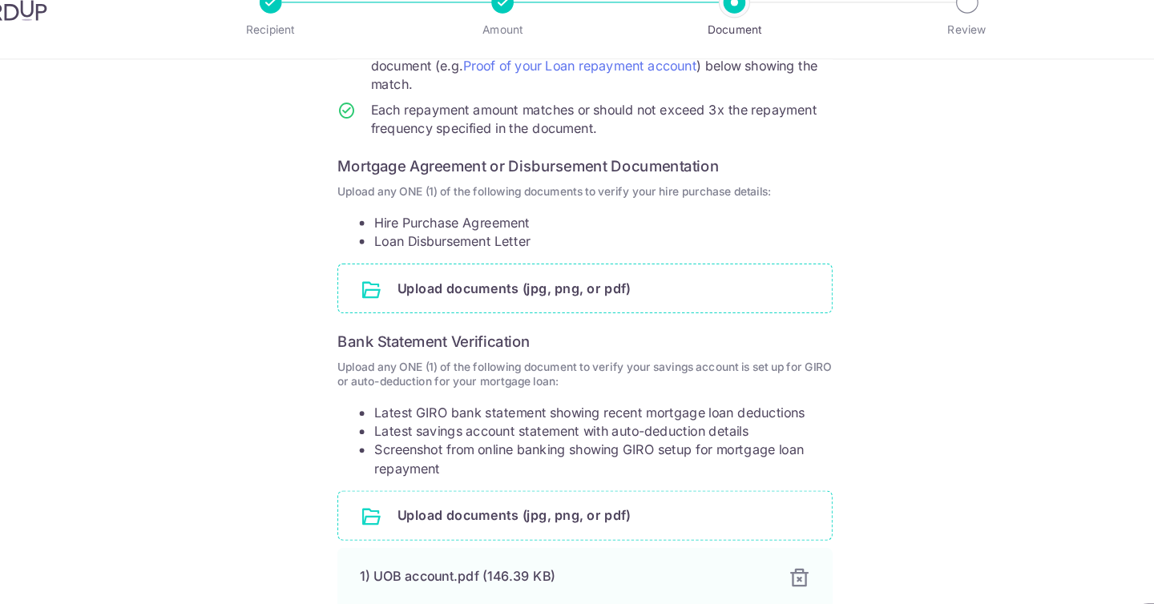
click at [655, 269] on input "file" at bounding box center [577, 283] width 428 height 42
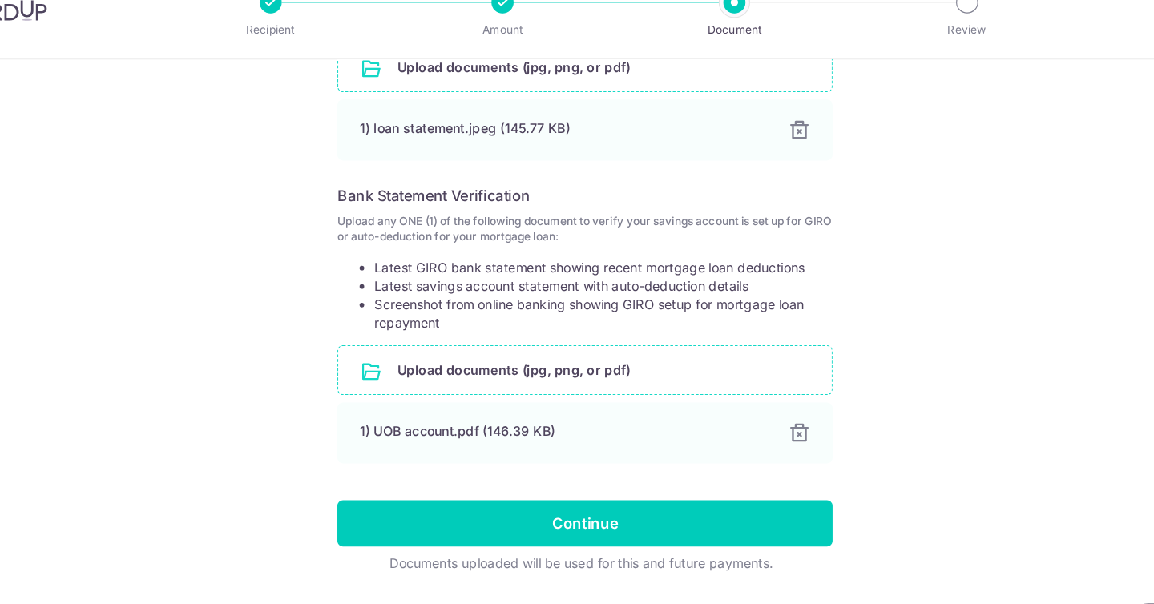
scroll to position [0, 0]
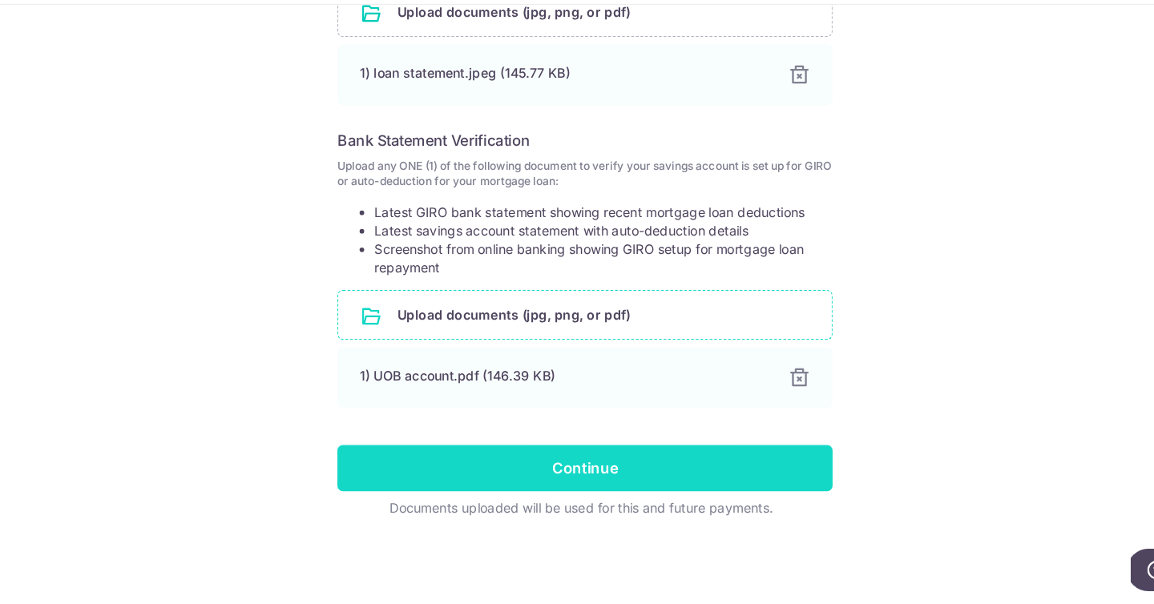
click at [648, 486] on input "Continue" at bounding box center [577, 486] width 430 height 40
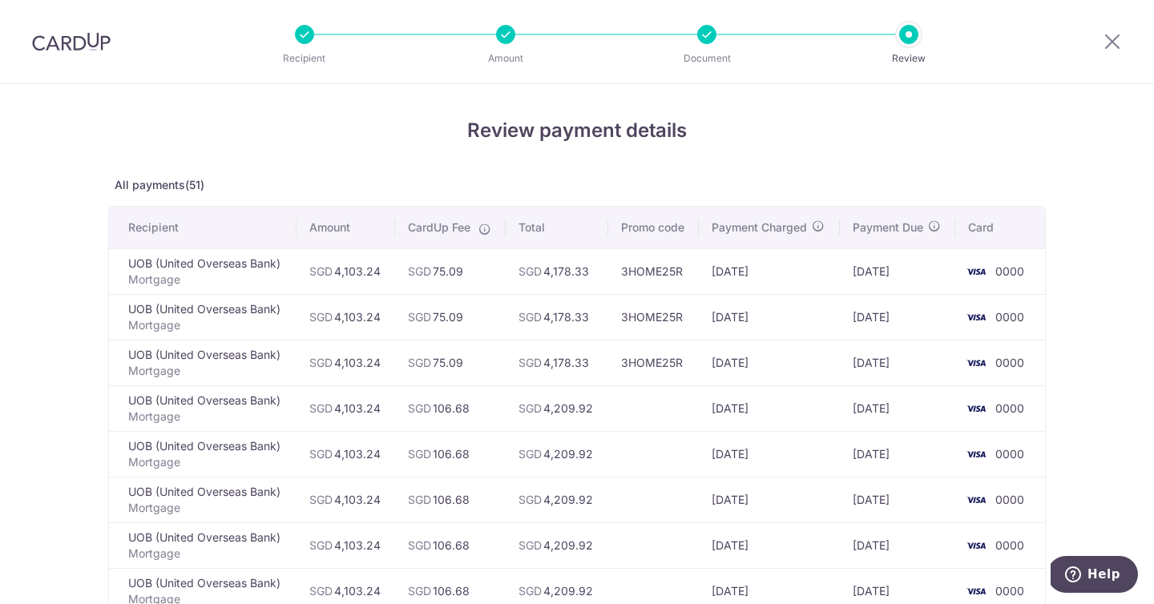
click at [651, 364] on td "3HOME25R" at bounding box center [653, 363] width 91 height 46
click at [906, 360] on td "[DATE]" at bounding box center [897, 363] width 115 height 46
click at [906, 361] on td "[DATE]" at bounding box center [897, 363] width 115 height 46
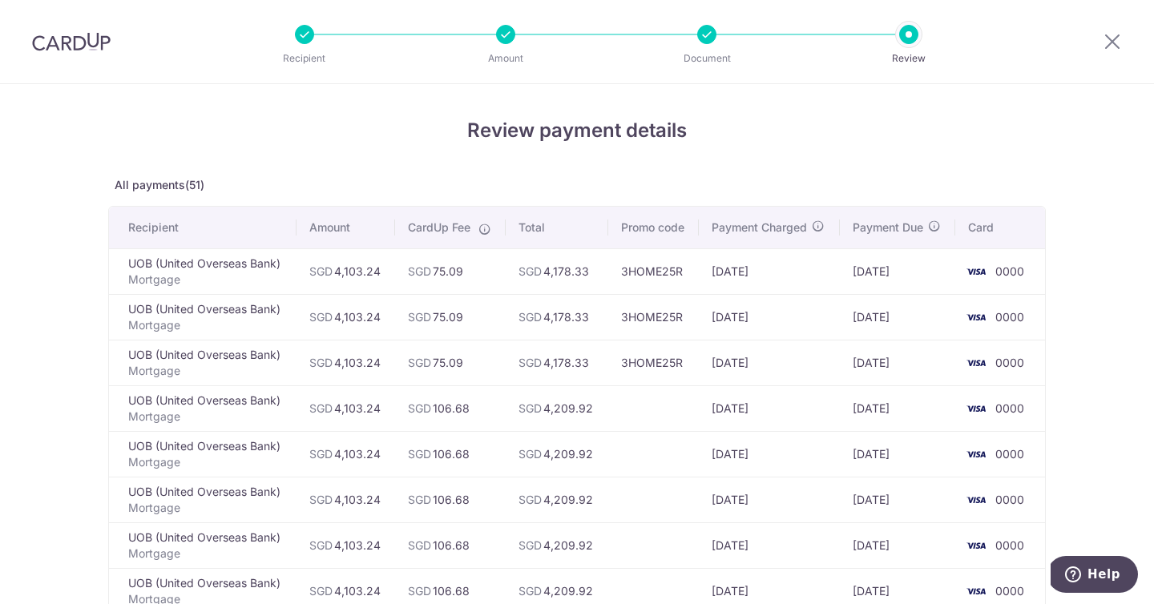
click at [906, 361] on td "[DATE]" at bounding box center [897, 363] width 115 height 46
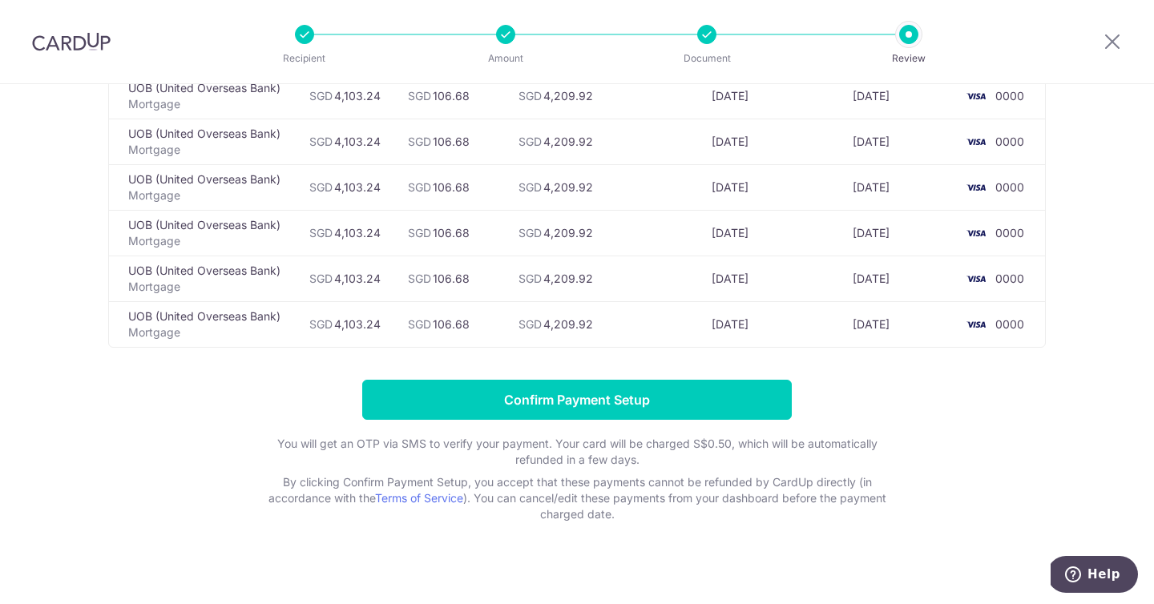
scroll to position [2244, 0]
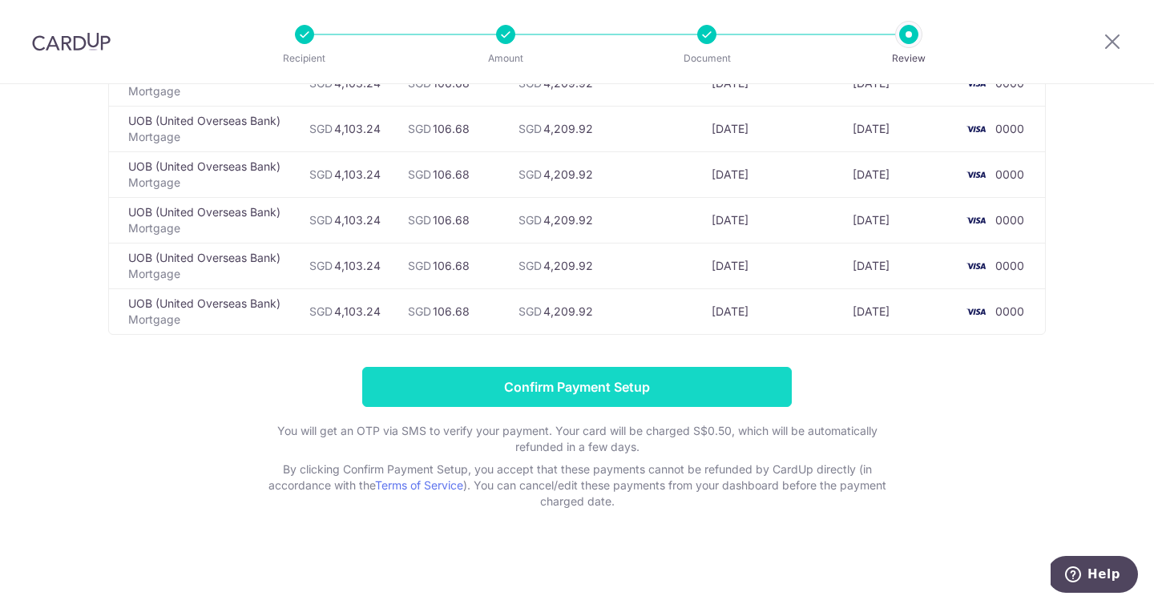
click at [773, 396] on input "Confirm Payment Setup" at bounding box center [577, 387] width 430 height 40
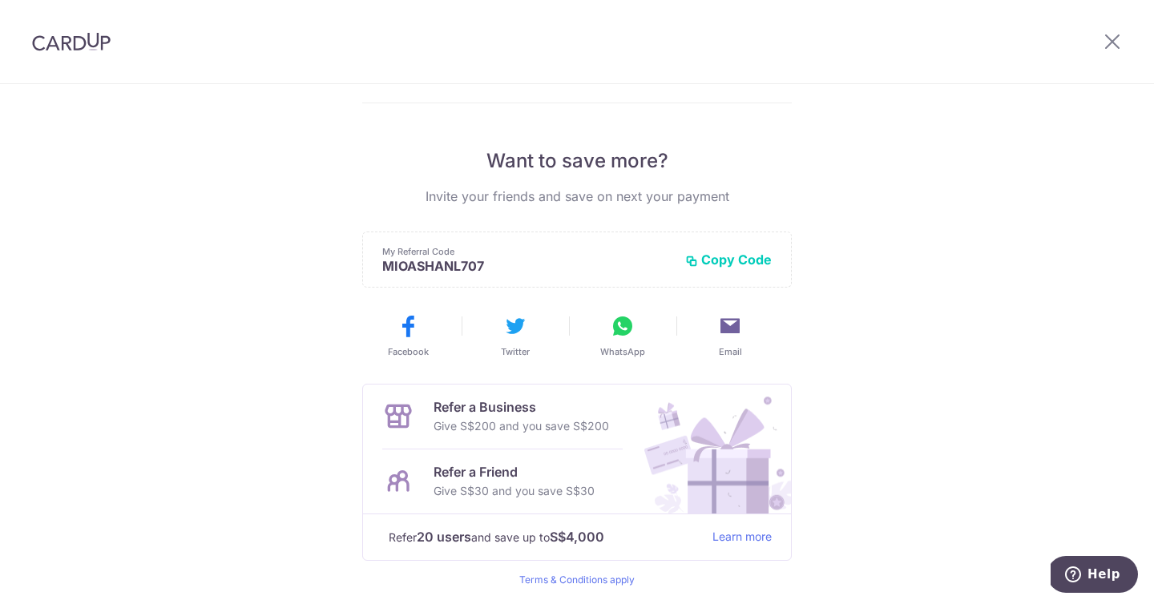
scroll to position [336, 0]
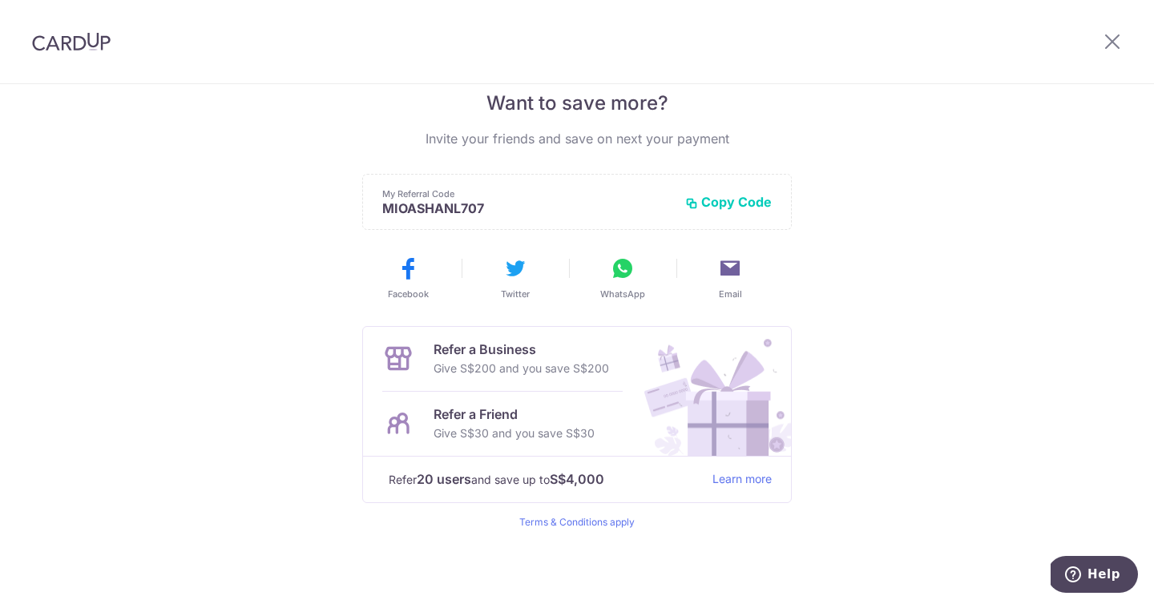
click at [728, 196] on button "Copy Code" at bounding box center [728, 202] width 87 height 16
click at [825, 196] on div "Payments created! Hang tight, you’ll receive email updates on the status of the…" at bounding box center [577, 176] width 1154 height 856
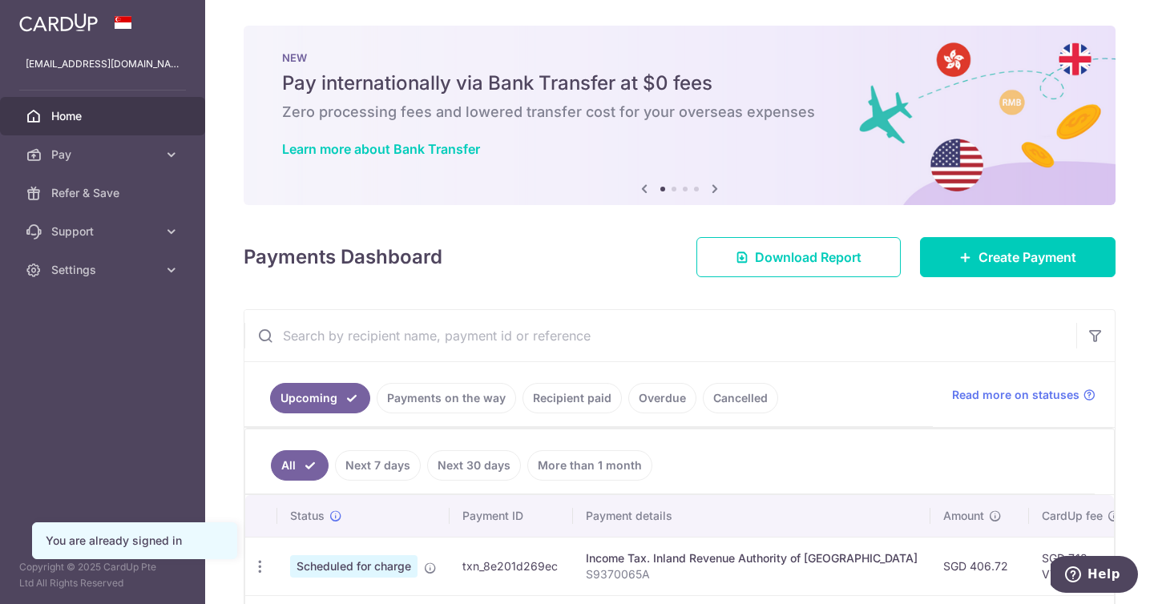
click at [119, 379] on aside "[EMAIL_ADDRESS][DOMAIN_NAME] Home Pay Payments Recipients Cards Refer & Save Su…" at bounding box center [102, 302] width 205 height 604
click at [148, 270] on span "Settings" at bounding box center [104, 270] width 106 height 16
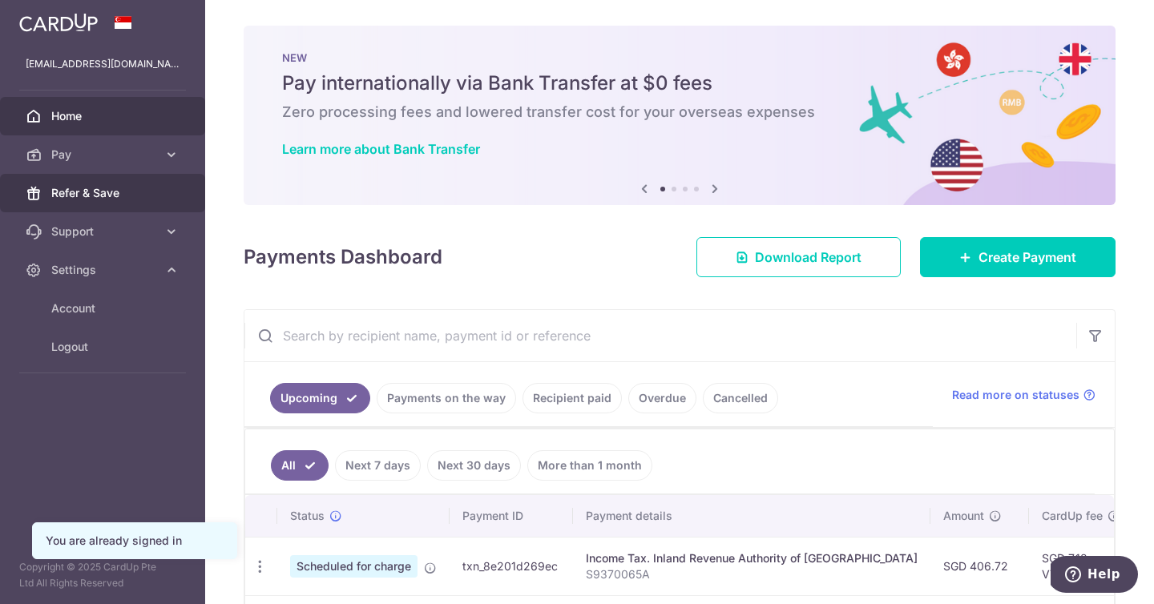
click at [152, 193] on span "Refer & Save" at bounding box center [104, 193] width 106 height 16
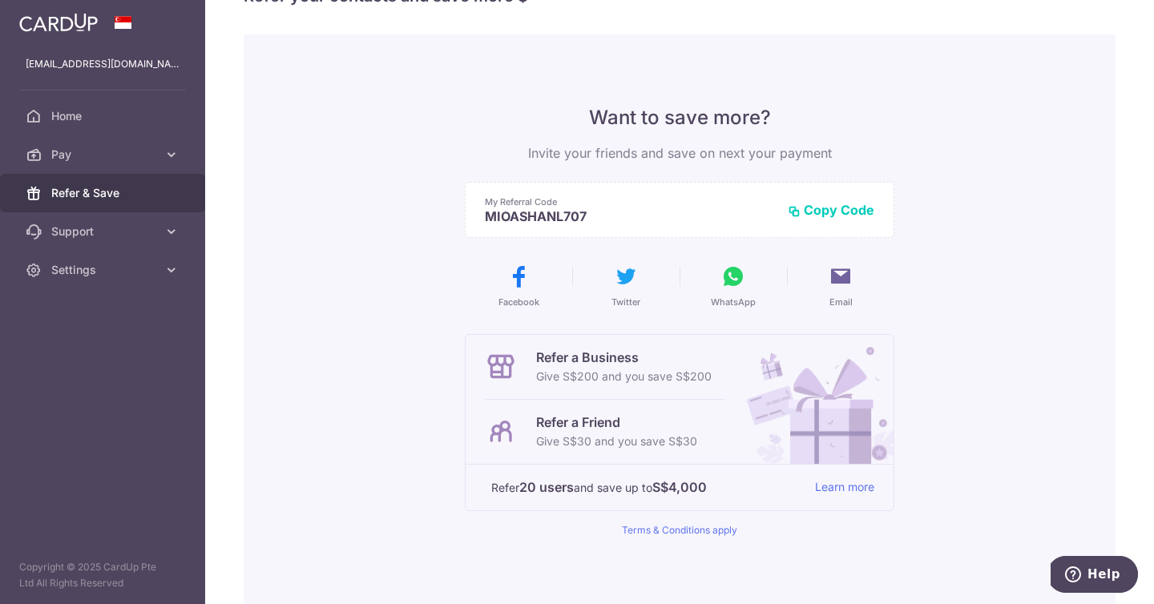
scroll to position [59, 0]
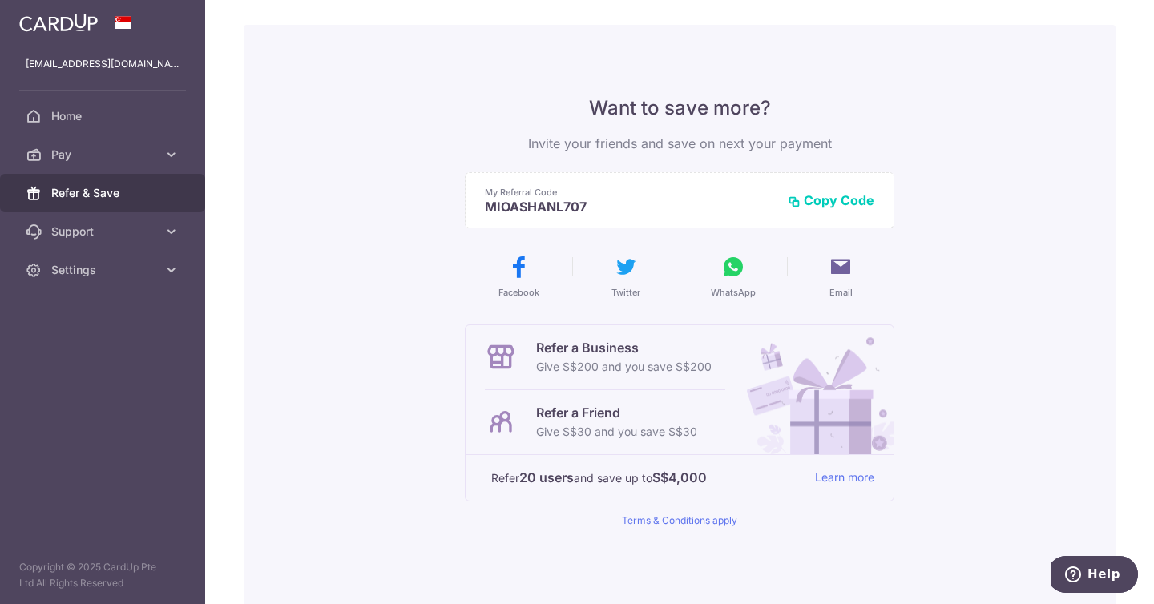
click at [729, 270] on icon at bounding box center [733, 267] width 26 height 26
click at [839, 208] on button "Copy Code" at bounding box center [831, 200] width 87 height 16
click at [838, 274] on icon at bounding box center [841, 267] width 26 height 26
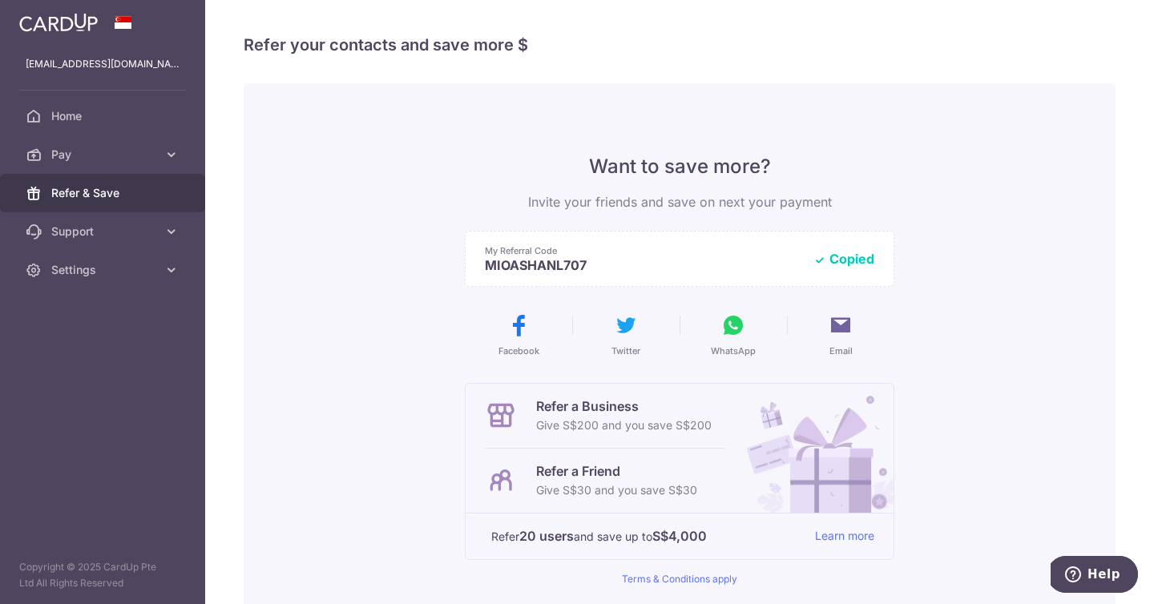
click at [735, 333] on icon at bounding box center [733, 326] width 26 height 26
click at [711, 250] on p "My Referral Code" at bounding box center [643, 250] width 316 height 13
click at [837, 257] on button "Copied" at bounding box center [843, 259] width 61 height 16
click at [519, 329] on icon at bounding box center [519, 326] width 26 height 26
